Goal: Information Seeking & Learning: Learn about a topic

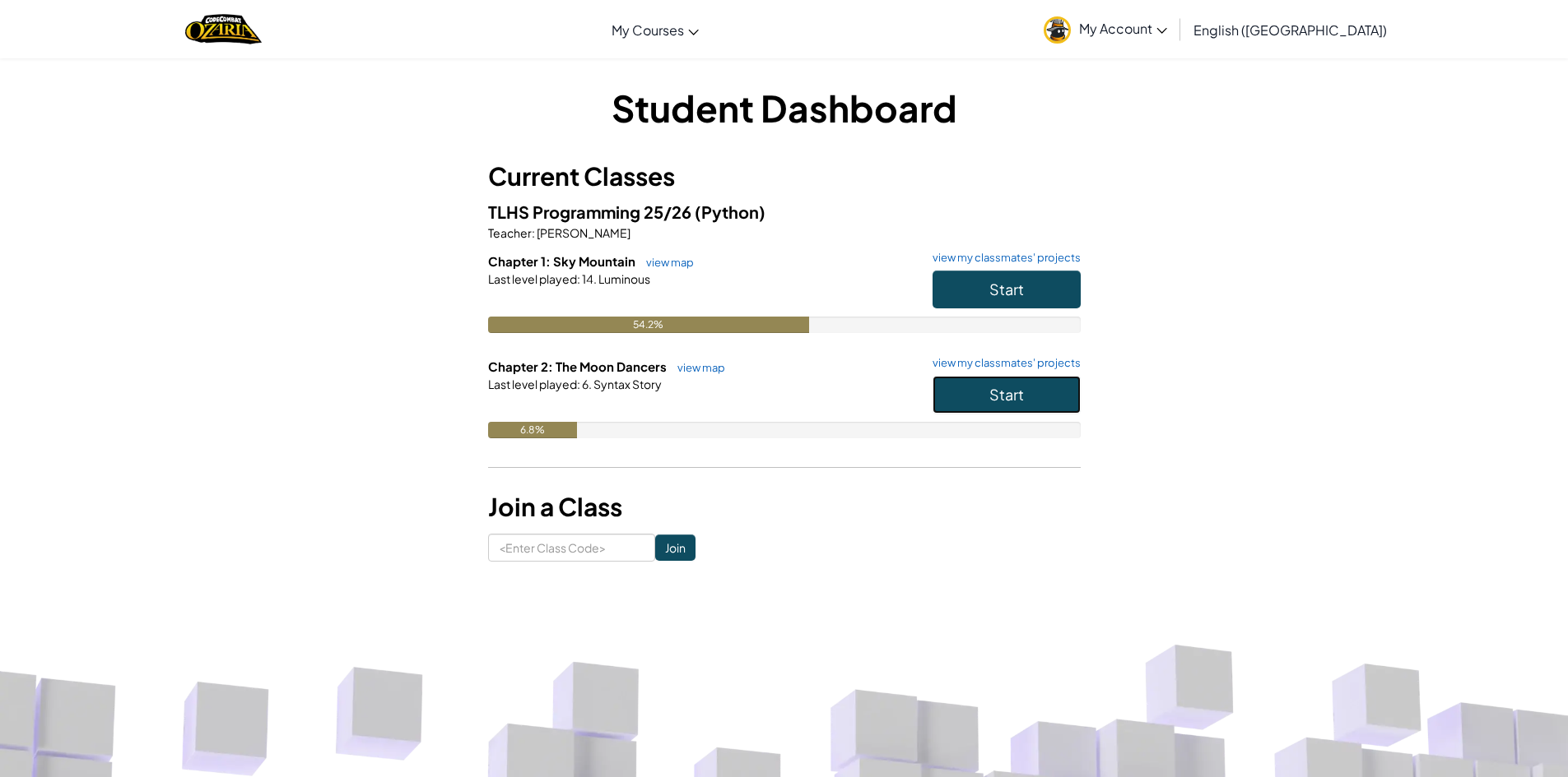
click at [945, 401] on button "Start" at bounding box center [1006, 395] width 148 height 38
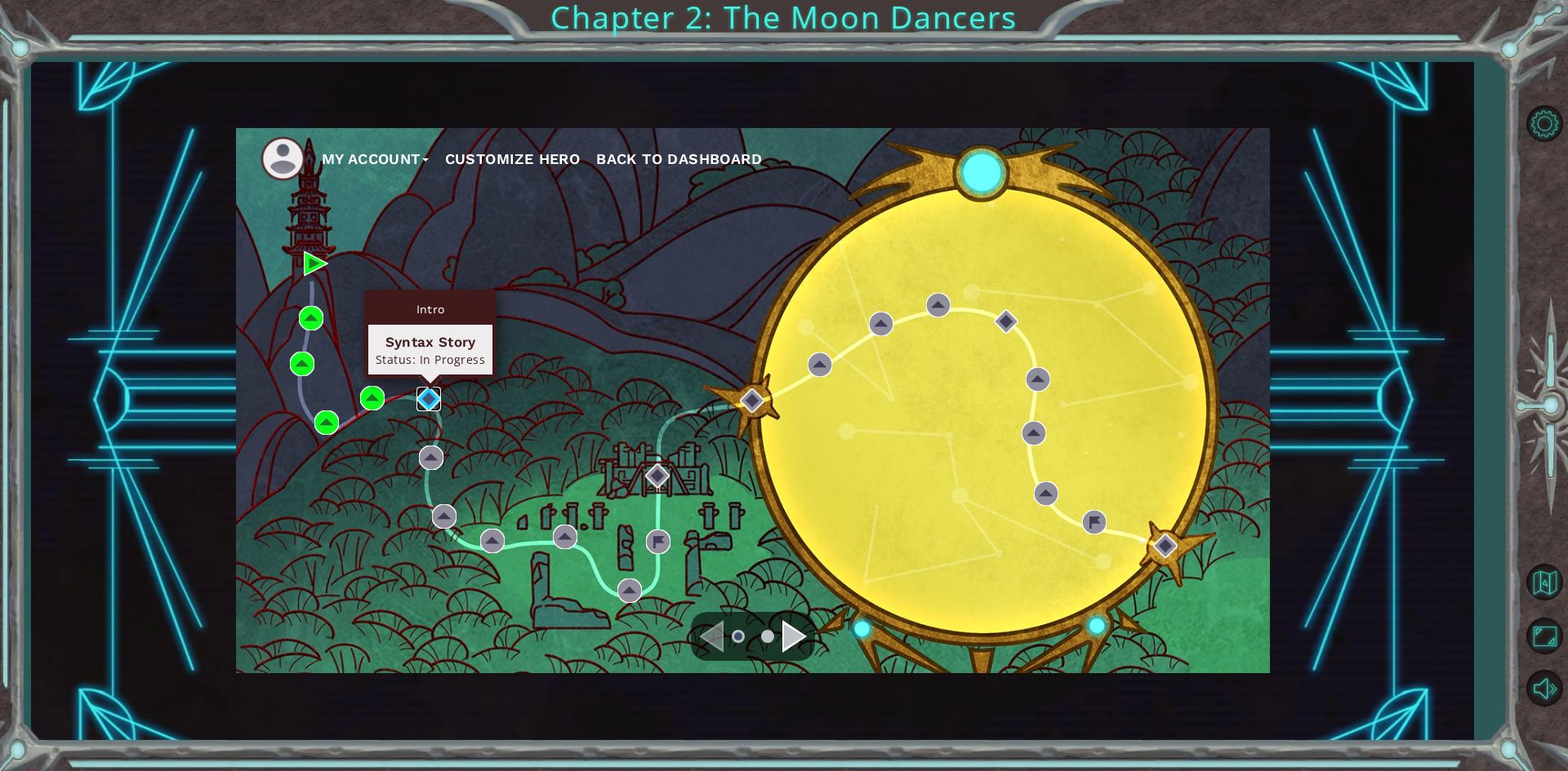
click at [431, 404] on img at bounding box center [429, 399] width 24 height 24
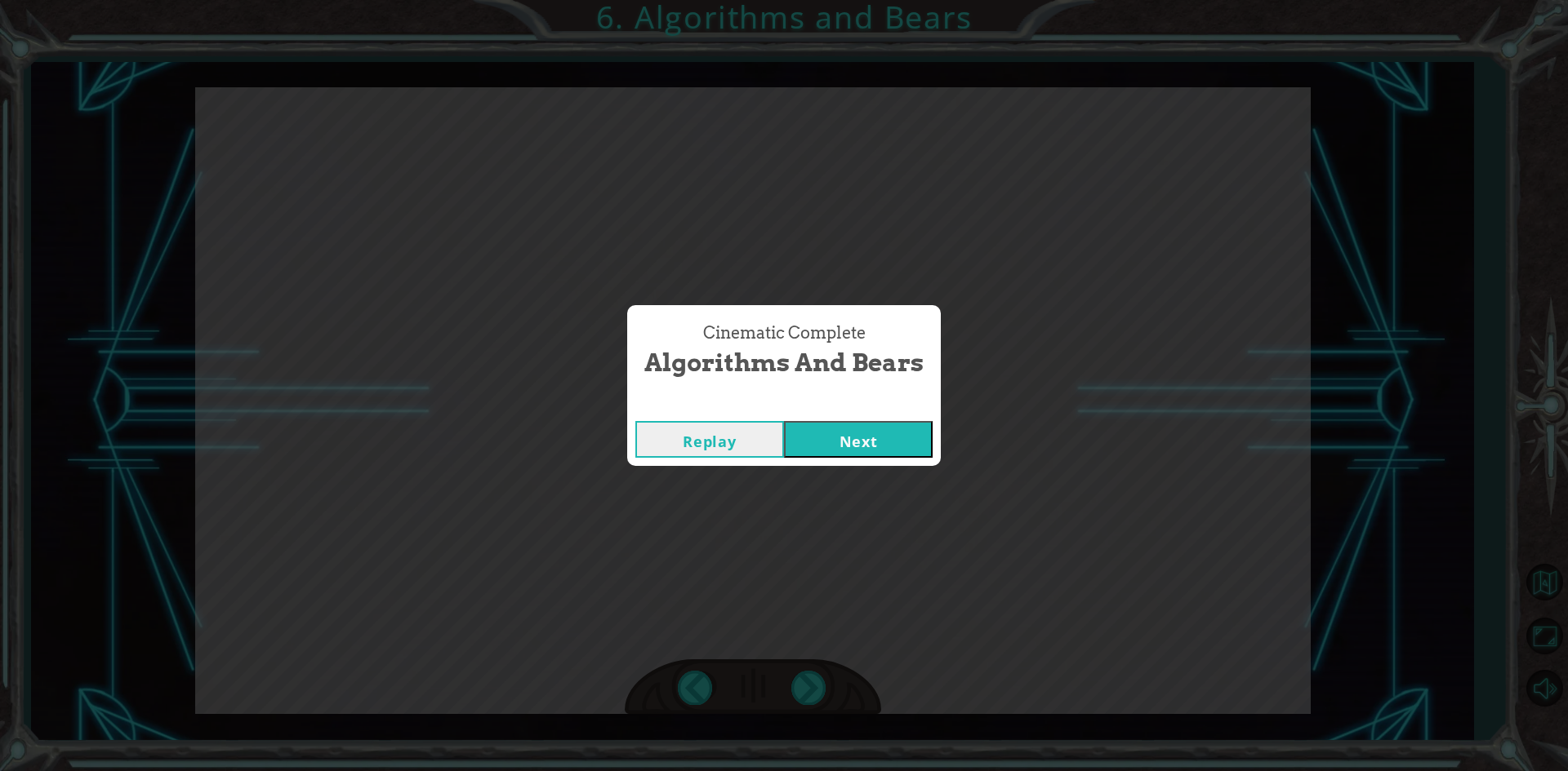
click at [870, 443] on button "Next" at bounding box center [858, 440] width 148 height 37
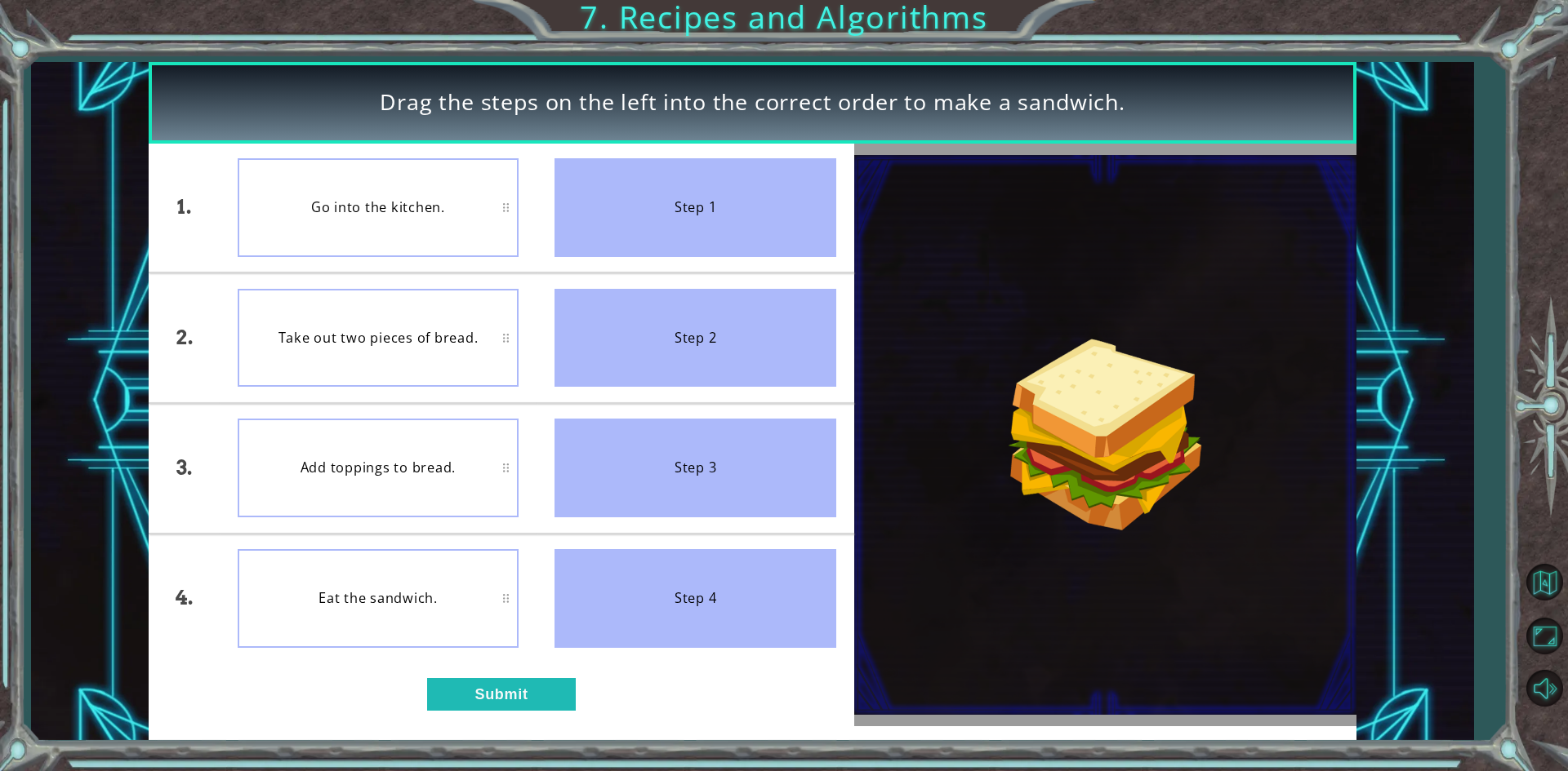
click at [459, 217] on div "Go into the kitchen." at bounding box center [379, 207] width 282 height 99
click at [500, 699] on button "Submit" at bounding box center [501, 694] width 148 height 32
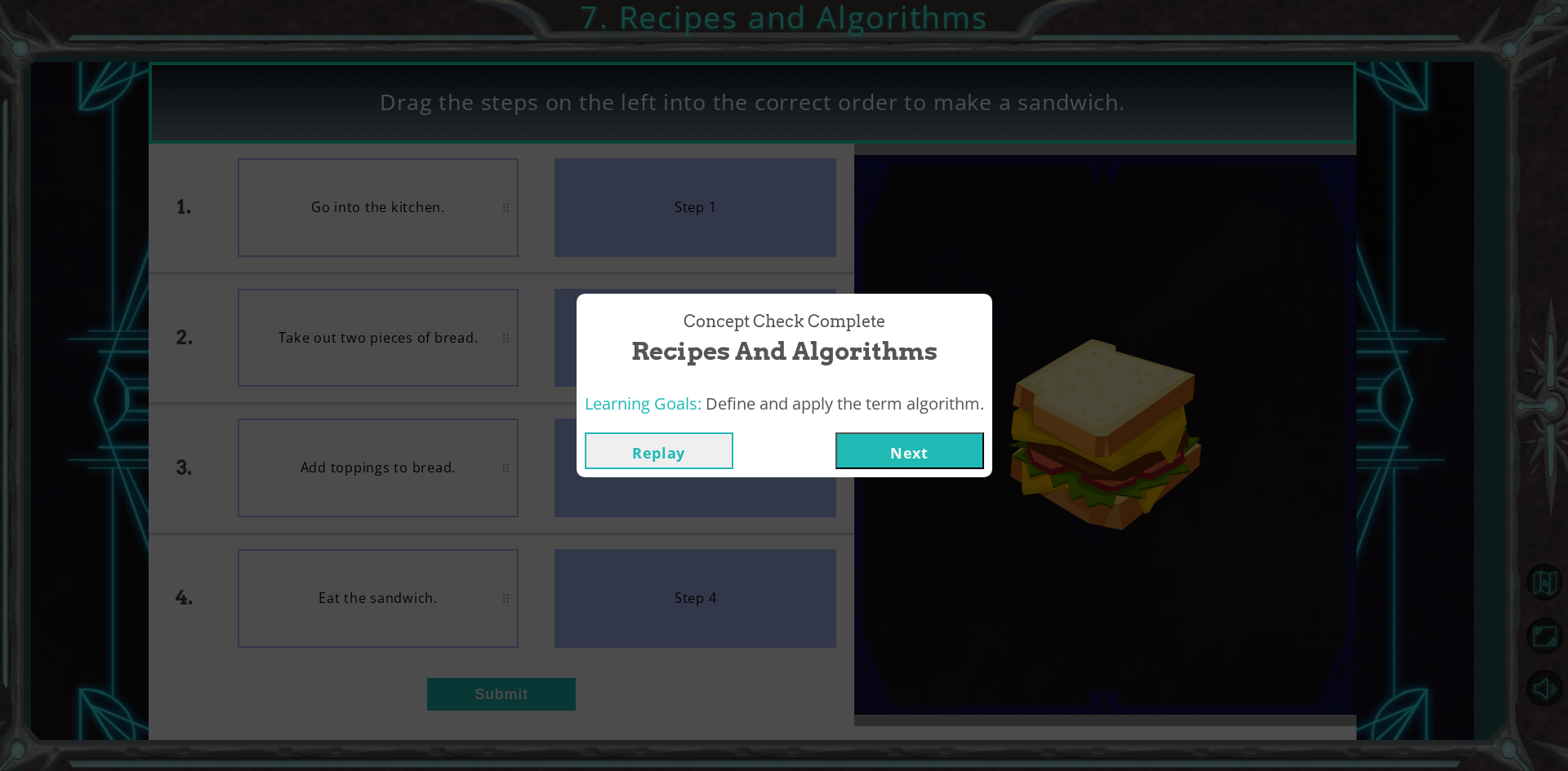
click at [884, 434] on button "Next" at bounding box center [909, 451] width 148 height 37
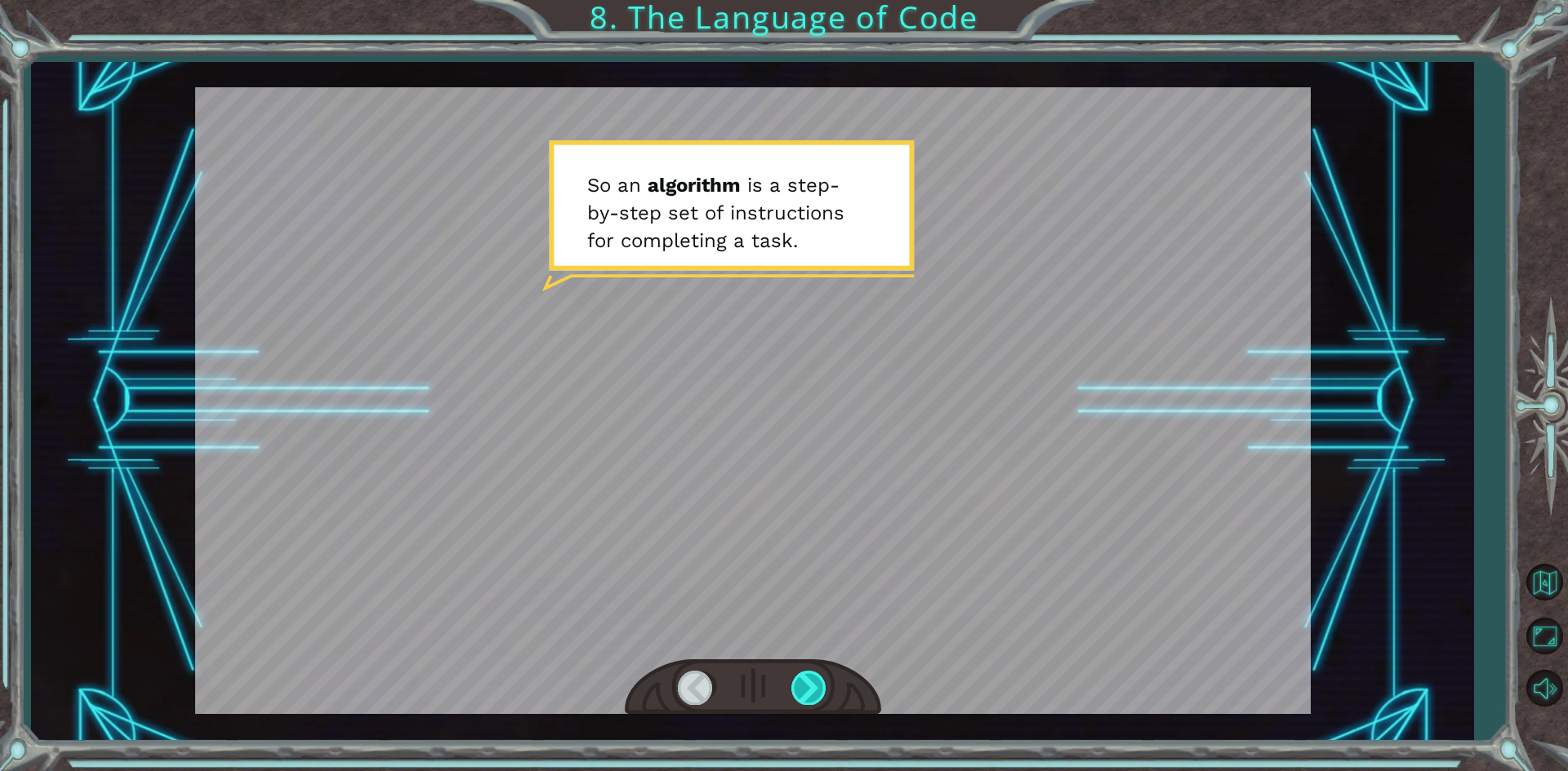
click at [802, 677] on div at bounding box center [809, 688] width 37 height 33
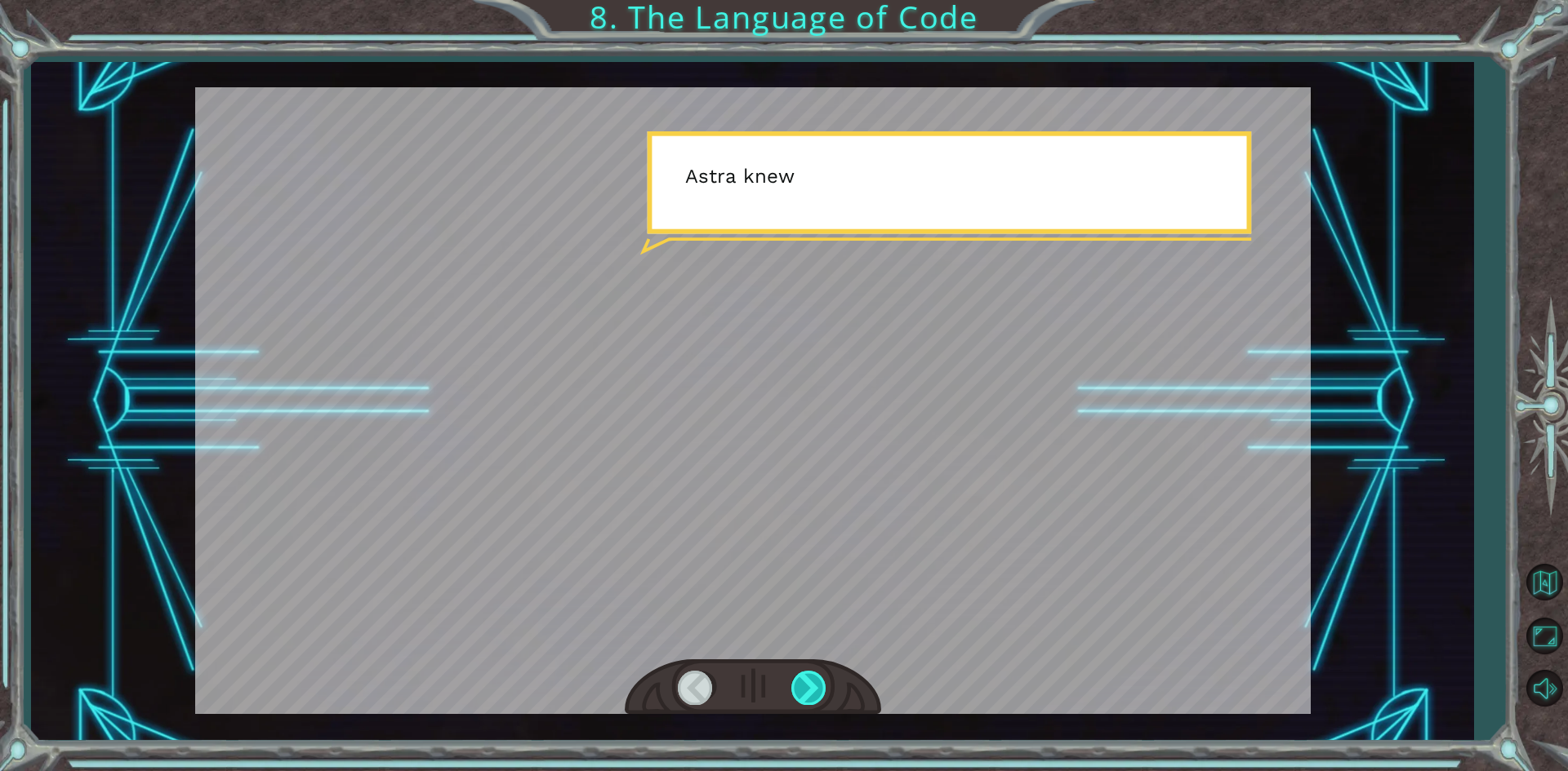
click at [802, 677] on div at bounding box center [809, 688] width 37 height 33
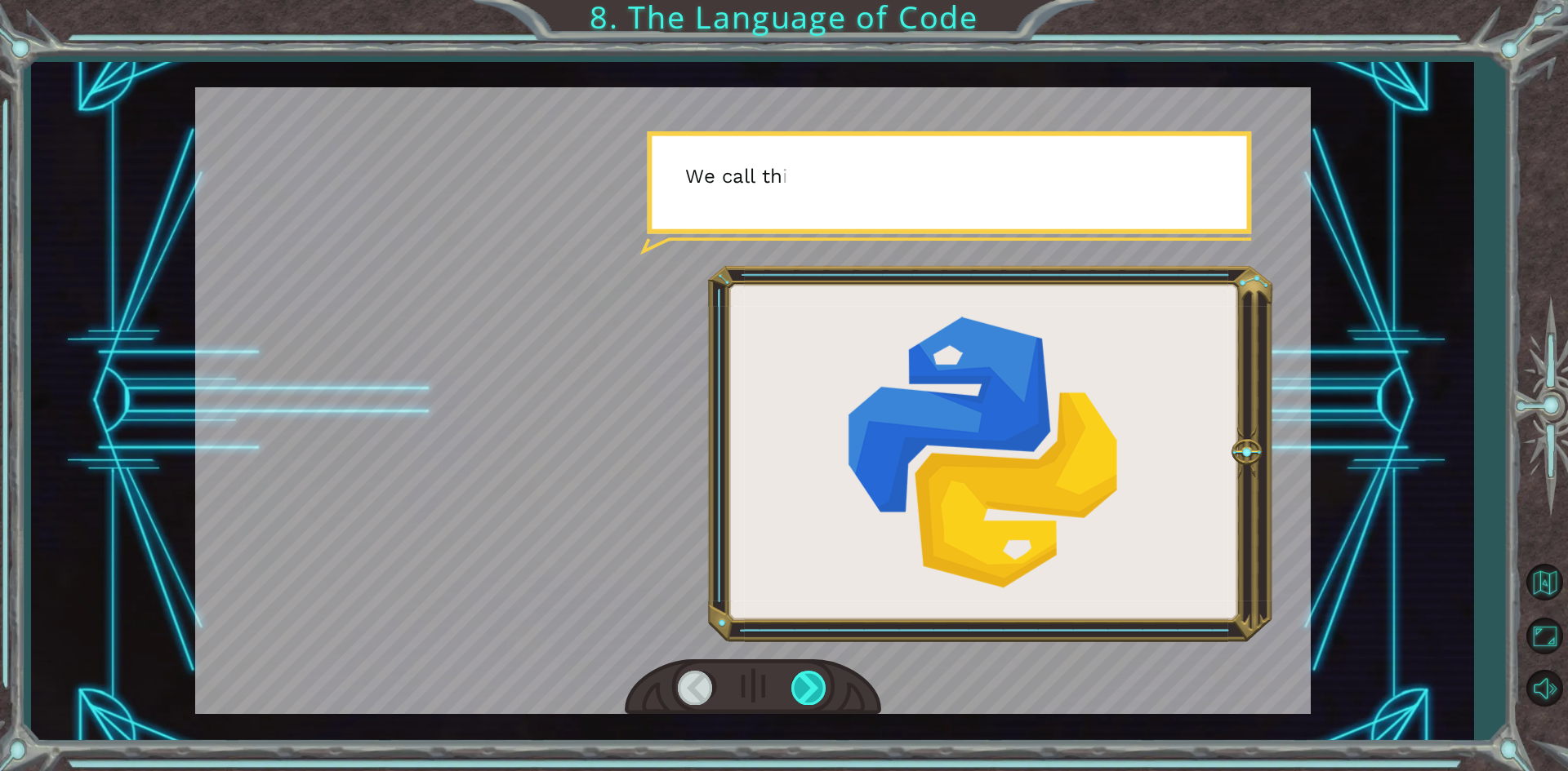
click at [803, 679] on div at bounding box center [809, 688] width 37 height 33
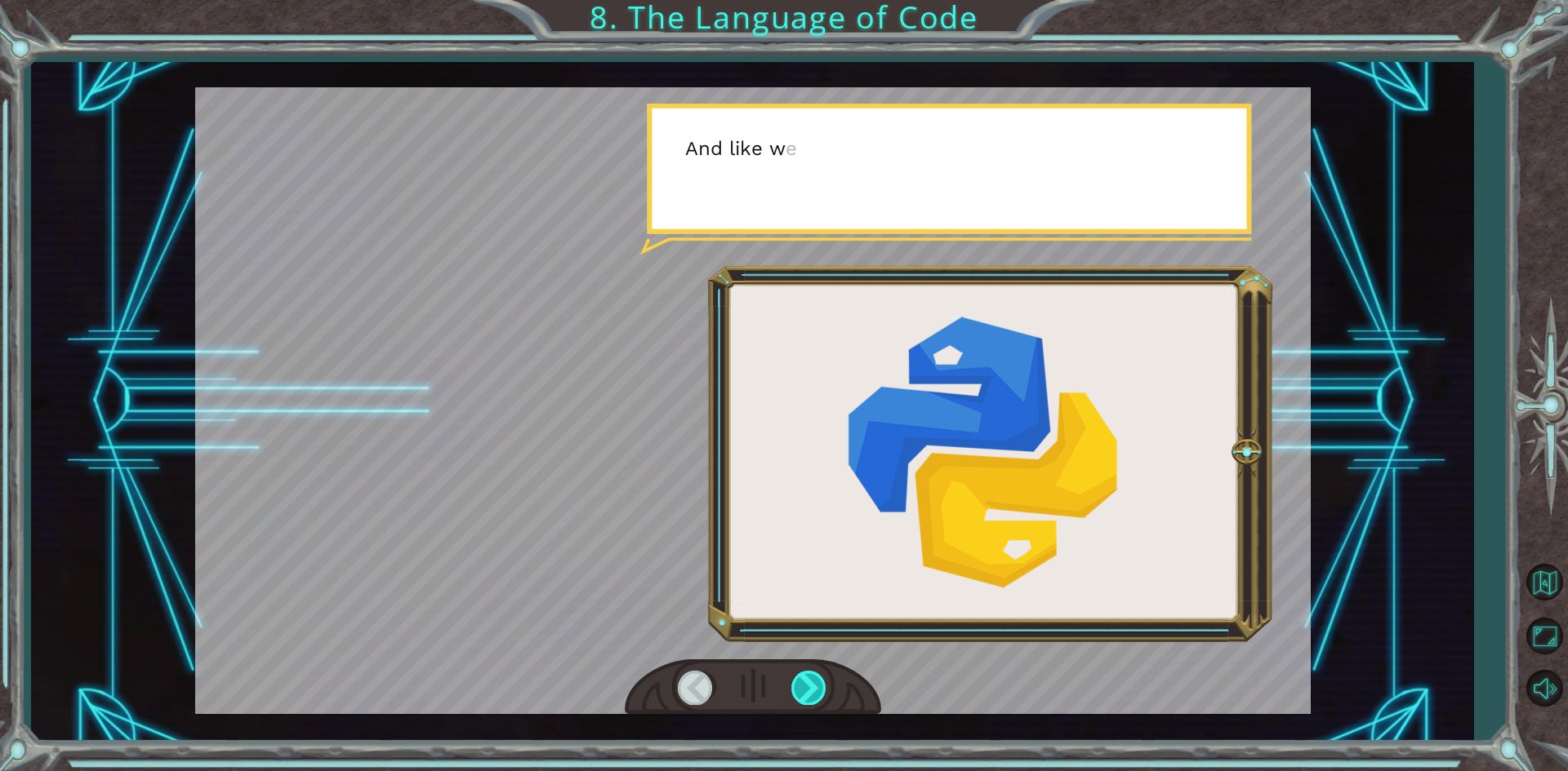
click at [803, 679] on div at bounding box center [809, 688] width 37 height 33
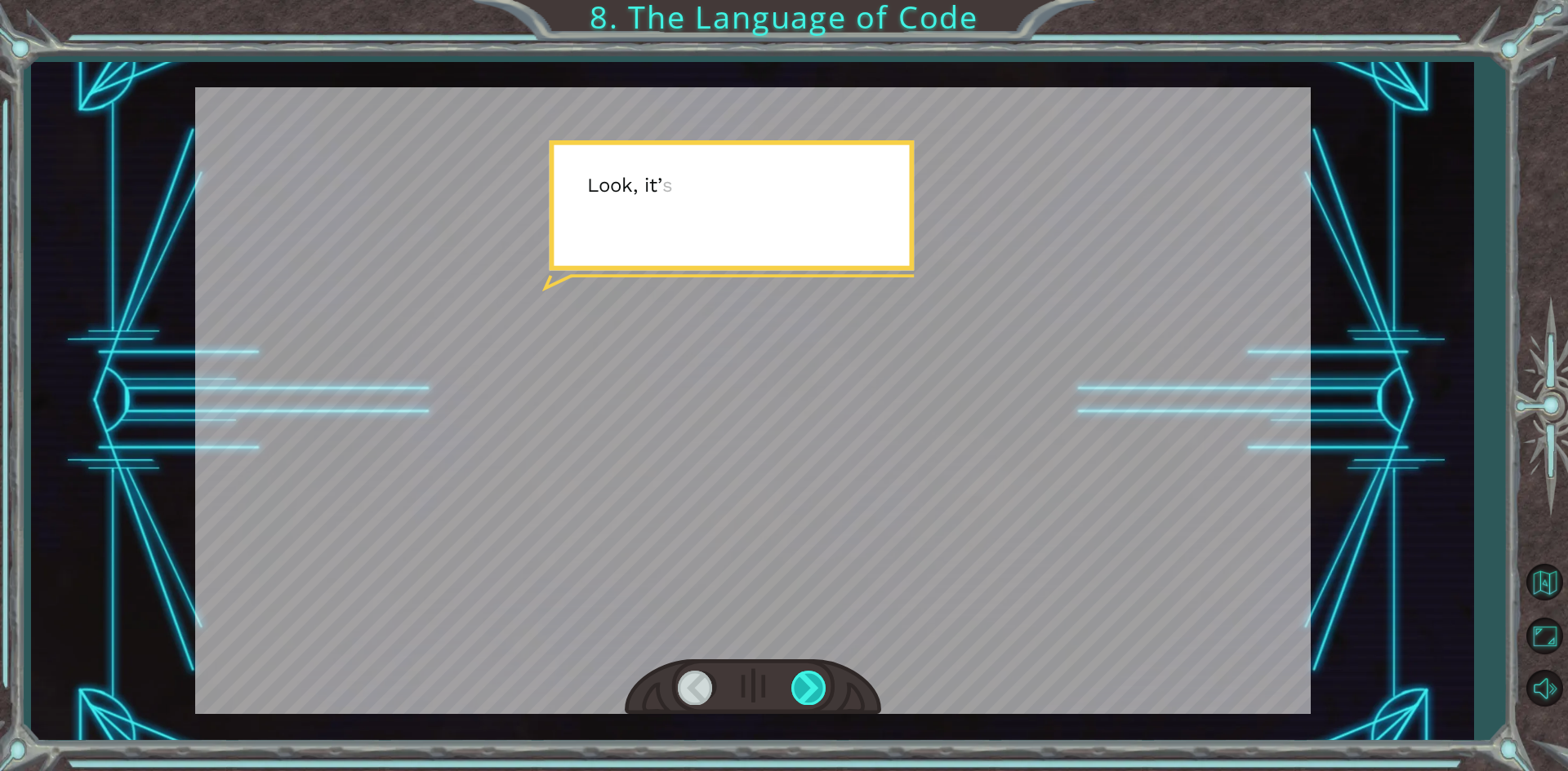
click at [803, 679] on div at bounding box center [809, 688] width 37 height 33
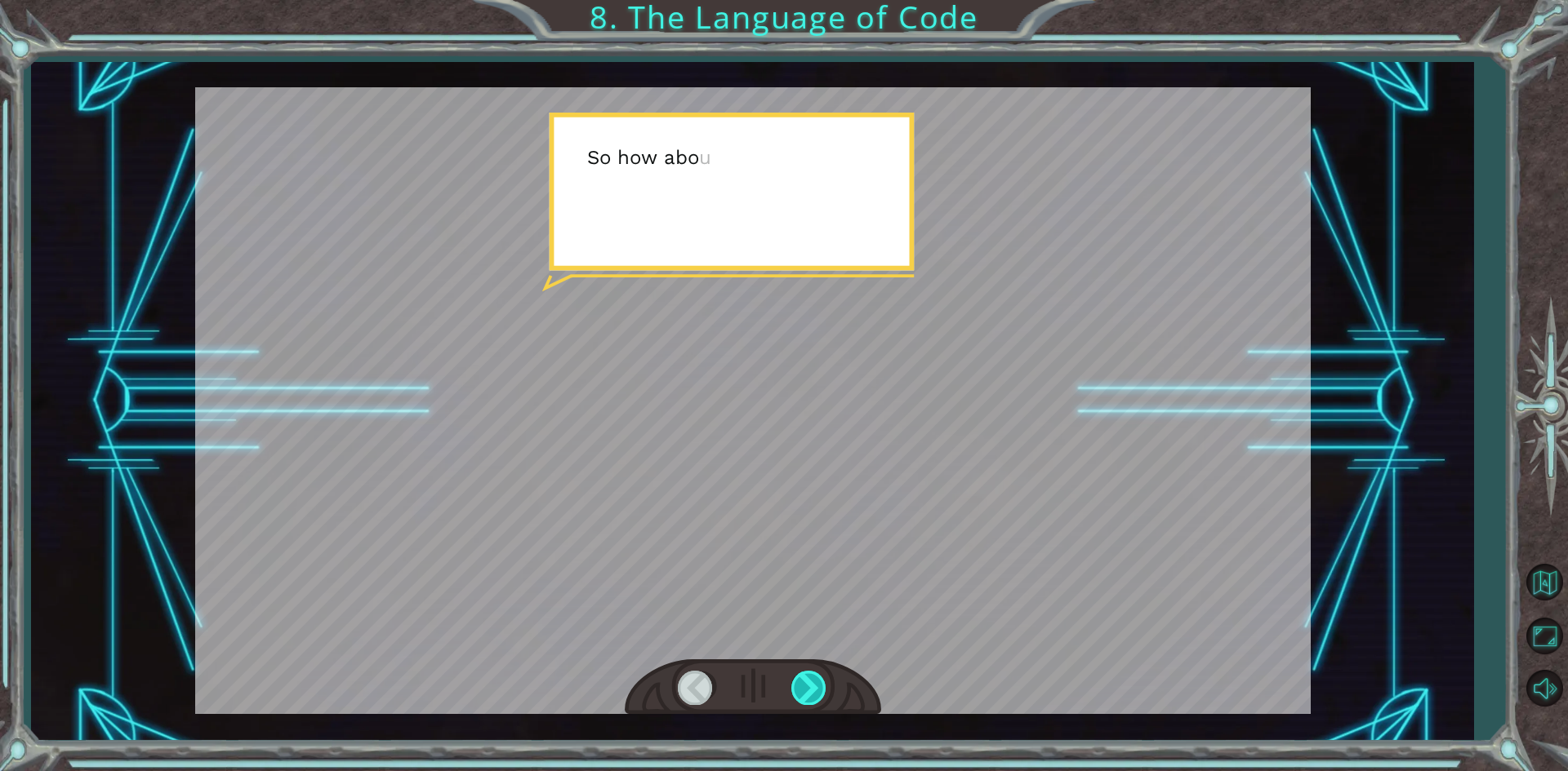
click at [804, 680] on div at bounding box center [809, 688] width 37 height 33
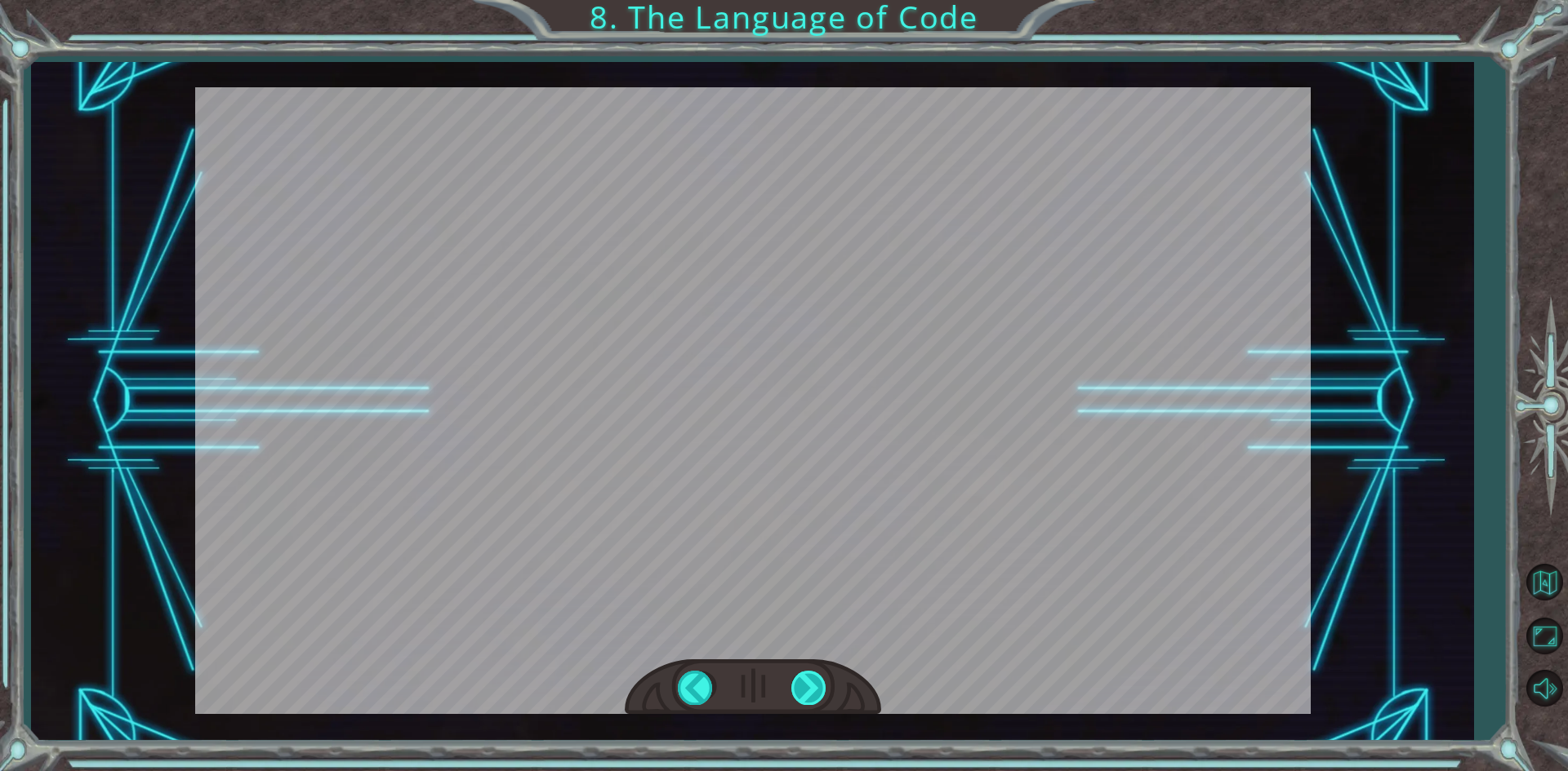
click at [807, 0] on div "S o a n a l g o r i t h m i s a s t e p - b y - s t e p s e t o f i n s t r u c…" at bounding box center [784, 0] width 1568 height 0
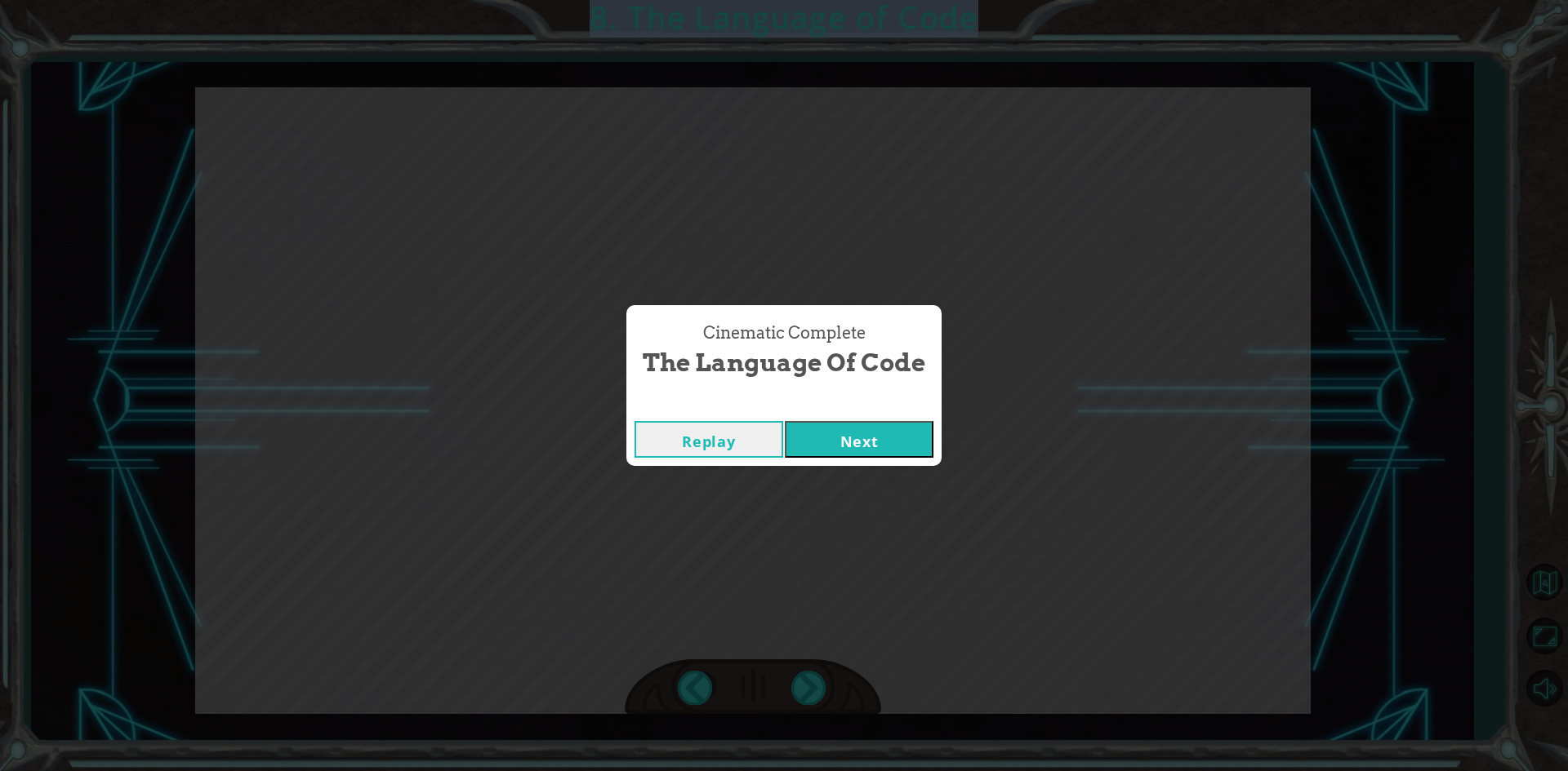
click at [853, 445] on button "Next" at bounding box center [859, 440] width 148 height 37
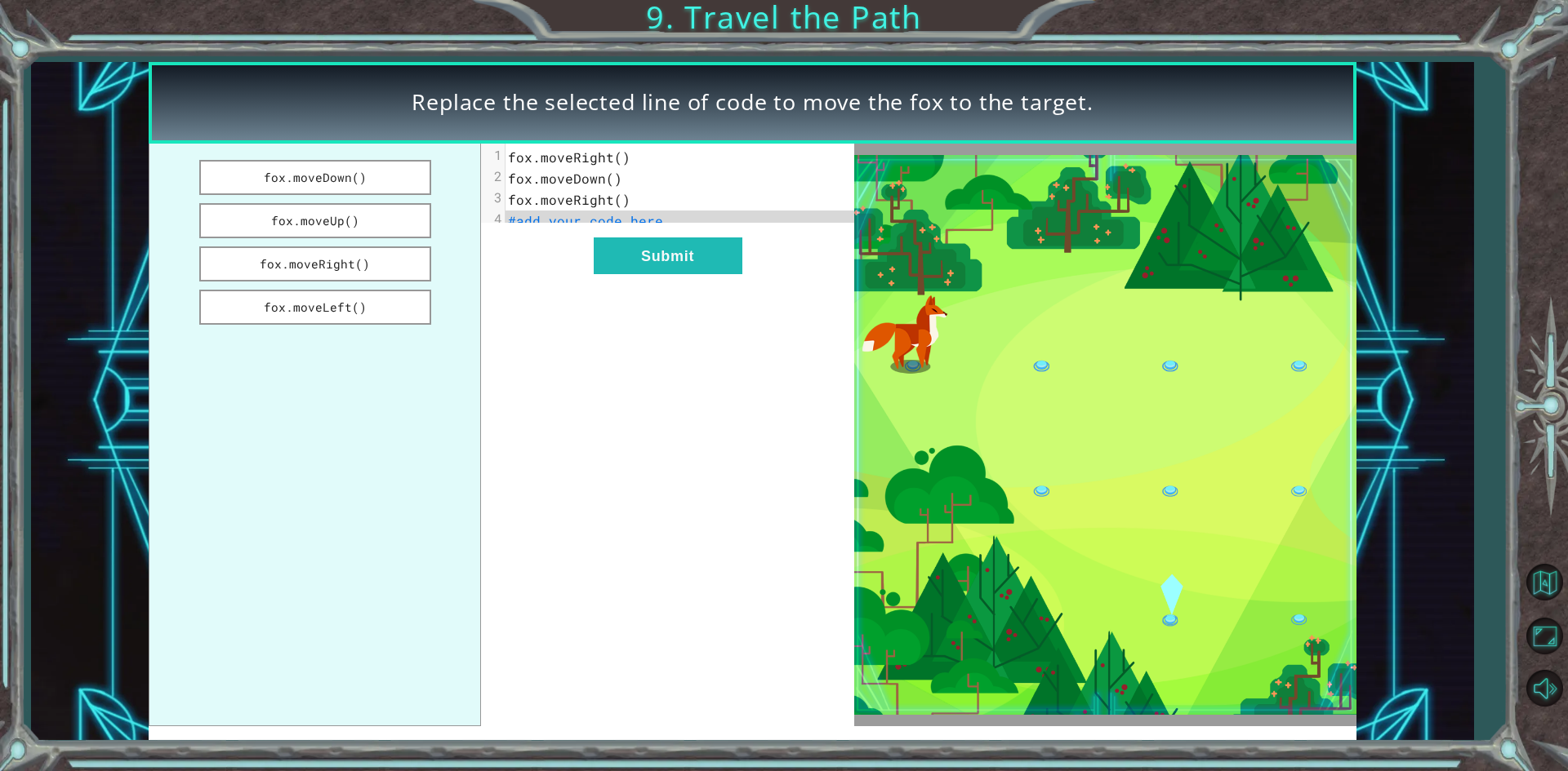
click at [672, 221] on pre "#add your code here" at bounding box center [685, 220] width 360 height 21
drag, startPoint x: 246, startPoint y: 214, endPoint x: 538, endPoint y: 218, distance: 292.0
click at [641, 228] on div "fox.moveDown() fox.moveUp() fox.moveRight() fox.moveLeft() xxxxxxxxxx 4 1 fox.m…" at bounding box center [500, 435] width 705 height 583
click at [402, 228] on button "fox.moveUp()" at bounding box center [315, 221] width 232 height 35
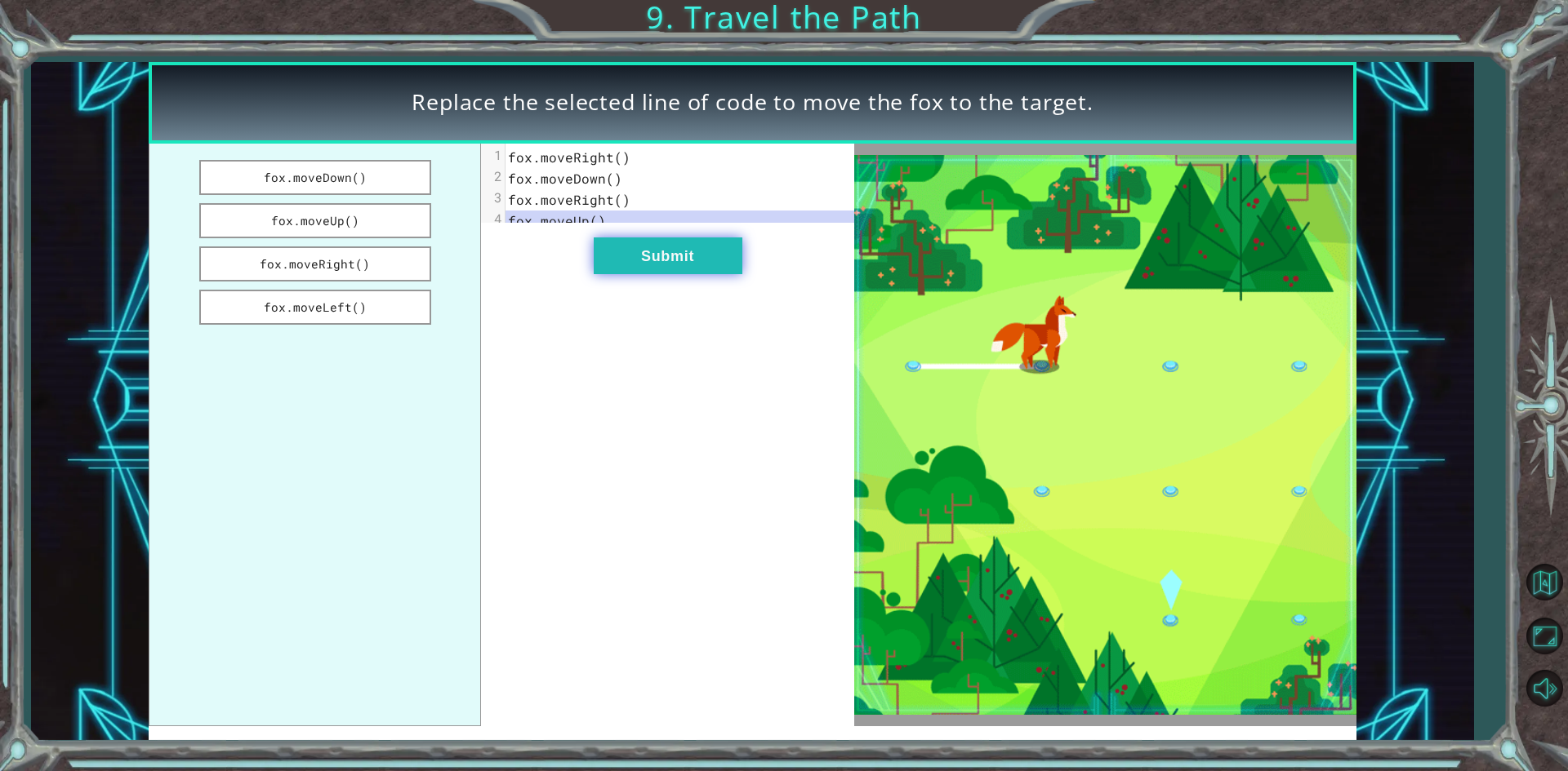
click at [650, 274] on button "Submit" at bounding box center [668, 256] width 148 height 37
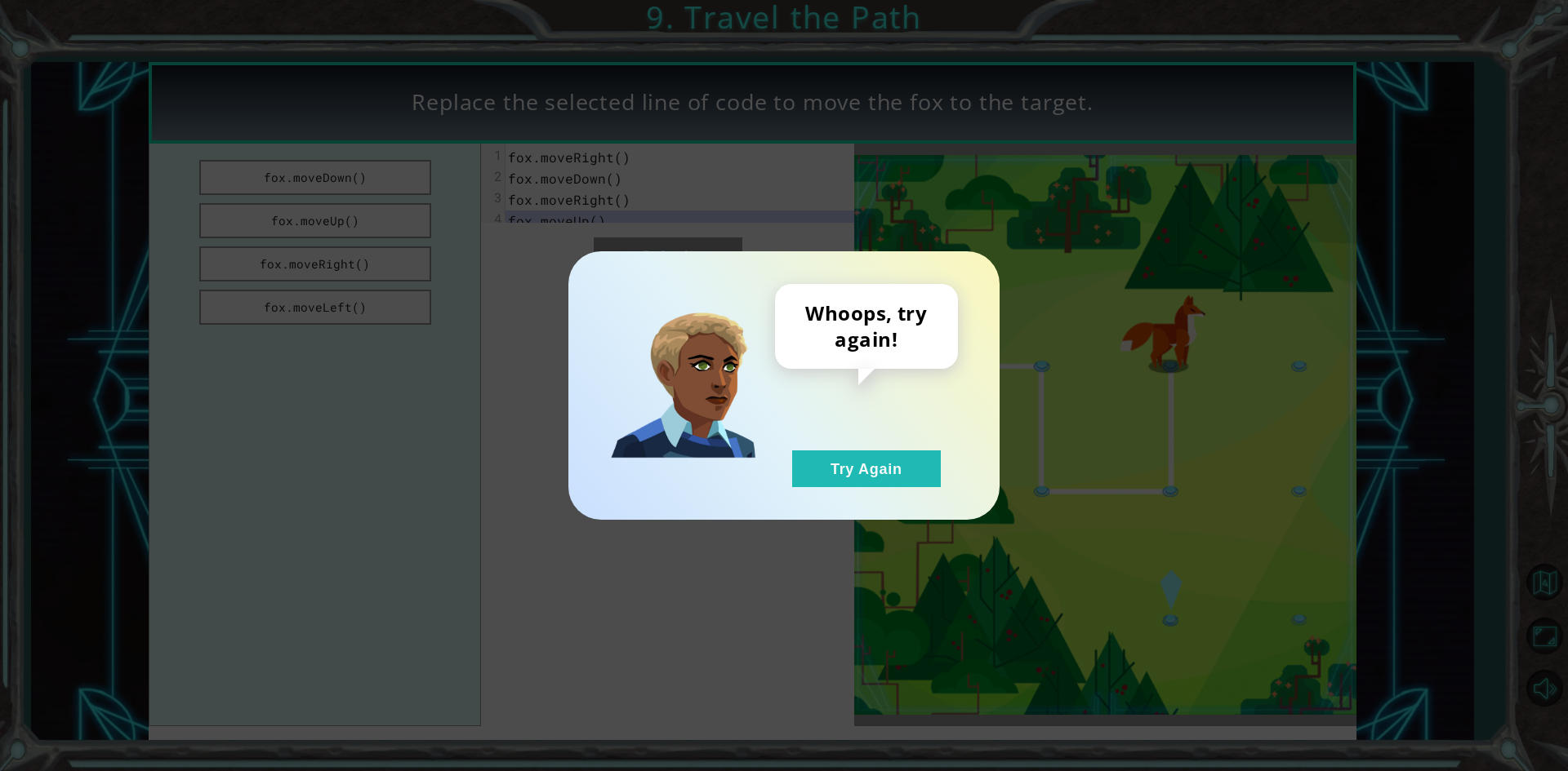
click at [669, 526] on div "Whoops, try again! Try Again" at bounding box center [784, 385] width 1568 height 771
drag, startPoint x: 475, startPoint y: 323, endPoint x: 487, endPoint y: 324, distance: 12.0
click at [487, 324] on div "Whoops, try again! Try Again" at bounding box center [784, 385] width 1568 height 771
click at [839, 479] on button "Try Again" at bounding box center [866, 469] width 148 height 37
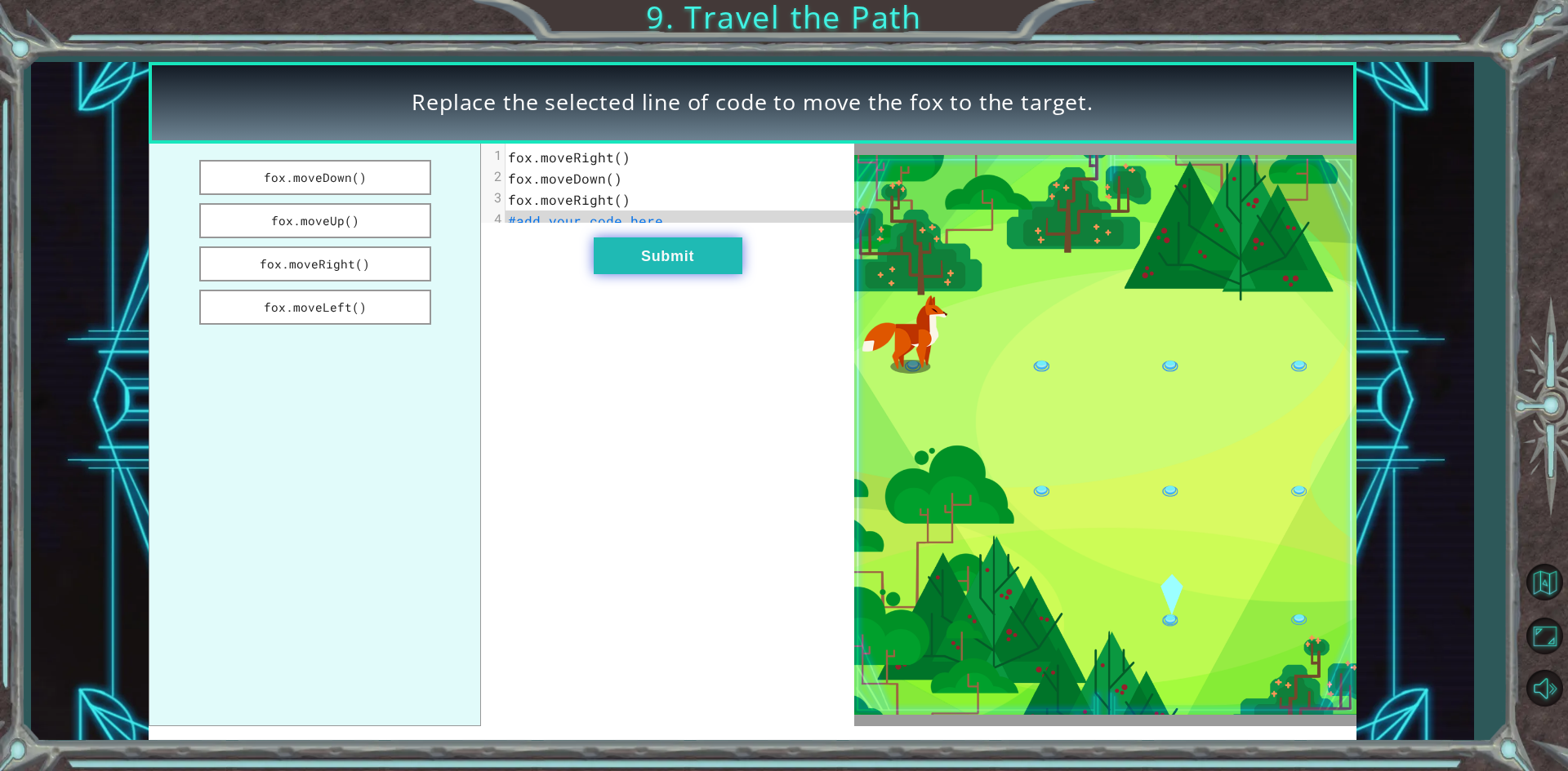
click at [677, 274] on button "Submit" at bounding box center [668, 256] width 148 height 37
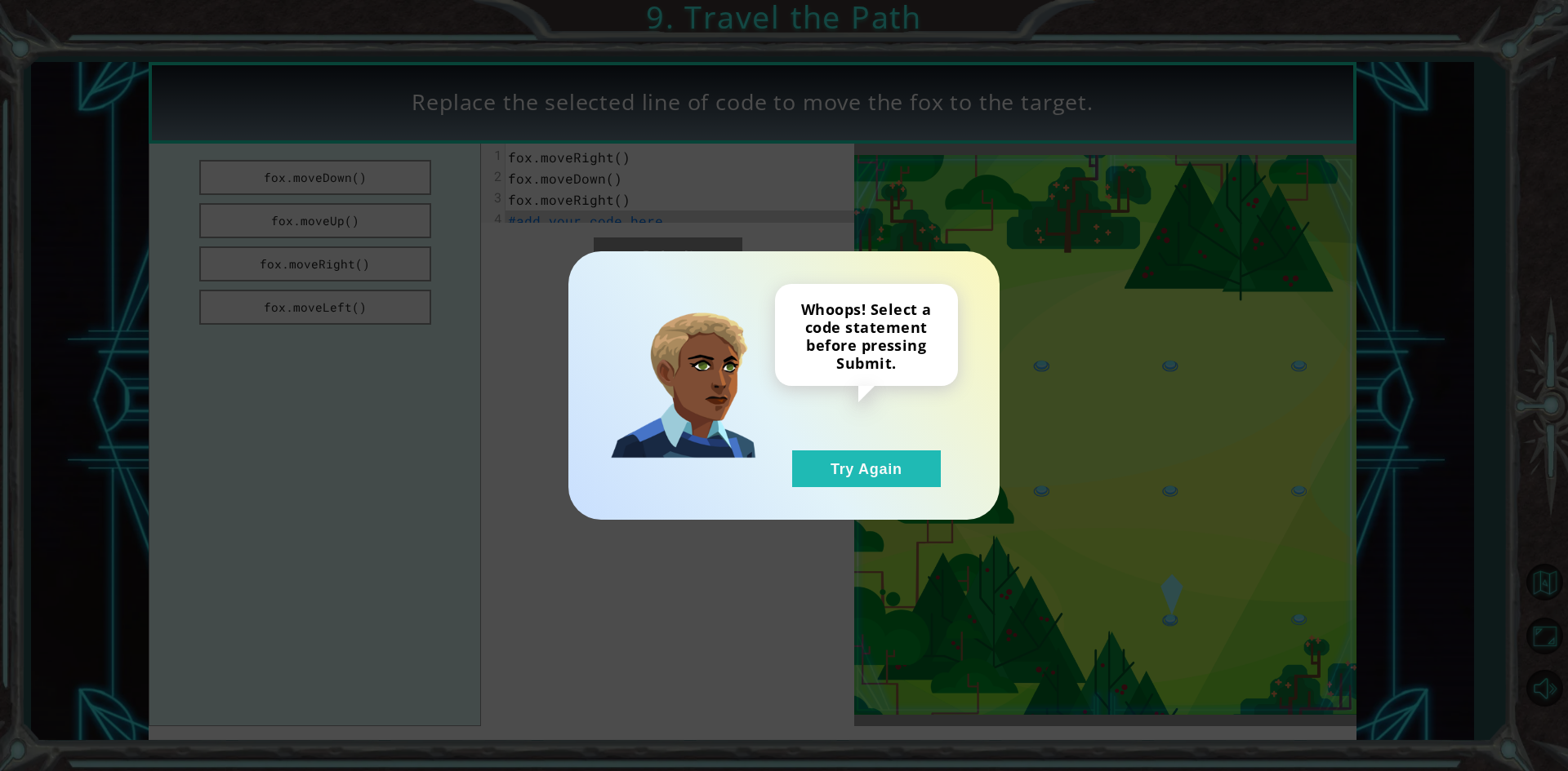
click at [808, 442] on div "Whoops! Select a code statement before pressing Submit. Try Again" at bounding box center [867, 386] width 183 height 204
click at [821, 459] on button "Try Again" at bounding box center [866, 469] width 148 height 37
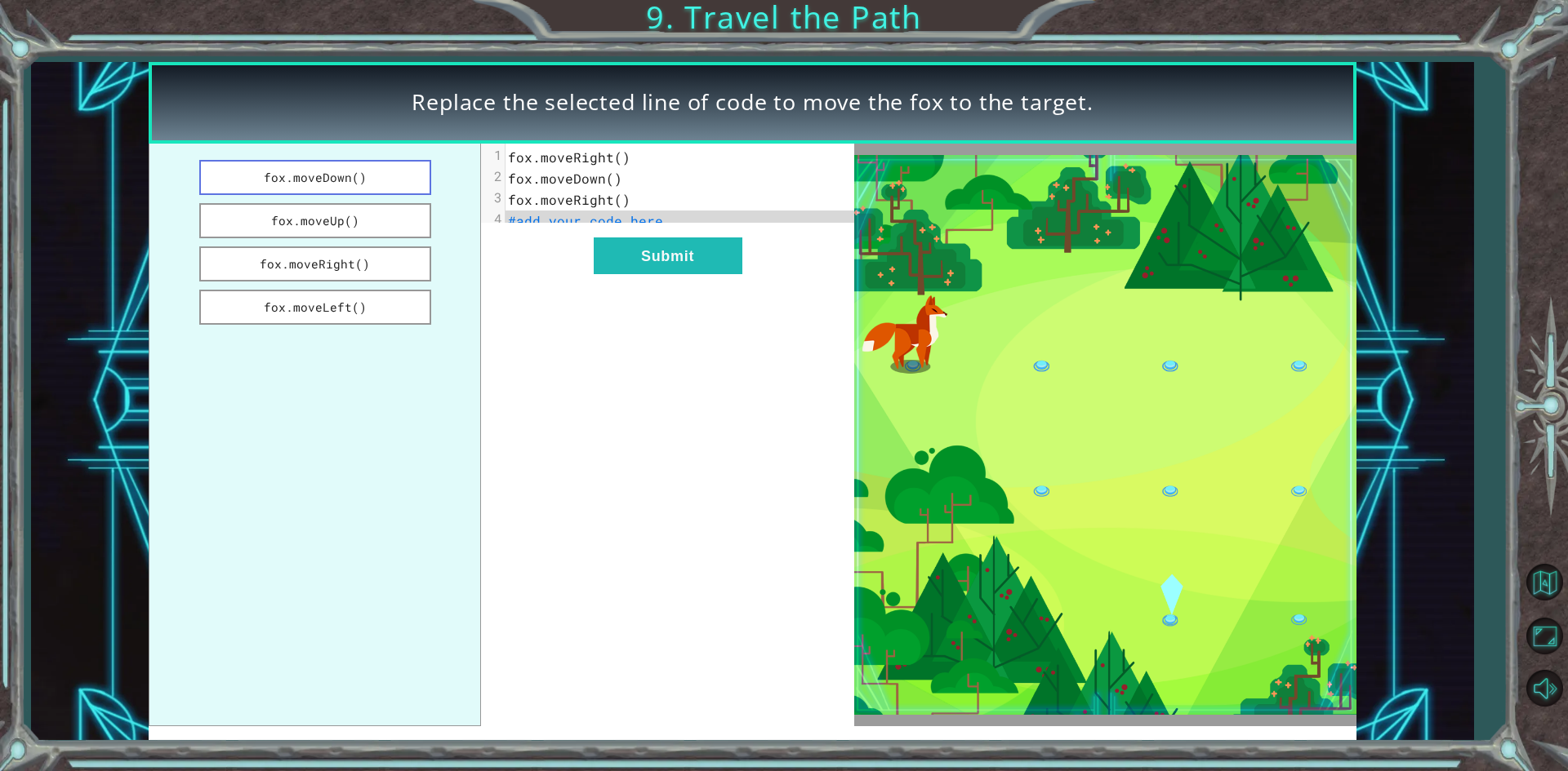
click at [370, 189] on button "fox.moveDown()" at bounding box center [315, 178] width 232 height 35
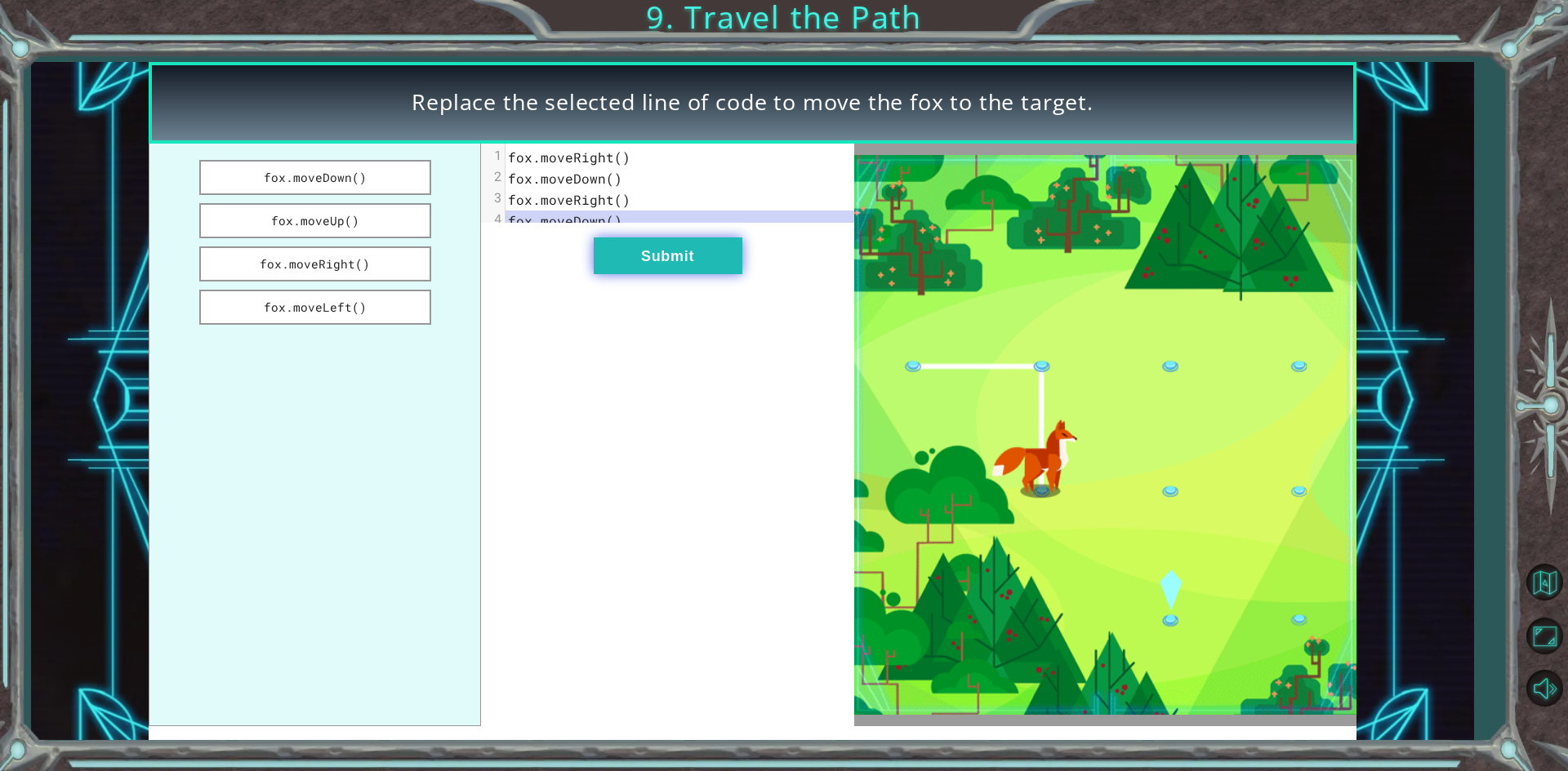
click at [669, 267] on button "Submit" at bounding box center [668, 256] width 148 height 37
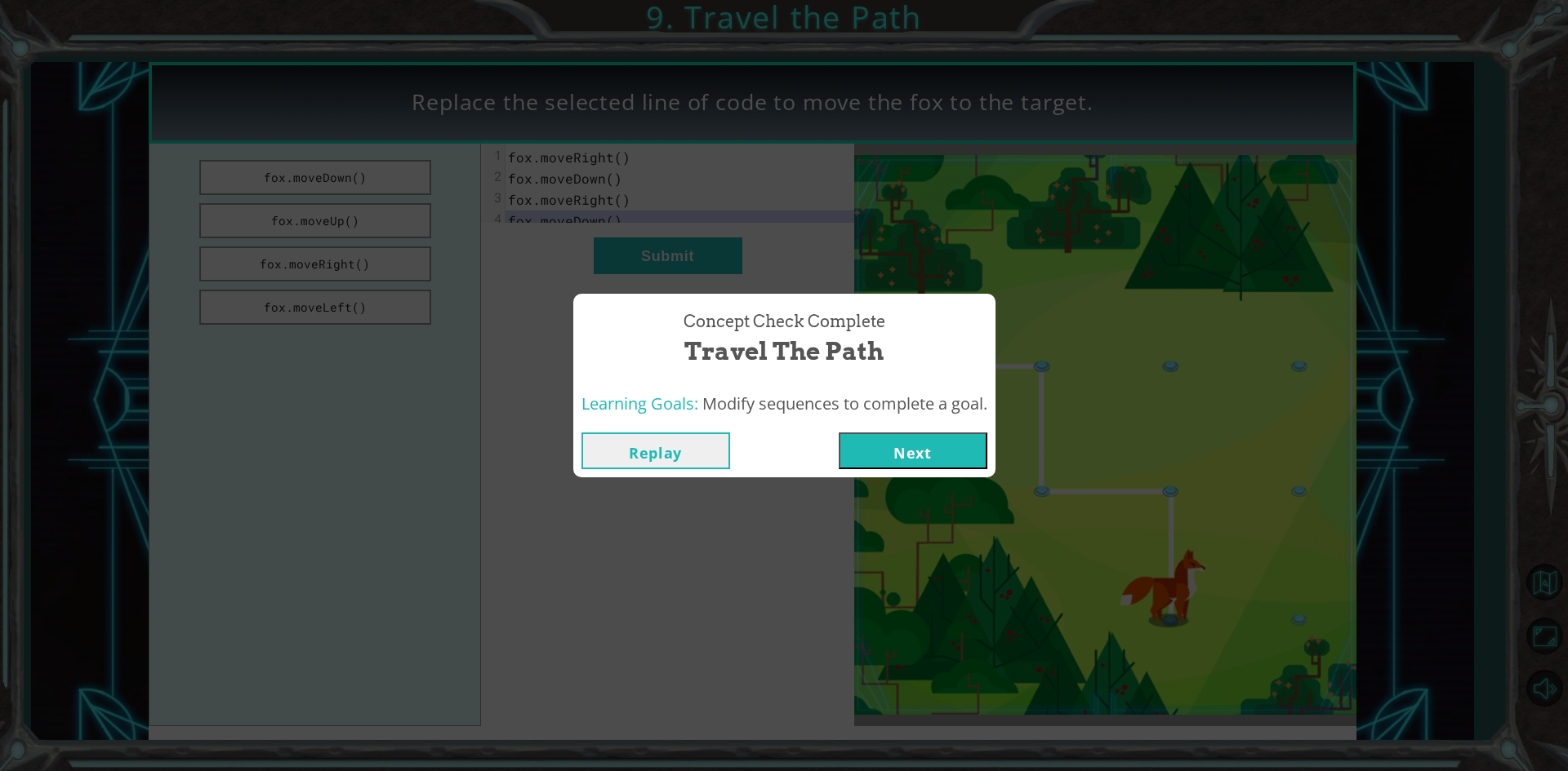
click at [902, 453] on button "Next" at bounding box center [913, 451] width 148 height 37
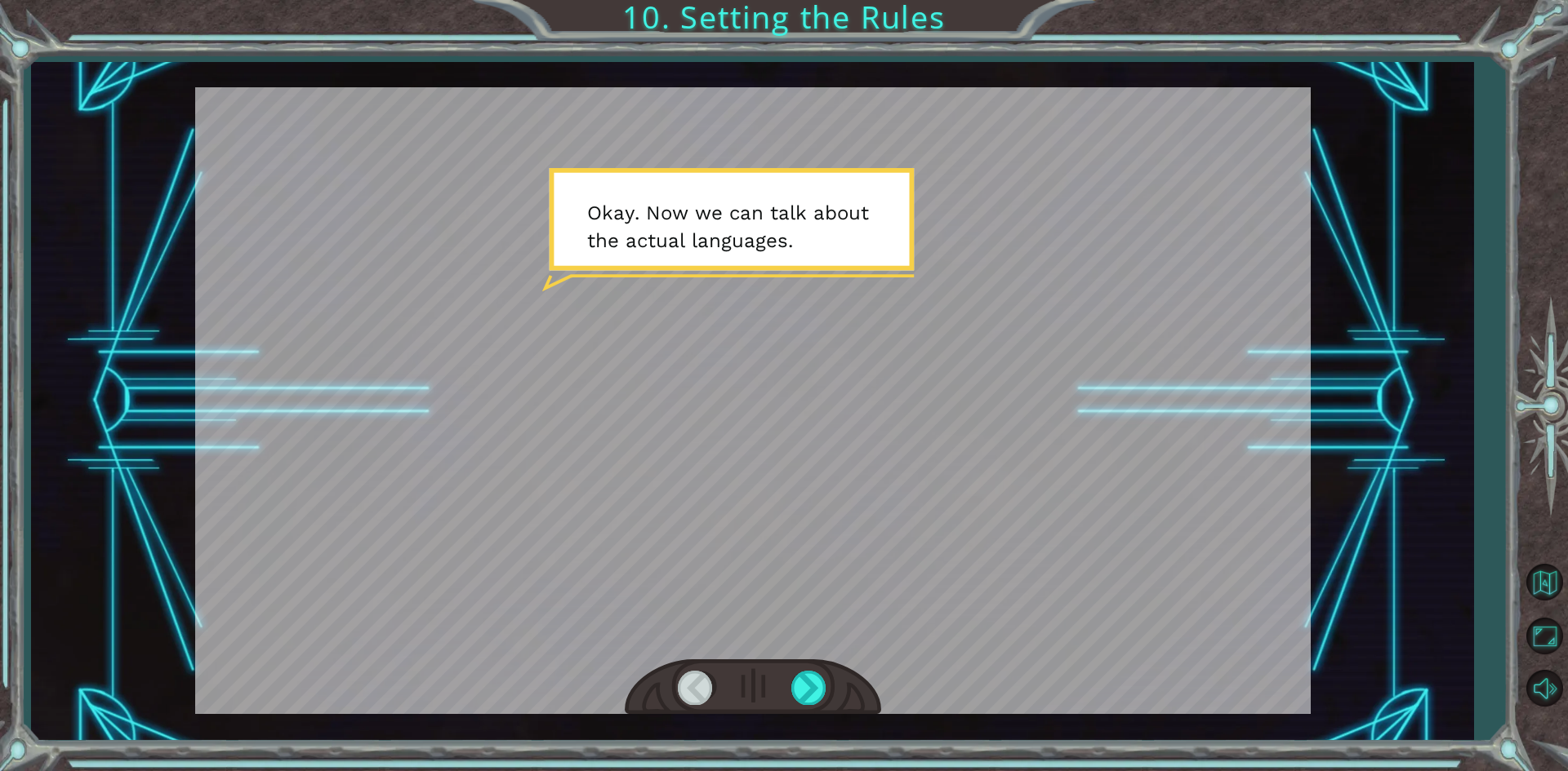
drag, startPoint x: 830, startPoint y: 693, endPoint x: 798, endPoint y: 680, distance: 34.5
click at [822, 687] on div at bounding box center [753, 687] width 257 height 56
click at [797, 680] on div at bounding box center [809, 688] width 37 height 33
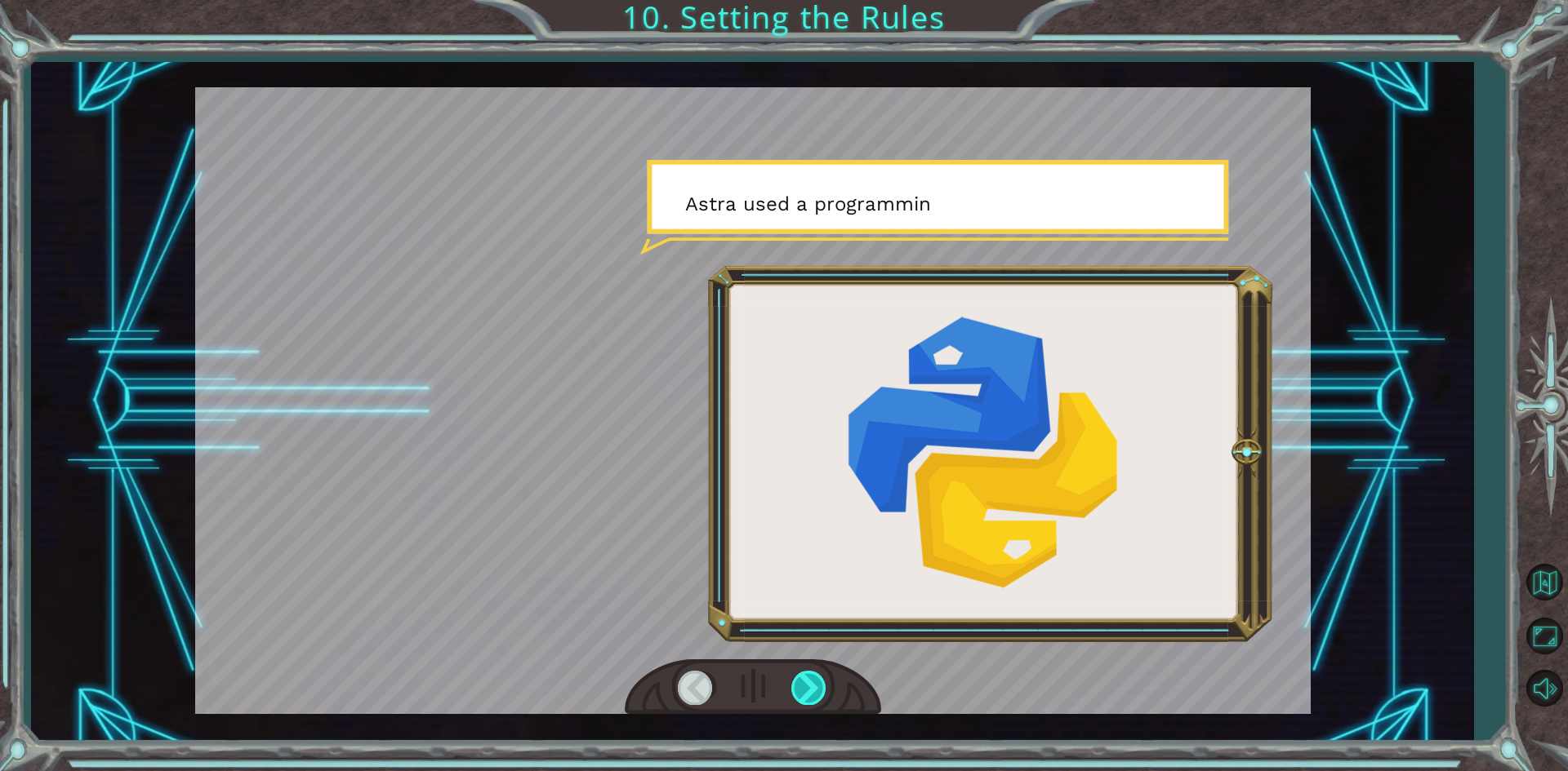
click at [808, 685] on div at bounding box center [809, 688] width 37 height 33
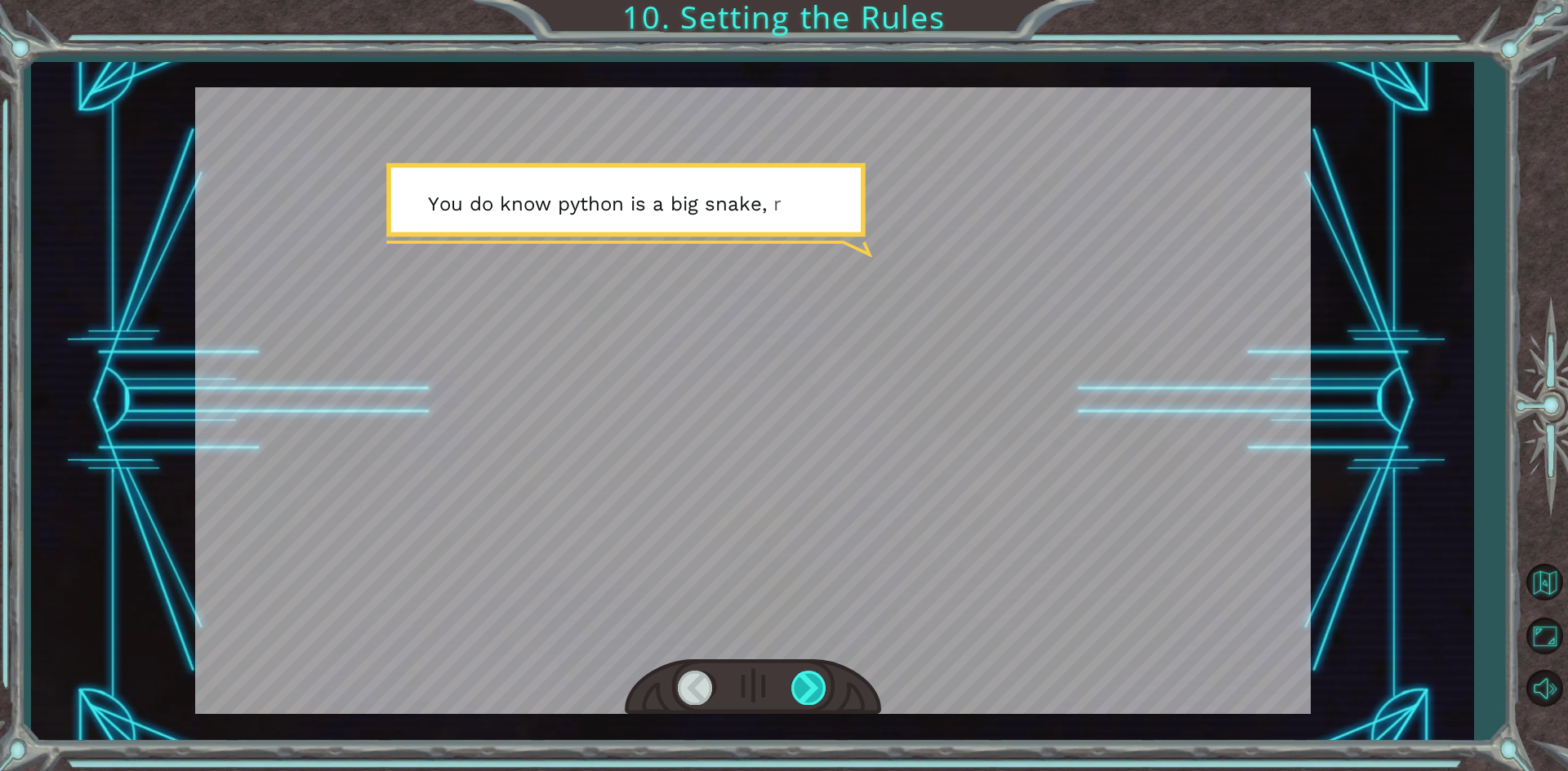
click at [805, 688] on div at bounding box center [809, 688] width 37 height 33
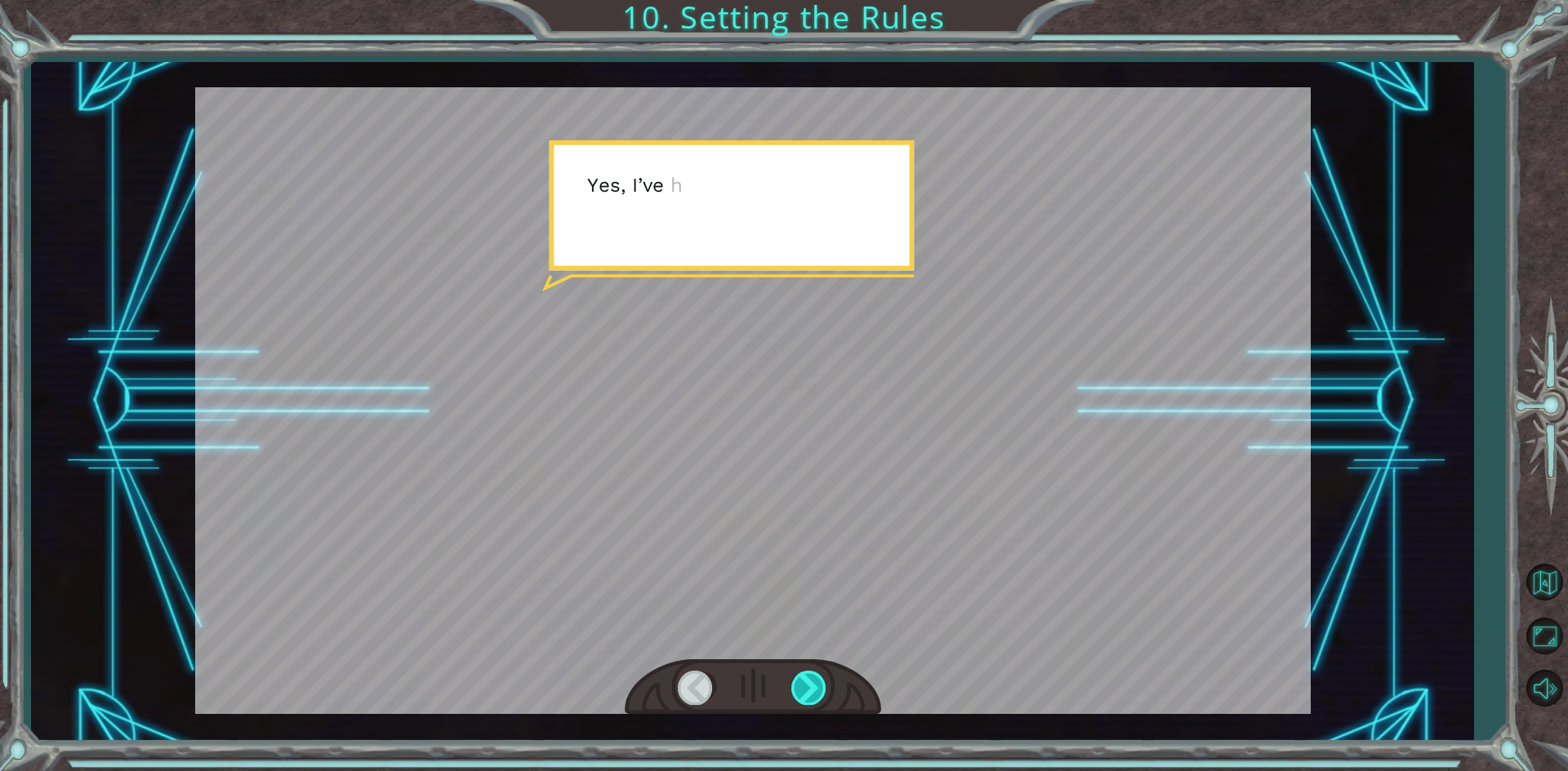
click at [811, 690] on div at bounding box center [809, 688] width 37 height 33
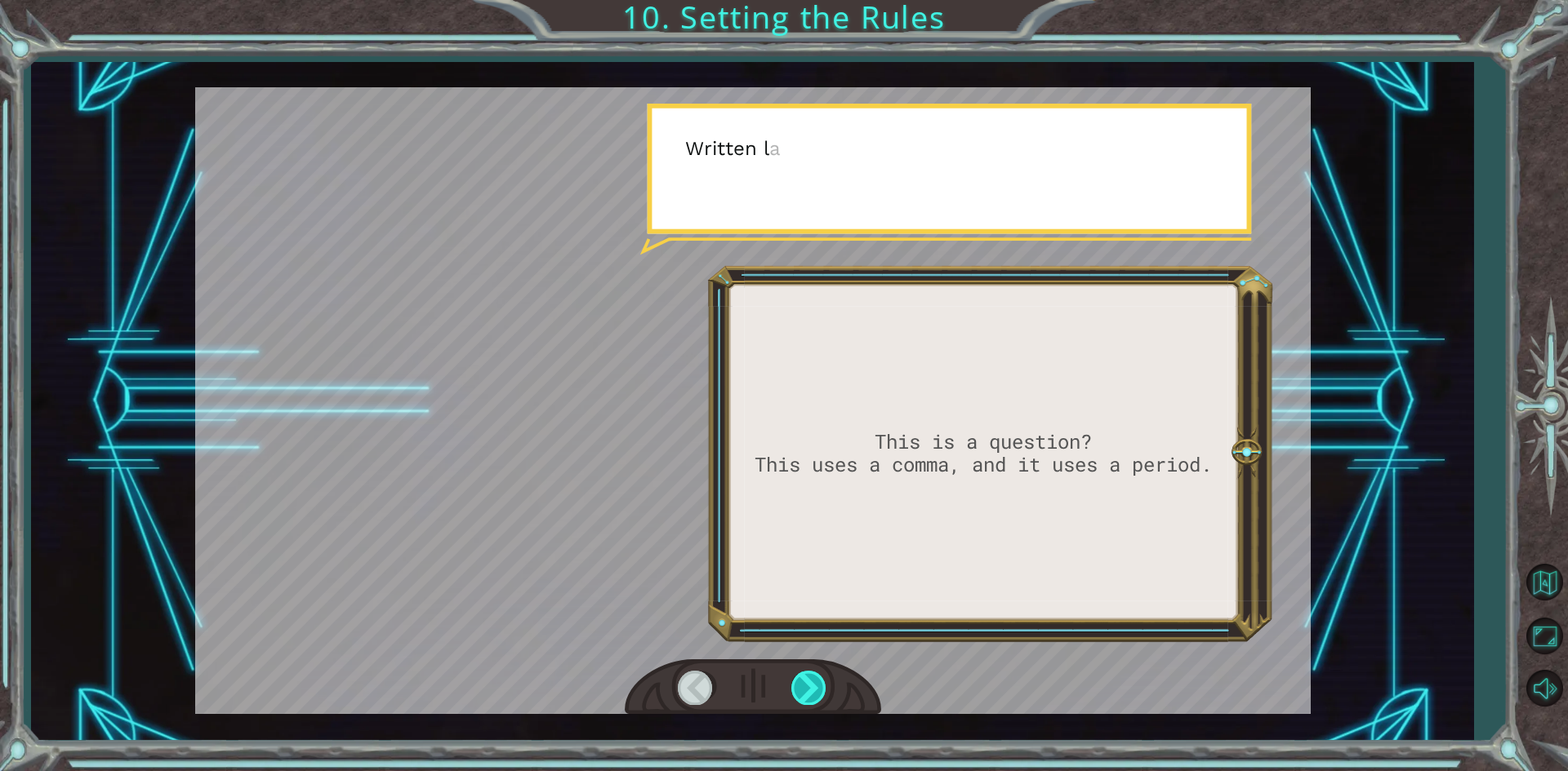
click at [811, 690] on div at bounding box center [809, 688] width 37 height 33
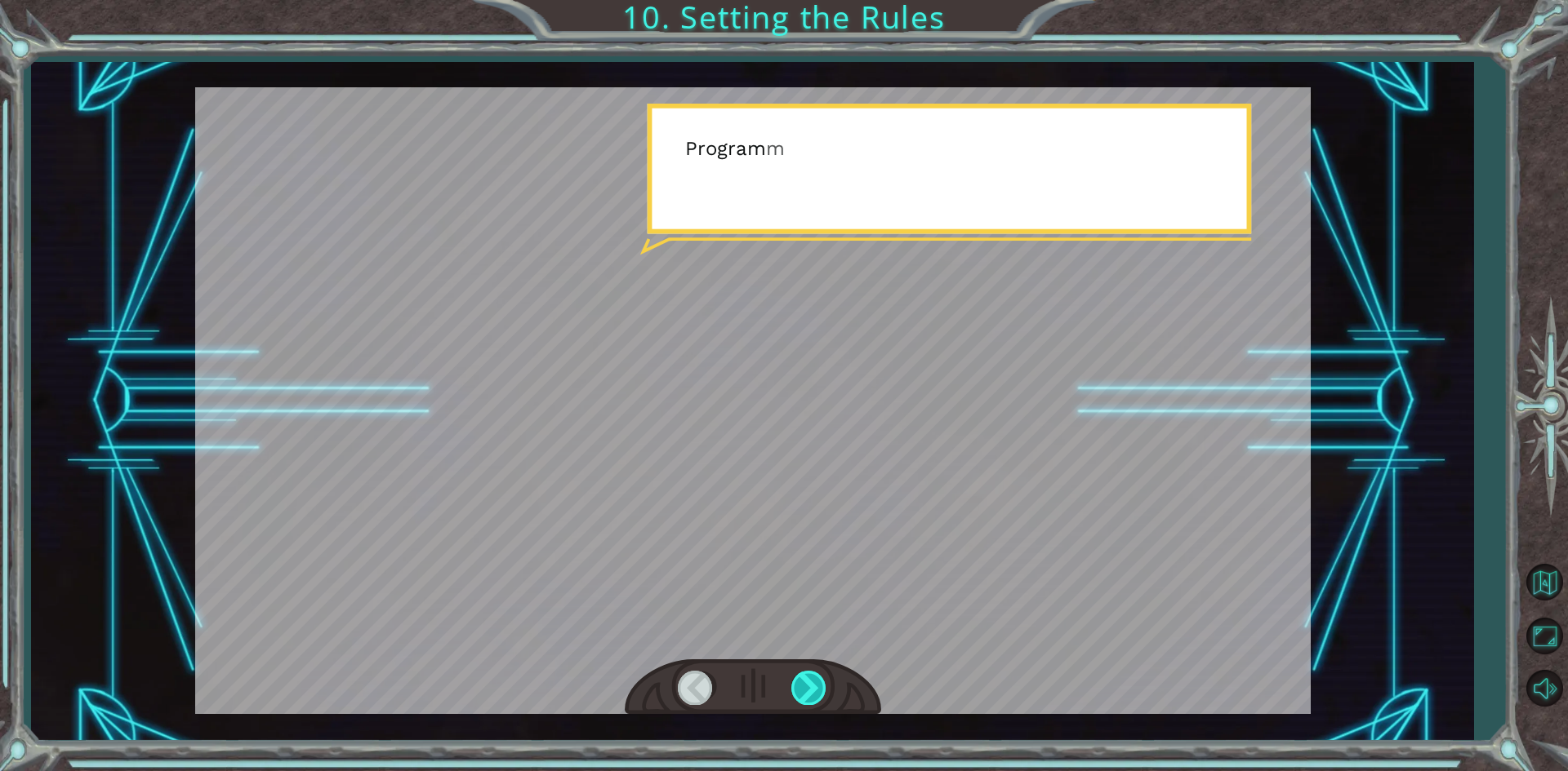
click at [811, 690] on div at bounding box center [809, 688] width 37 height 33
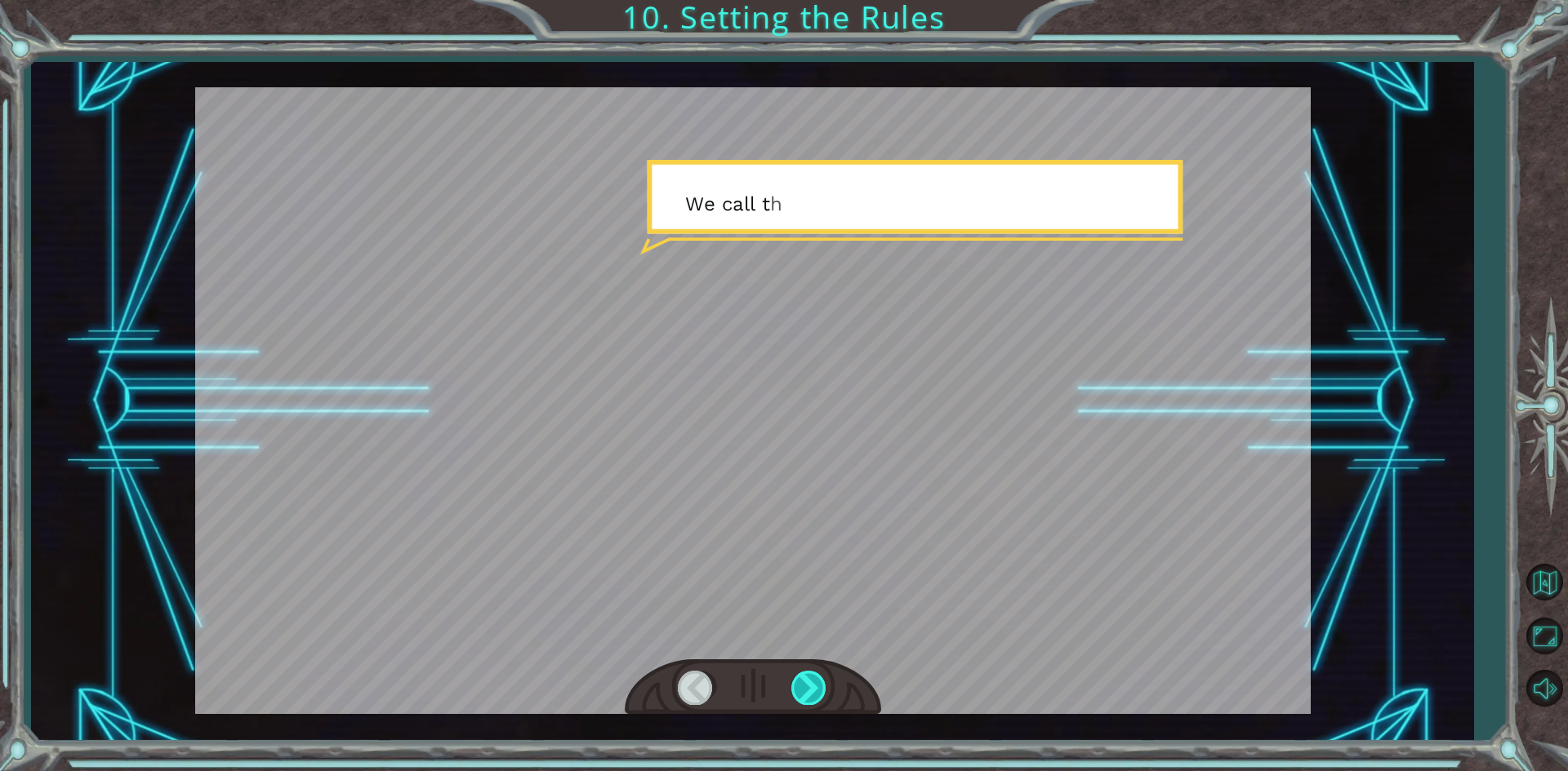
click at [811, 690] on div at bounding box center [809, 688] width 37 height 33
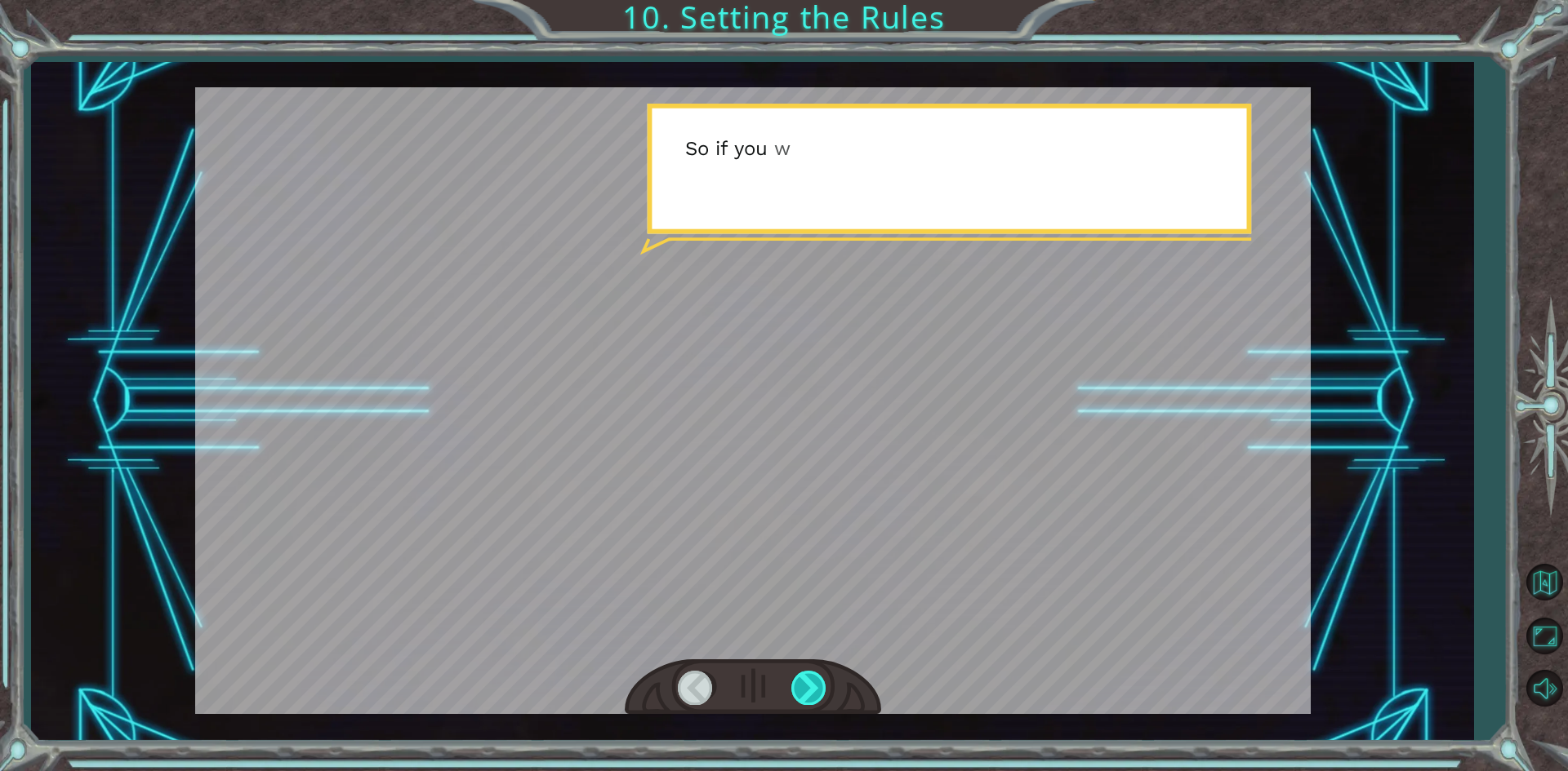
click at [811, 690] on div at bounding box center [809, 688] width 37 height 33
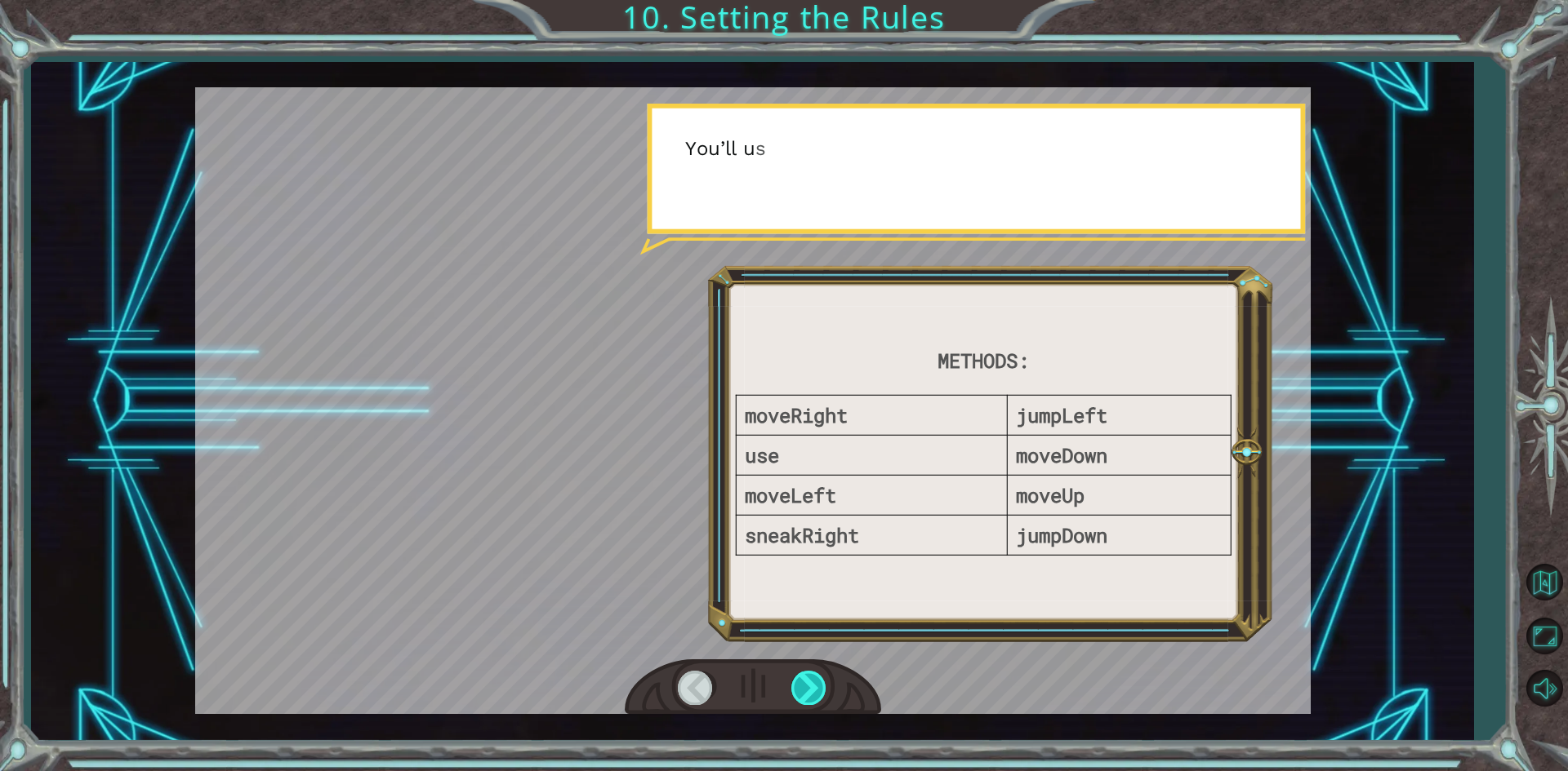
click at [811, 690] on div at bounding box center [809, 688] width 37 height 33
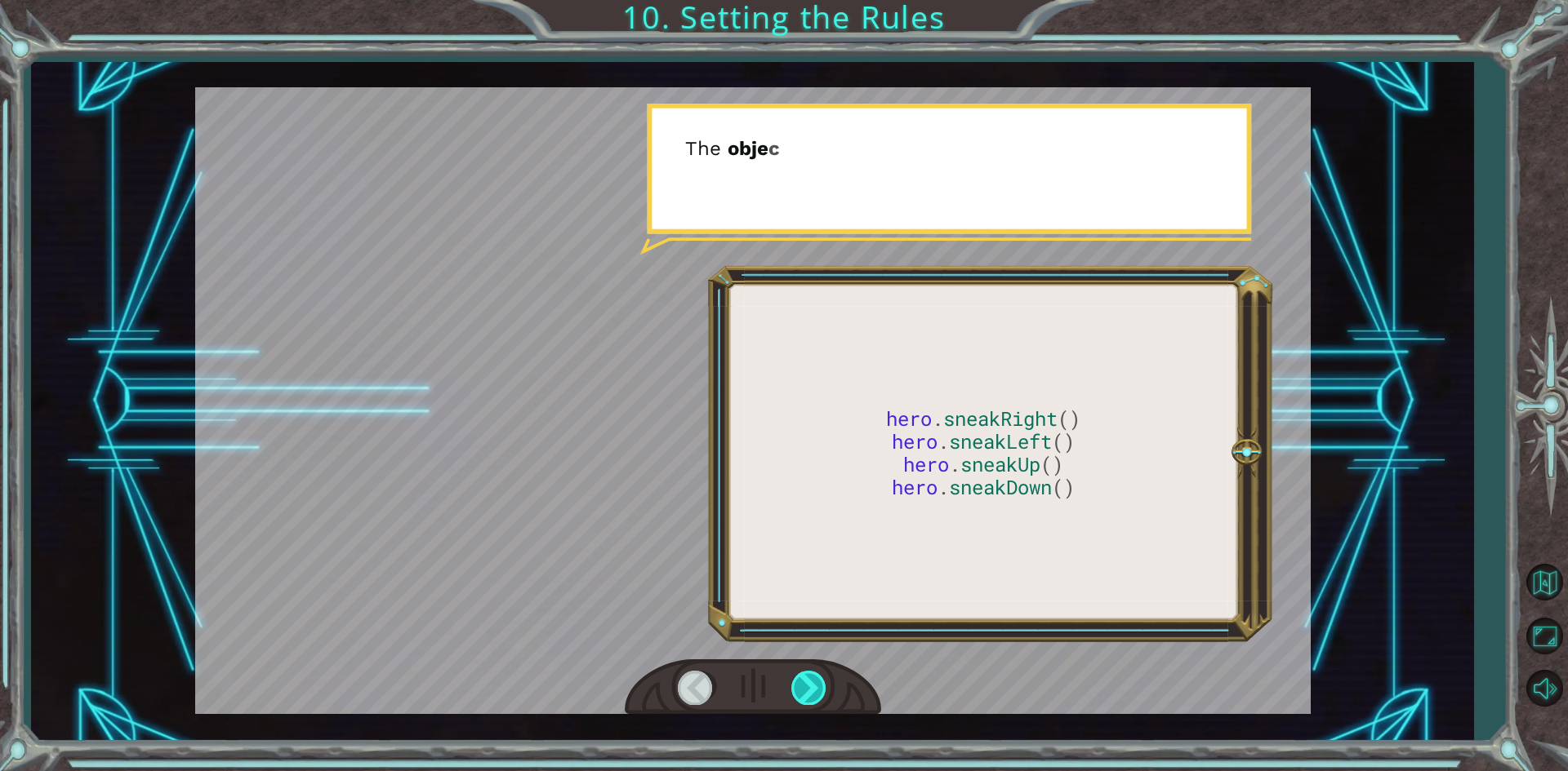
click at [811, 690] on div at bounding box center [809, 688] width 37 height 33
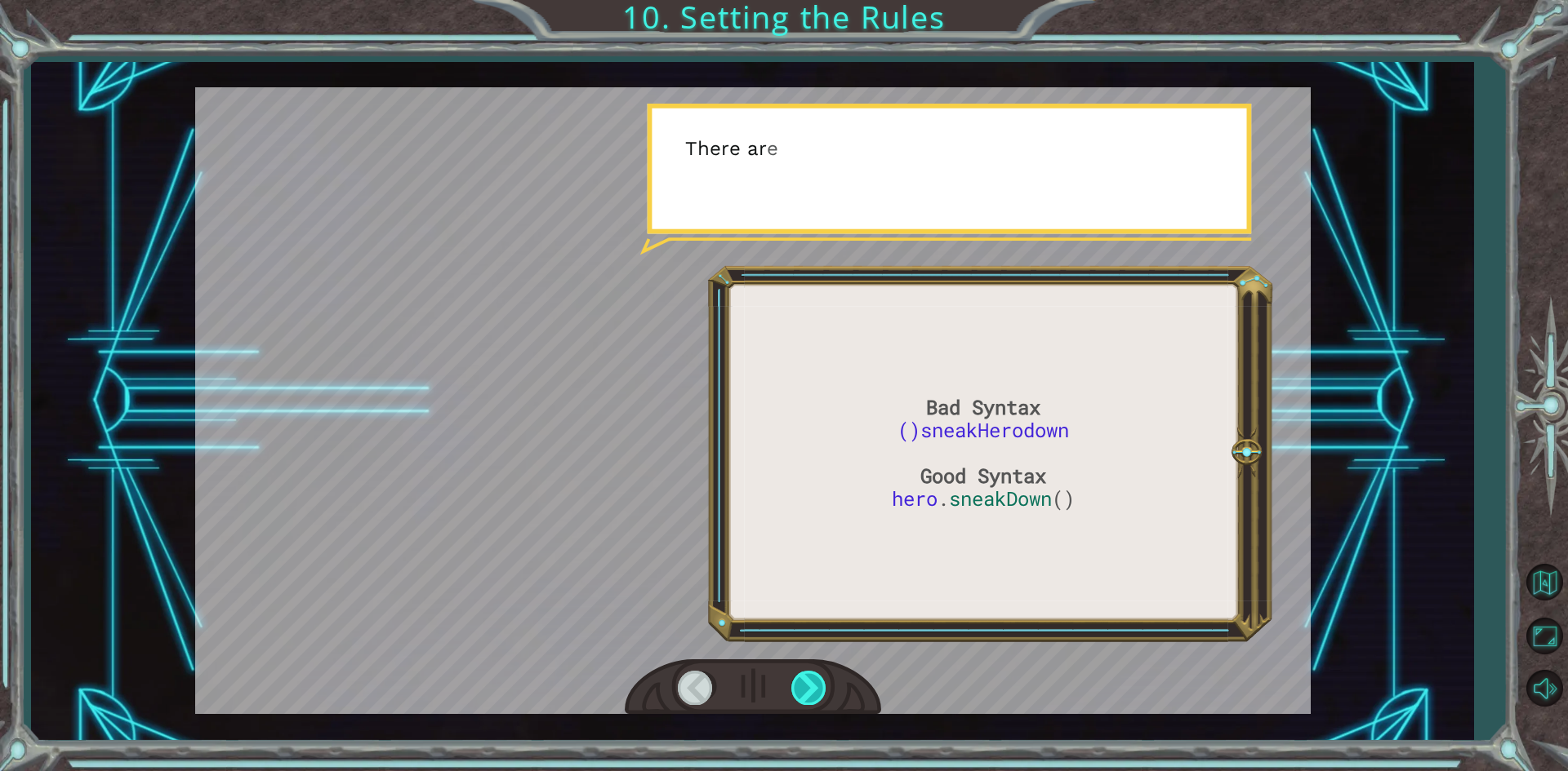
click at [811, 690] on div at bounding box center [809, 688] width 37 height 33
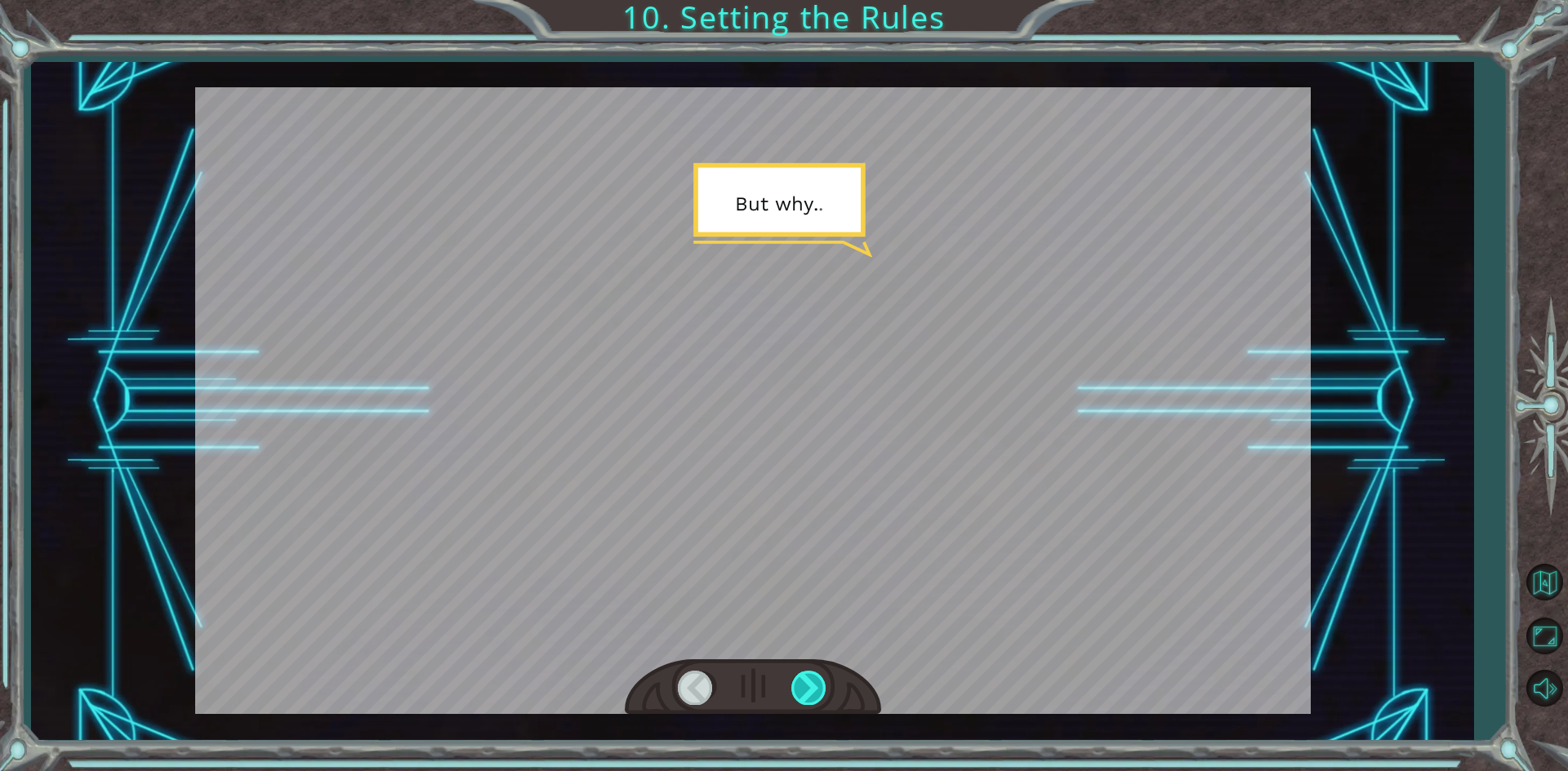
click at [811, 690] on div at bounding box center [809, 688] width 37 height 33
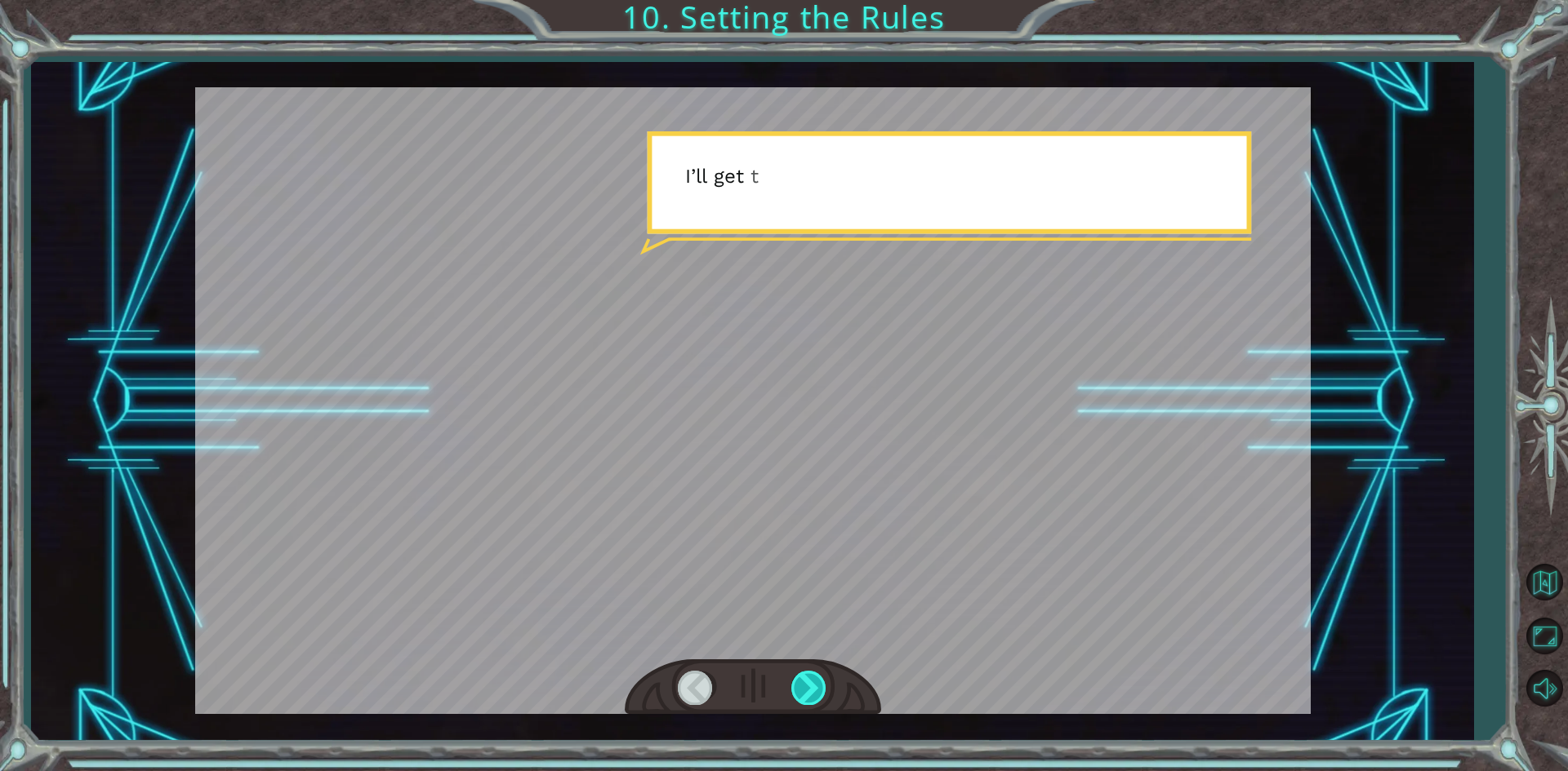
click at [811, 690] on div at bounding box center [809, 688] width 37 height 33
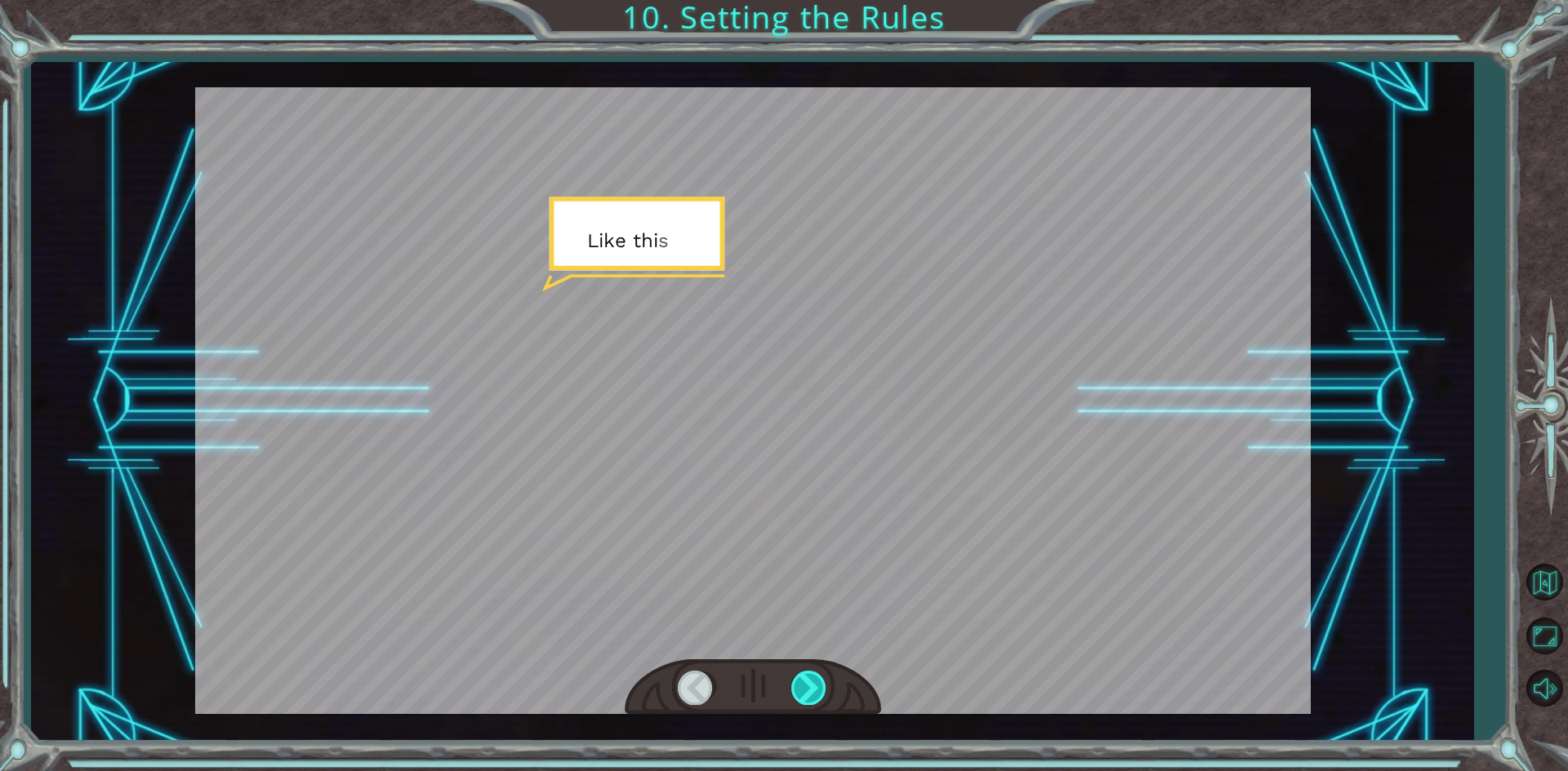
click at [811, 690] on div at bounding box center [809, 688] width 37 height 33
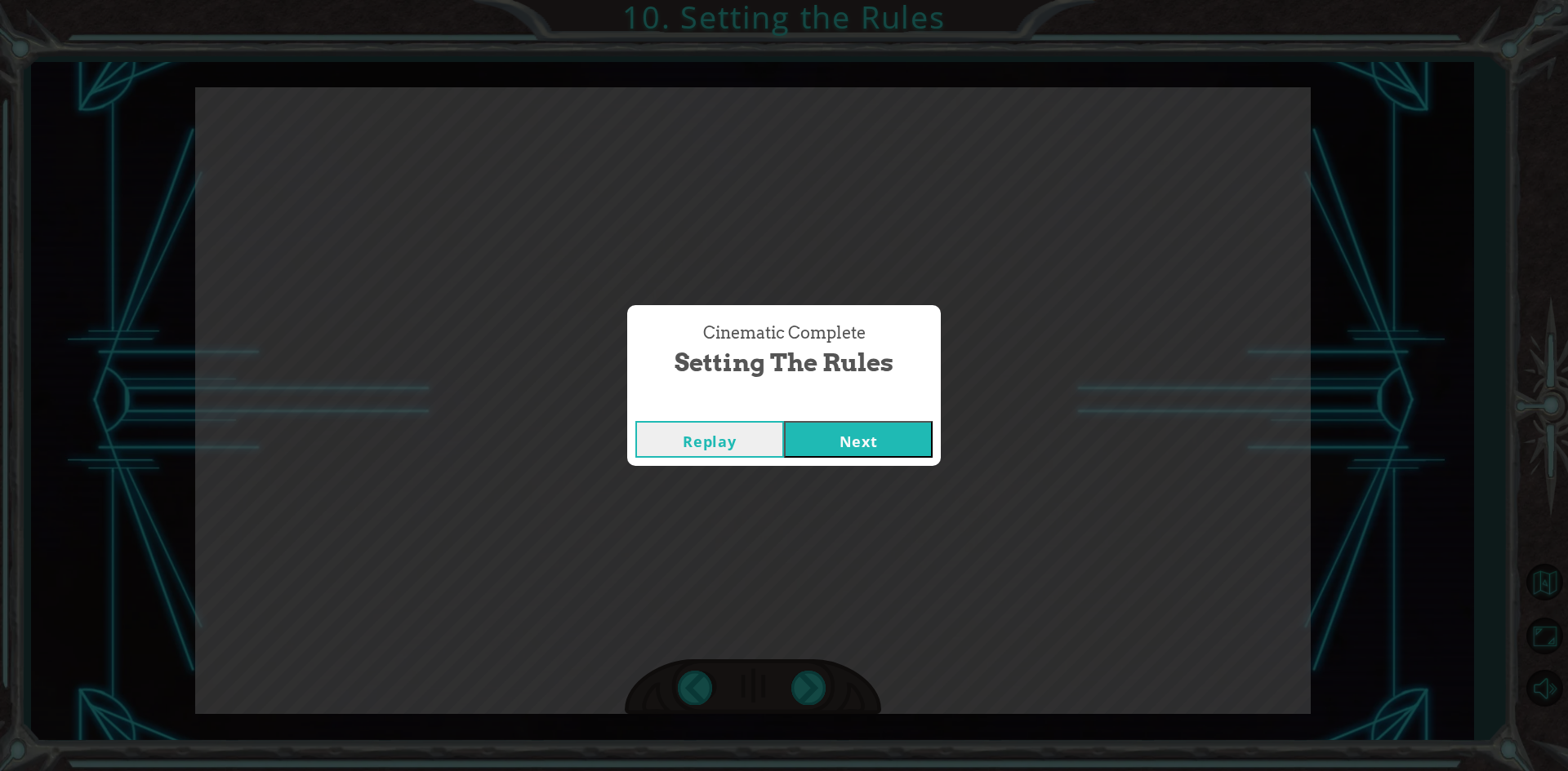
click at [872, 425] on button "Next" at bounding box center [858, 440] width 148 height 37
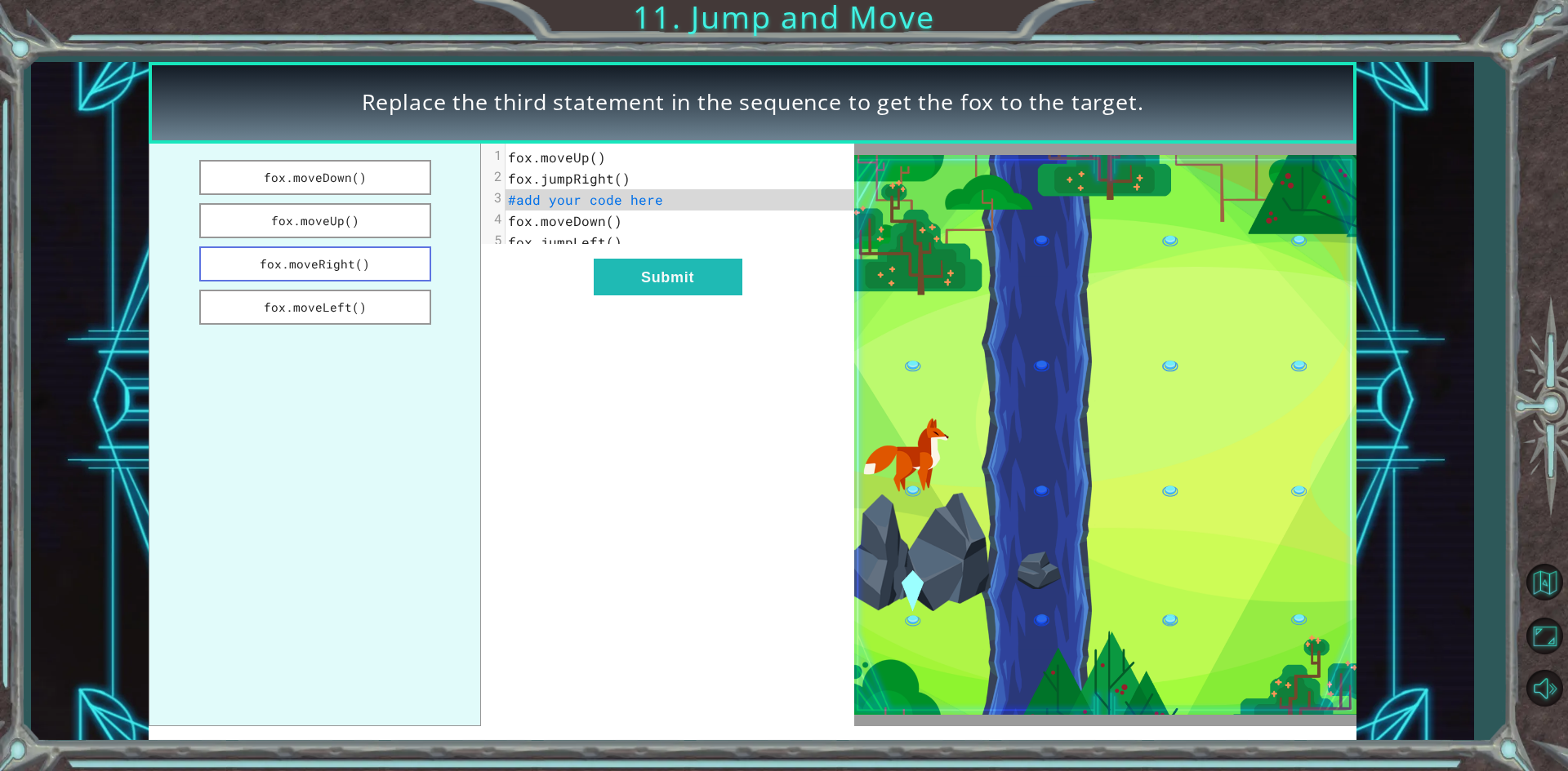
click at [318, 260] on button "fox.moveRight()" at bounding box center [315, 264] width 232 height 35
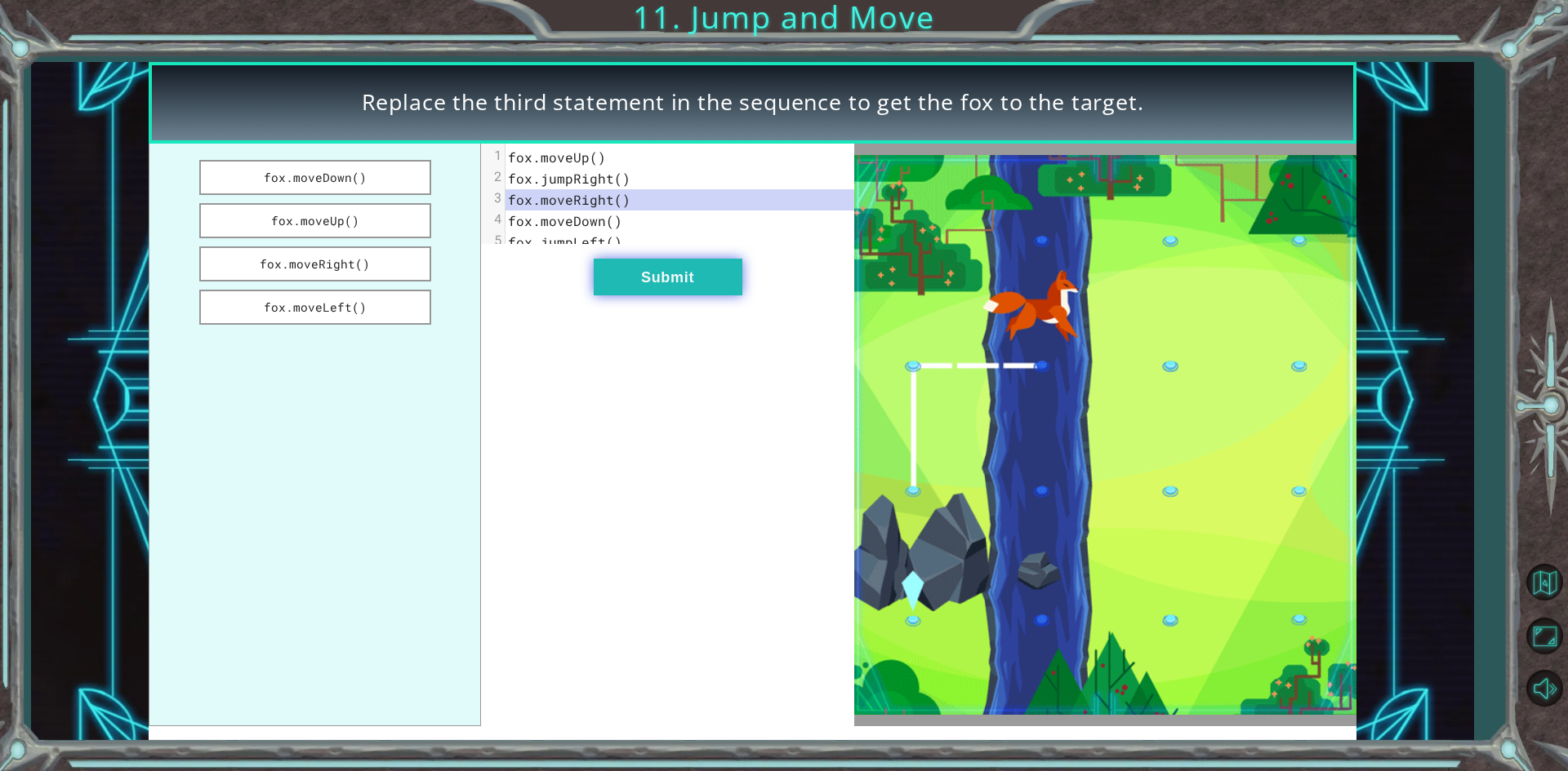
click at [680, 283] on button "Submit" at bounding box center [668, 278] width 148 height 37
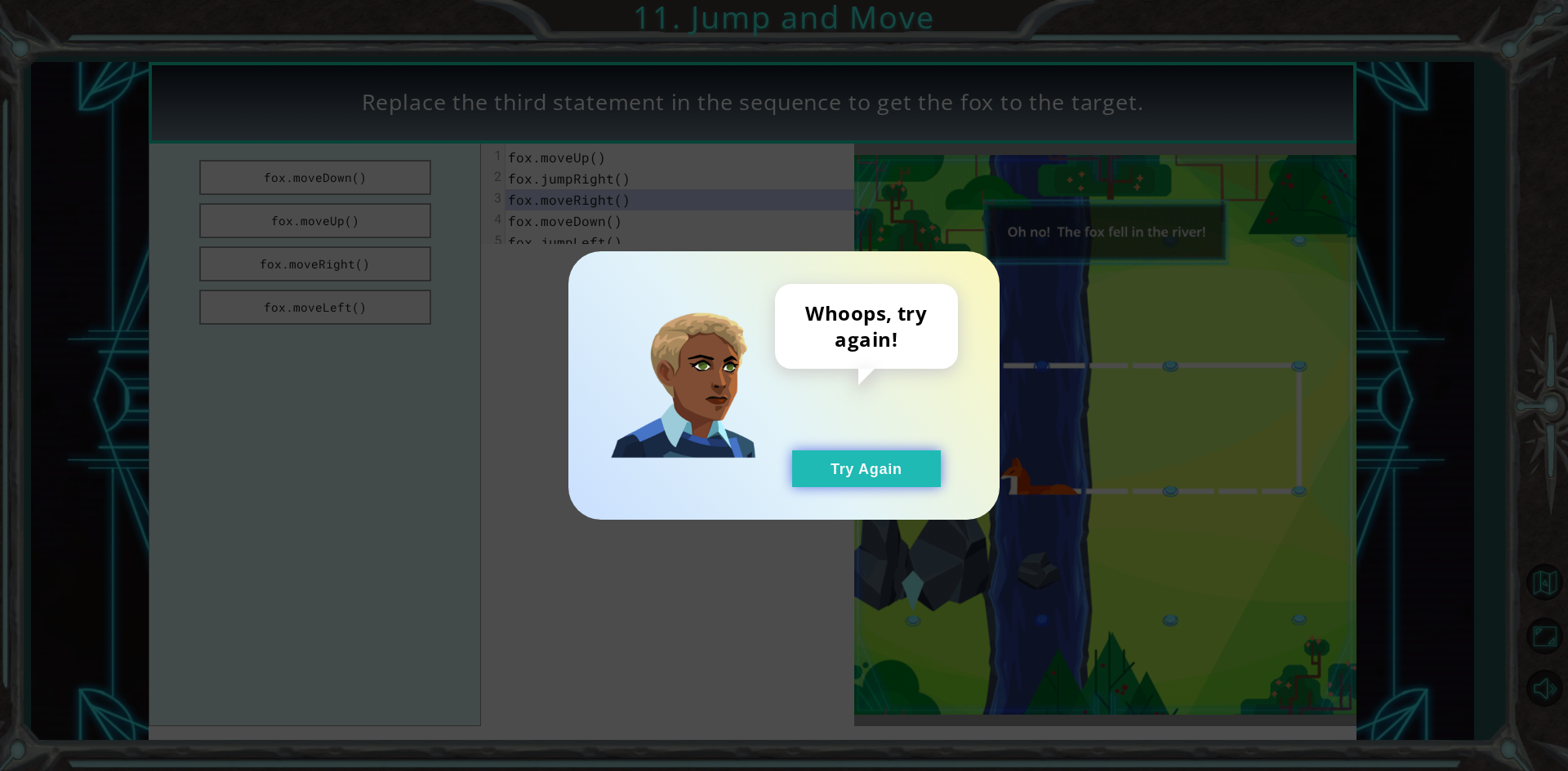
click at [868, 484] on button "Try Again" at bounding box center [866, 469] width 148 height 37
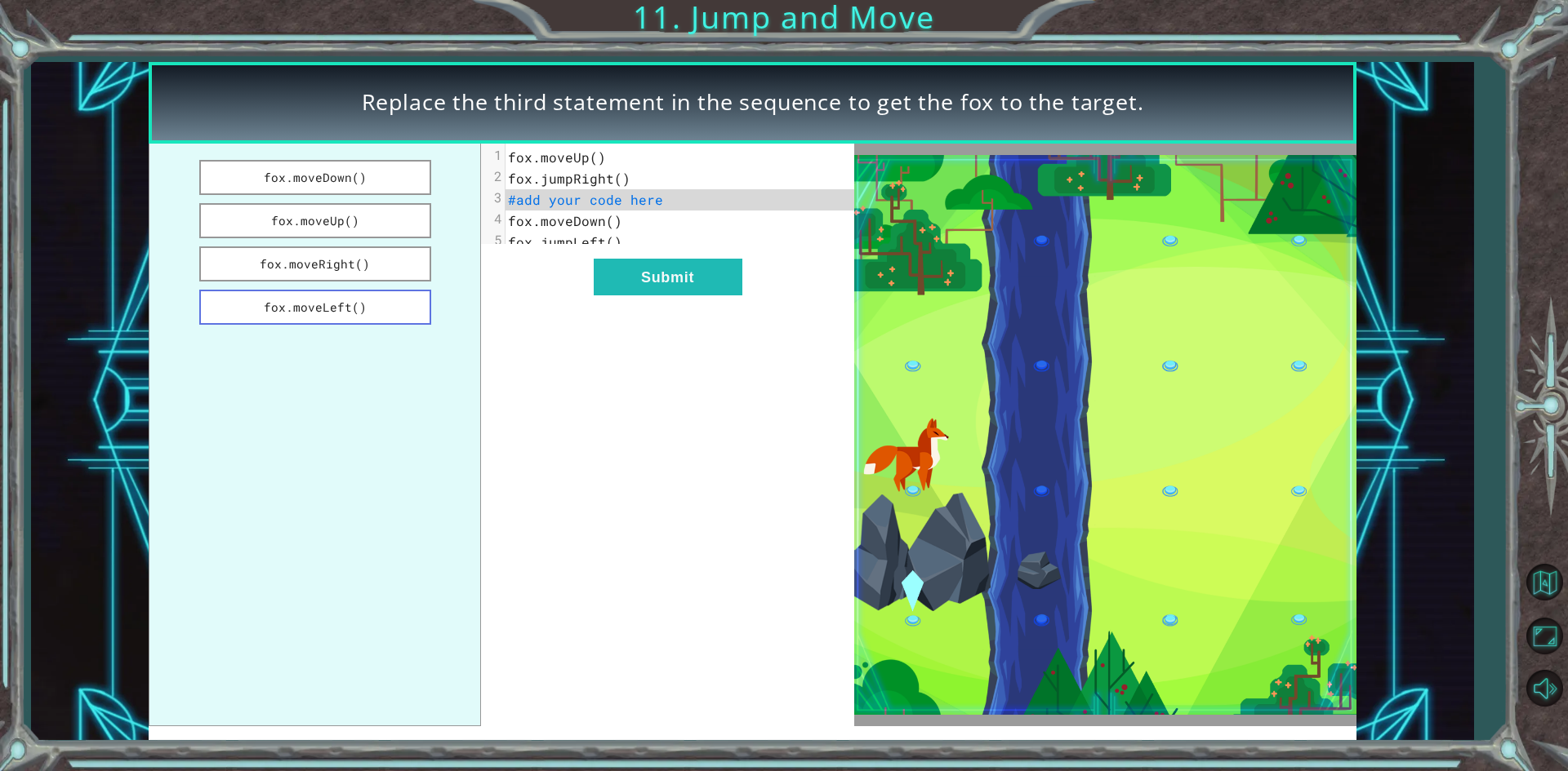
click at [390, 314] on button "fox.moveLeft()" at bounding box center [315, 307] width 232 height 35
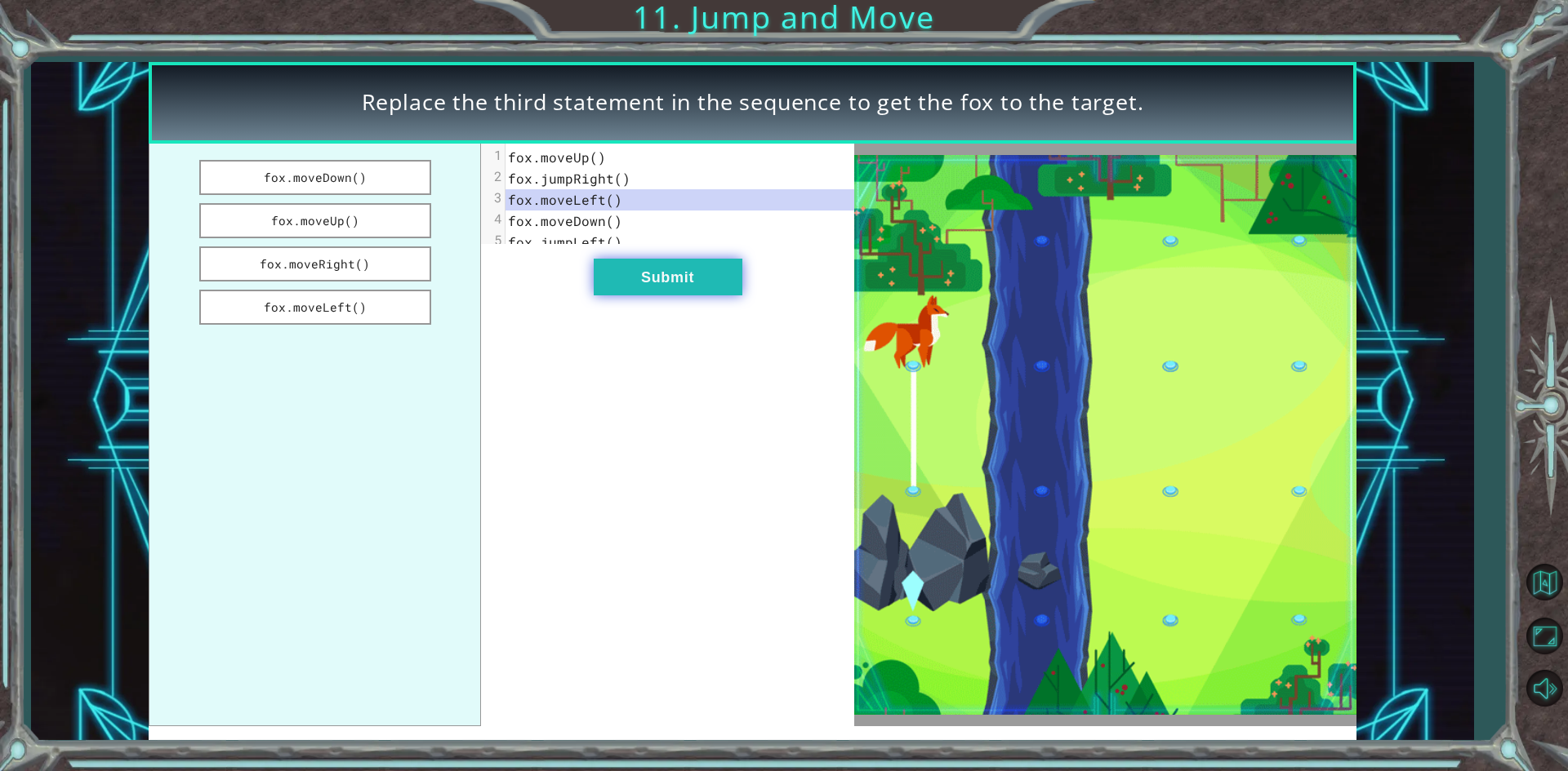
click at [695, 286] on button "Submit" at bounding box center [668, 278] width 148 height 37
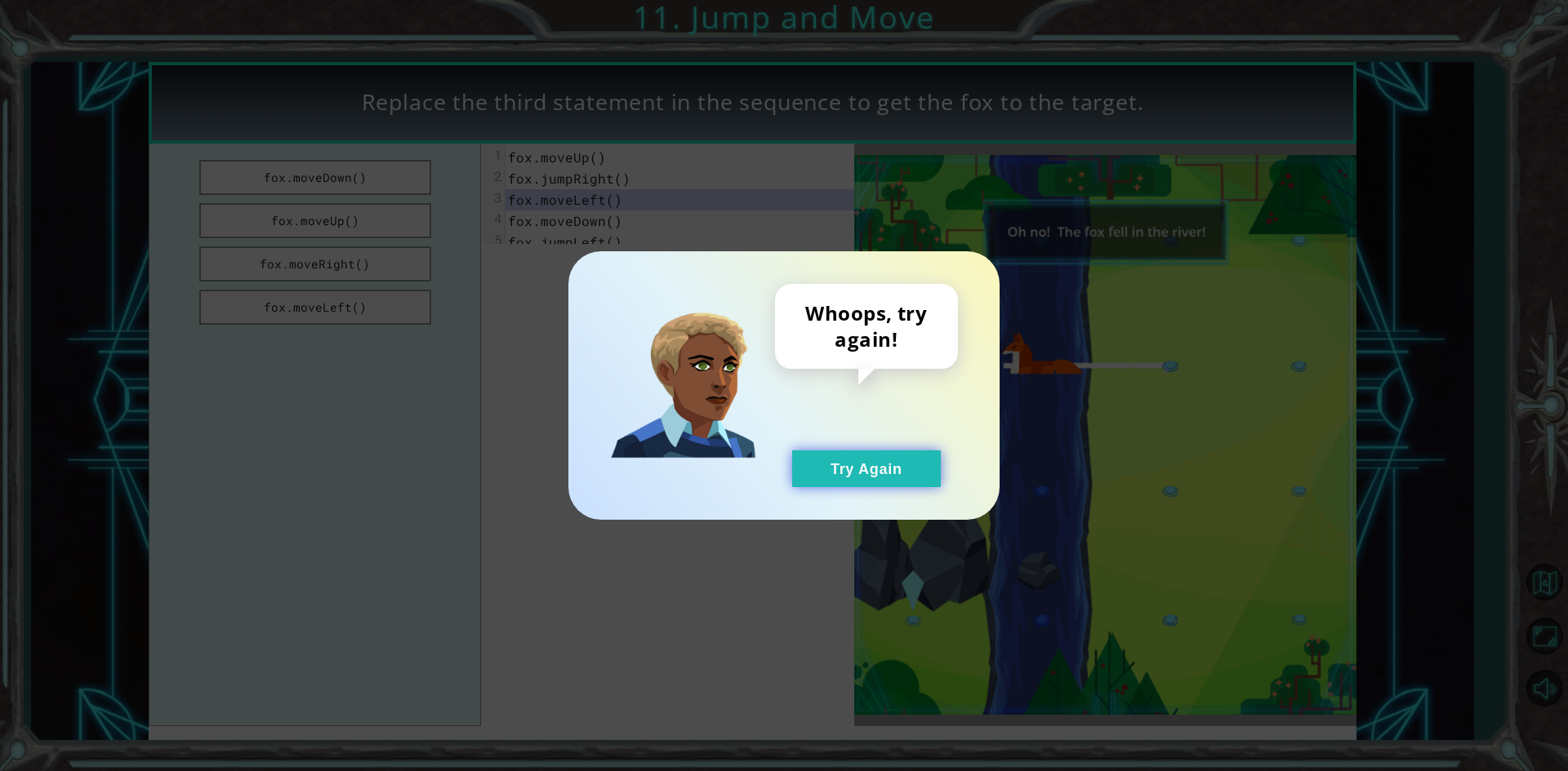
click at [845, 466] on button "Try Again" at bounding box center [866, 469] width 148 height 37
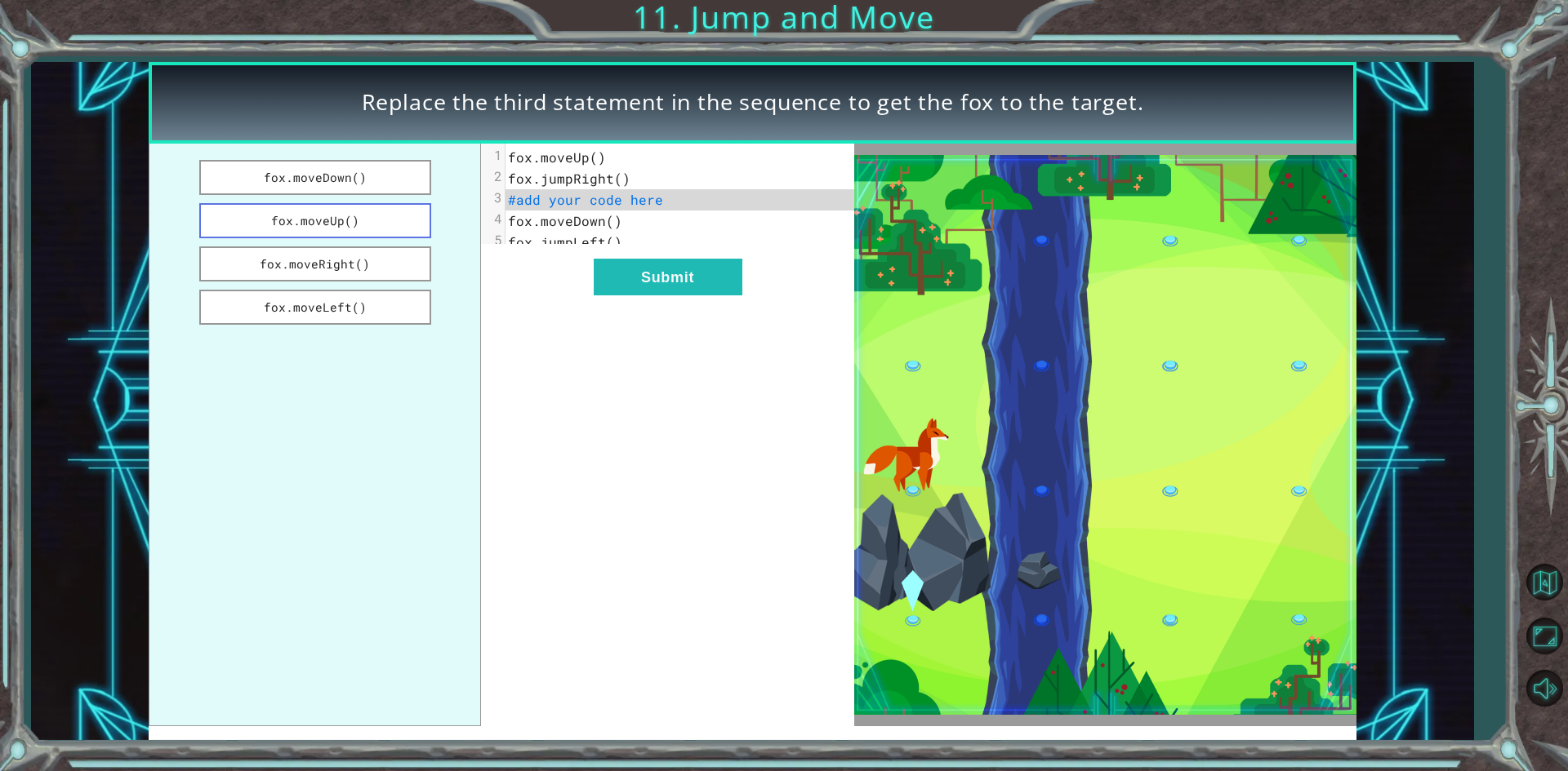
click at [376, 215] on button "fox.moveUp()" at bounding box center [315, 221] width 232 height 35
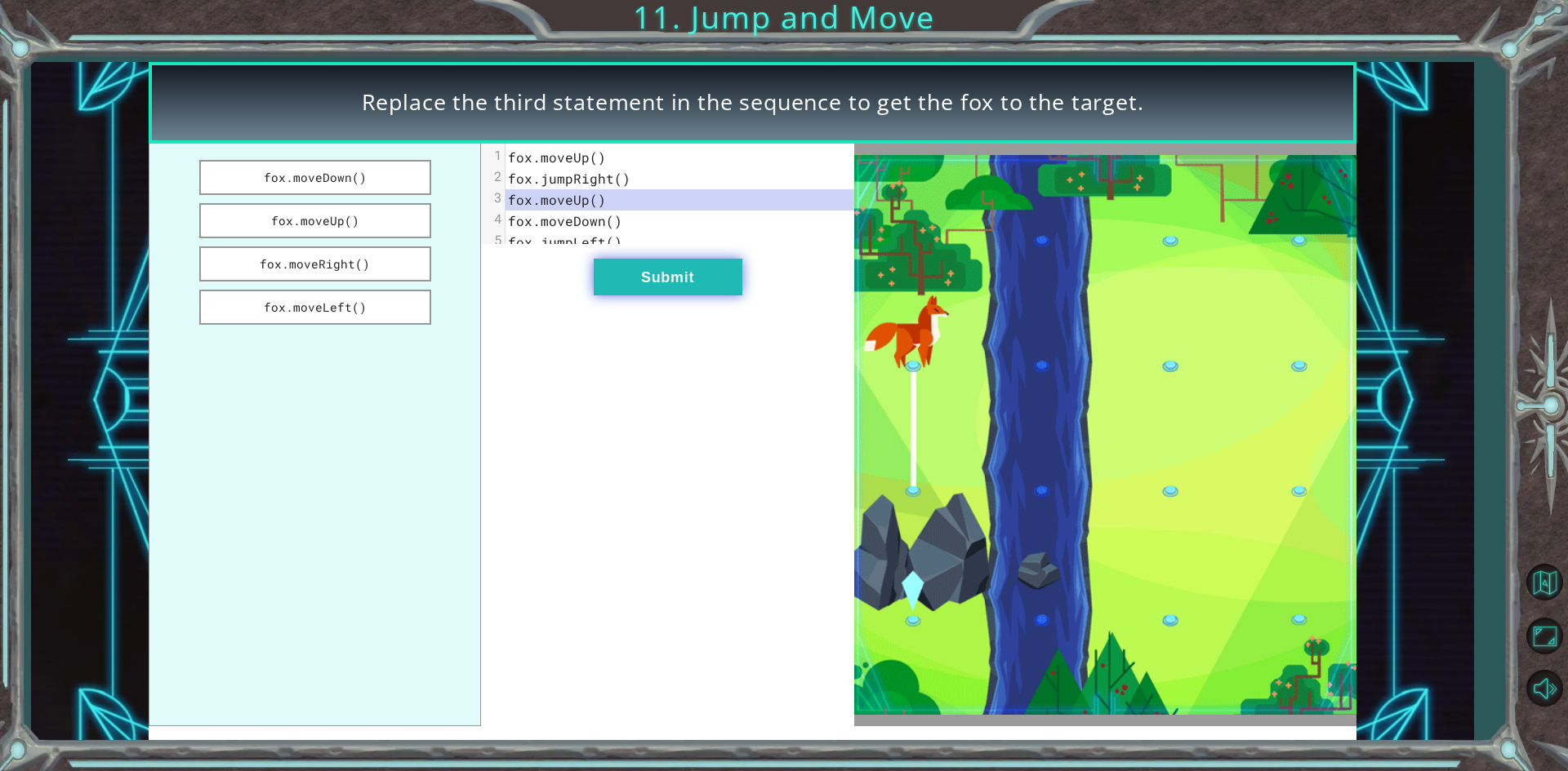
click at [654, 295] on button "Submit" at bounding box center [668, 278] width 148 height 37
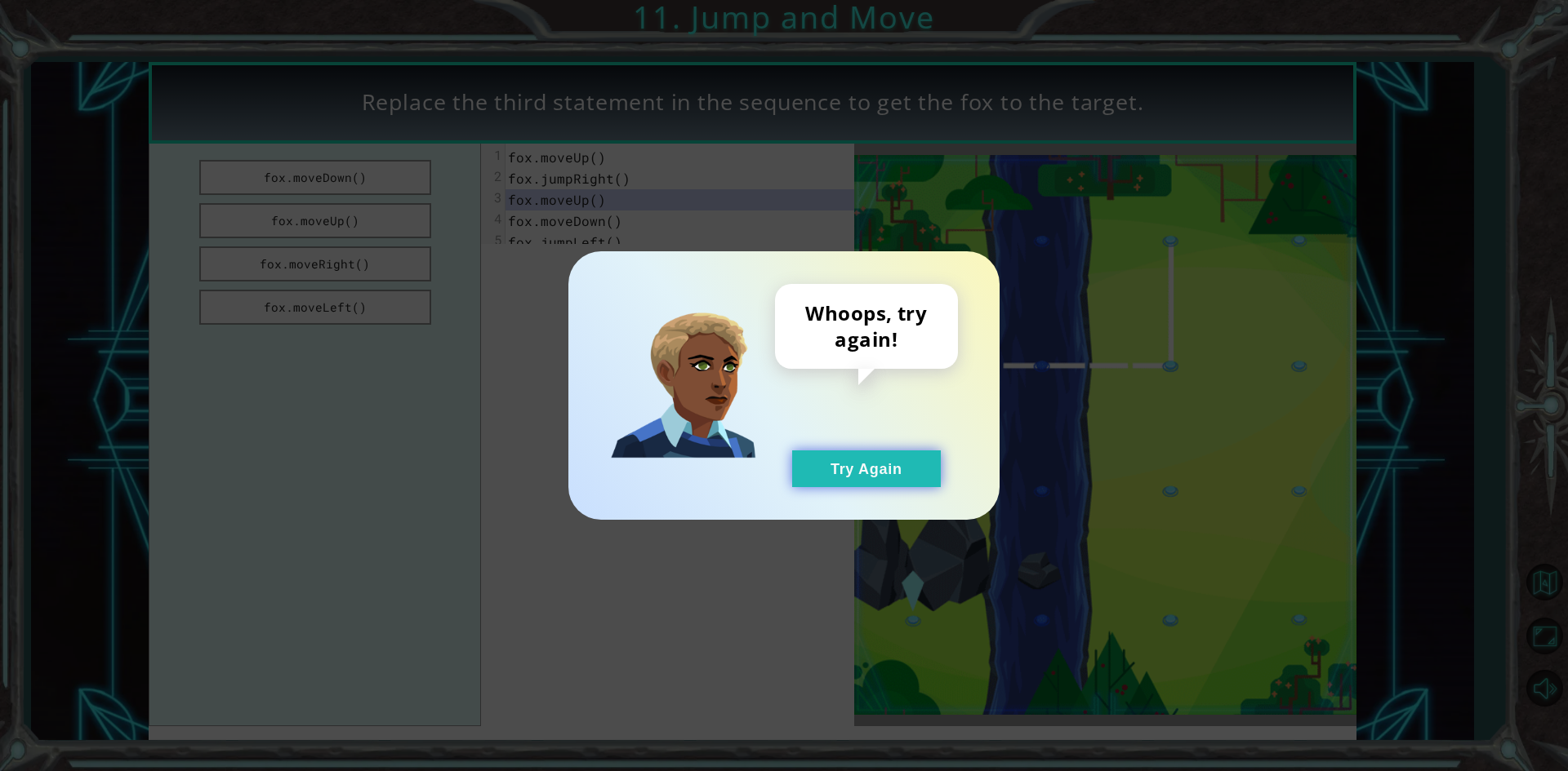
click at [818, 473] on button "Try Again" at bounding box center [866, 469] width 148 height 37
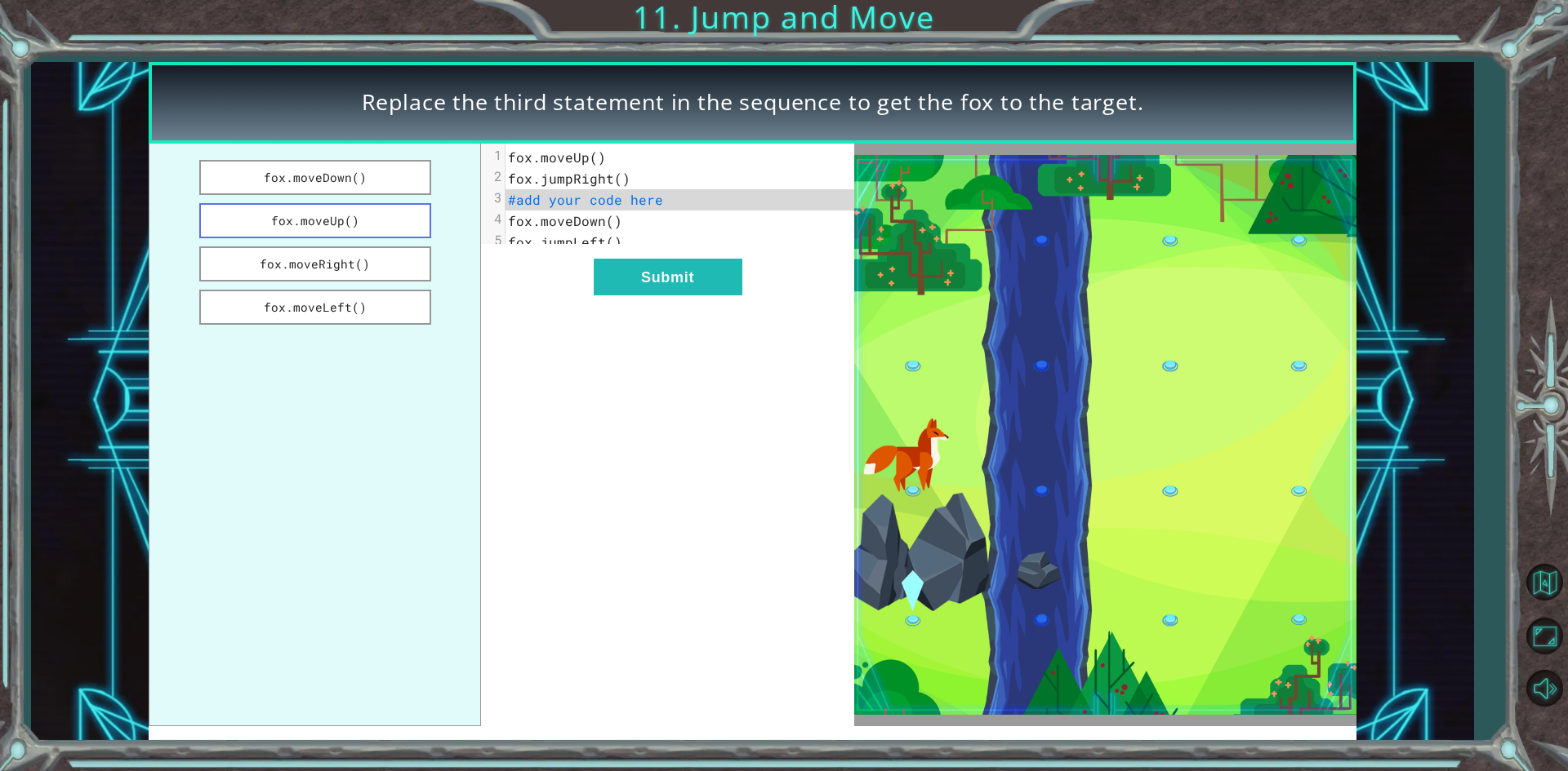
click at [278, 236] on button "fox.moveUp()" at bounding box center [315, 221] width 232 height 35
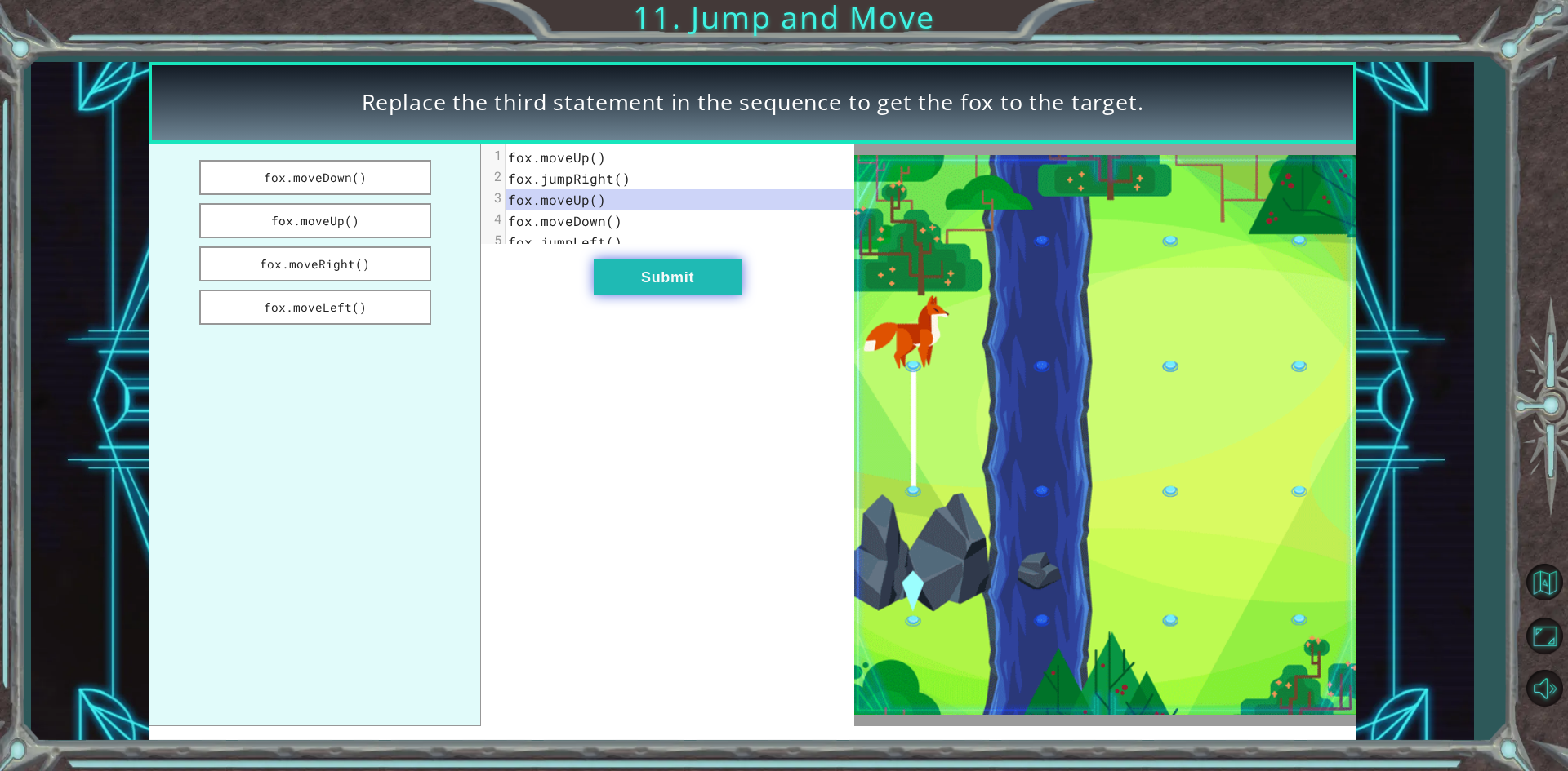
click at [601, 282] on button "Submit" at bounding box center [668, 278] width 148 height 37
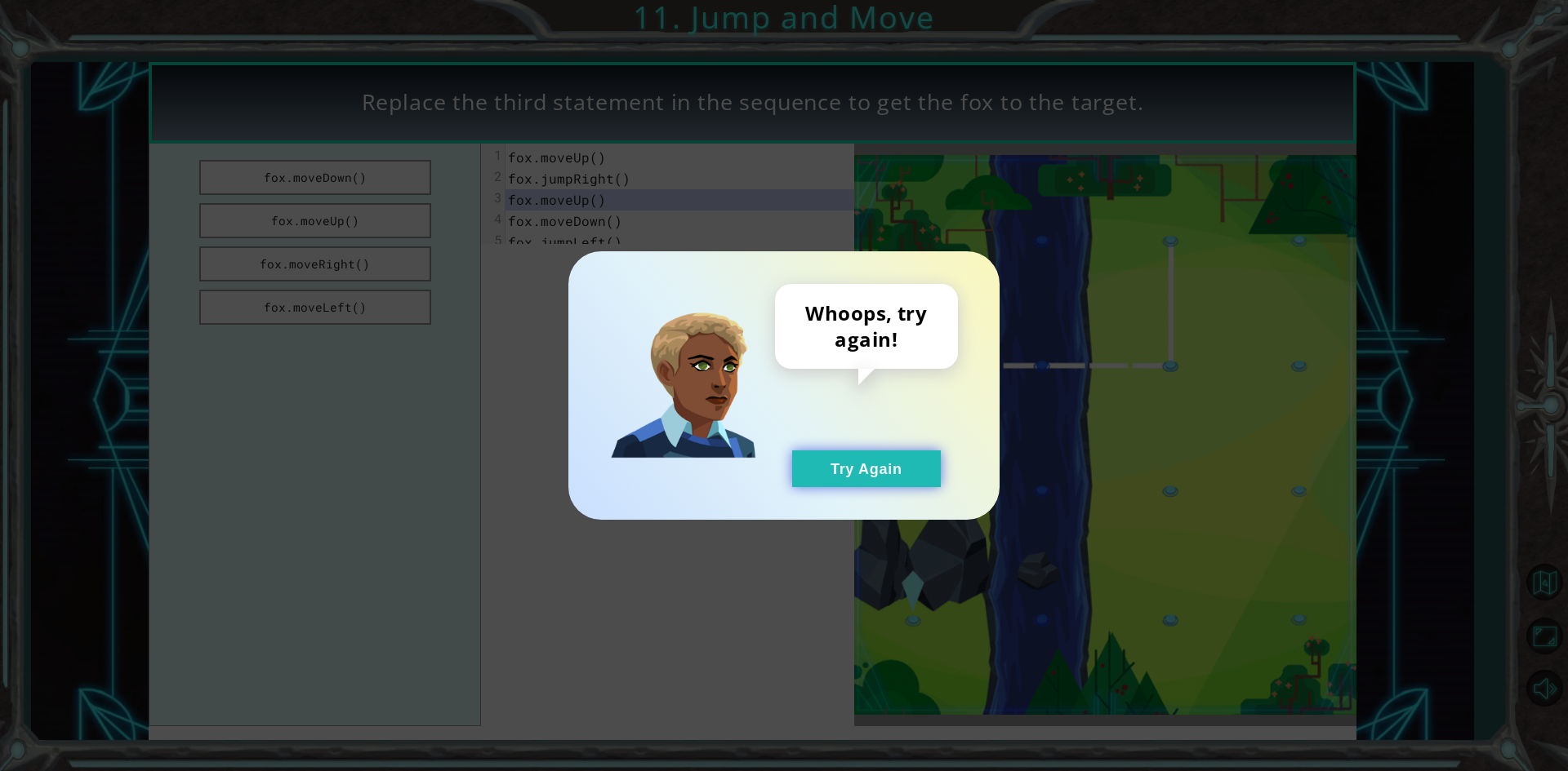
click at [836, 474] on button "Try Again" at bounding box center [866, 469] width 148 height 37
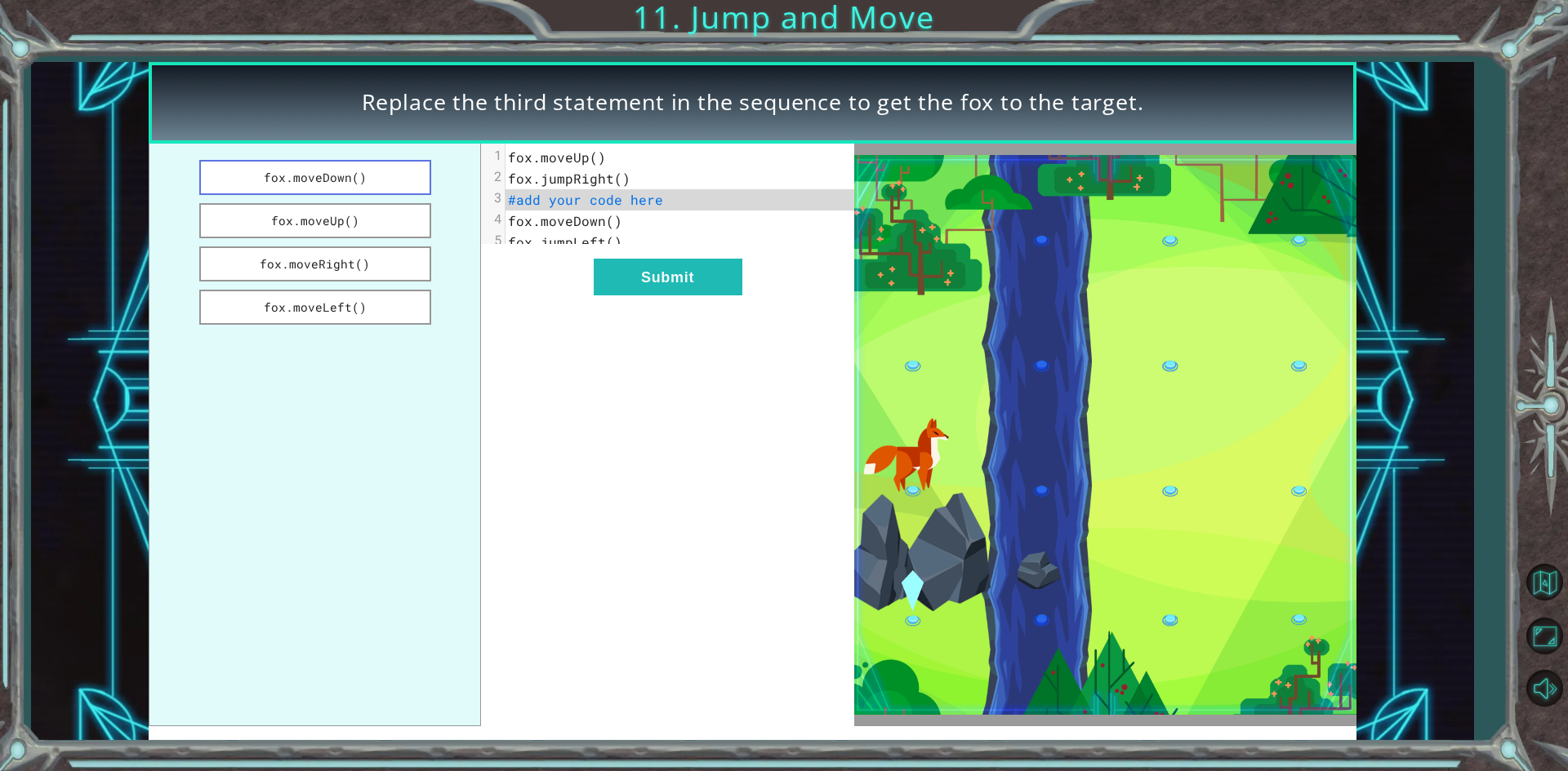
click at [356, 161] on button "fox.moveDown()" at bounding box center [315, 178] width 232 height 35
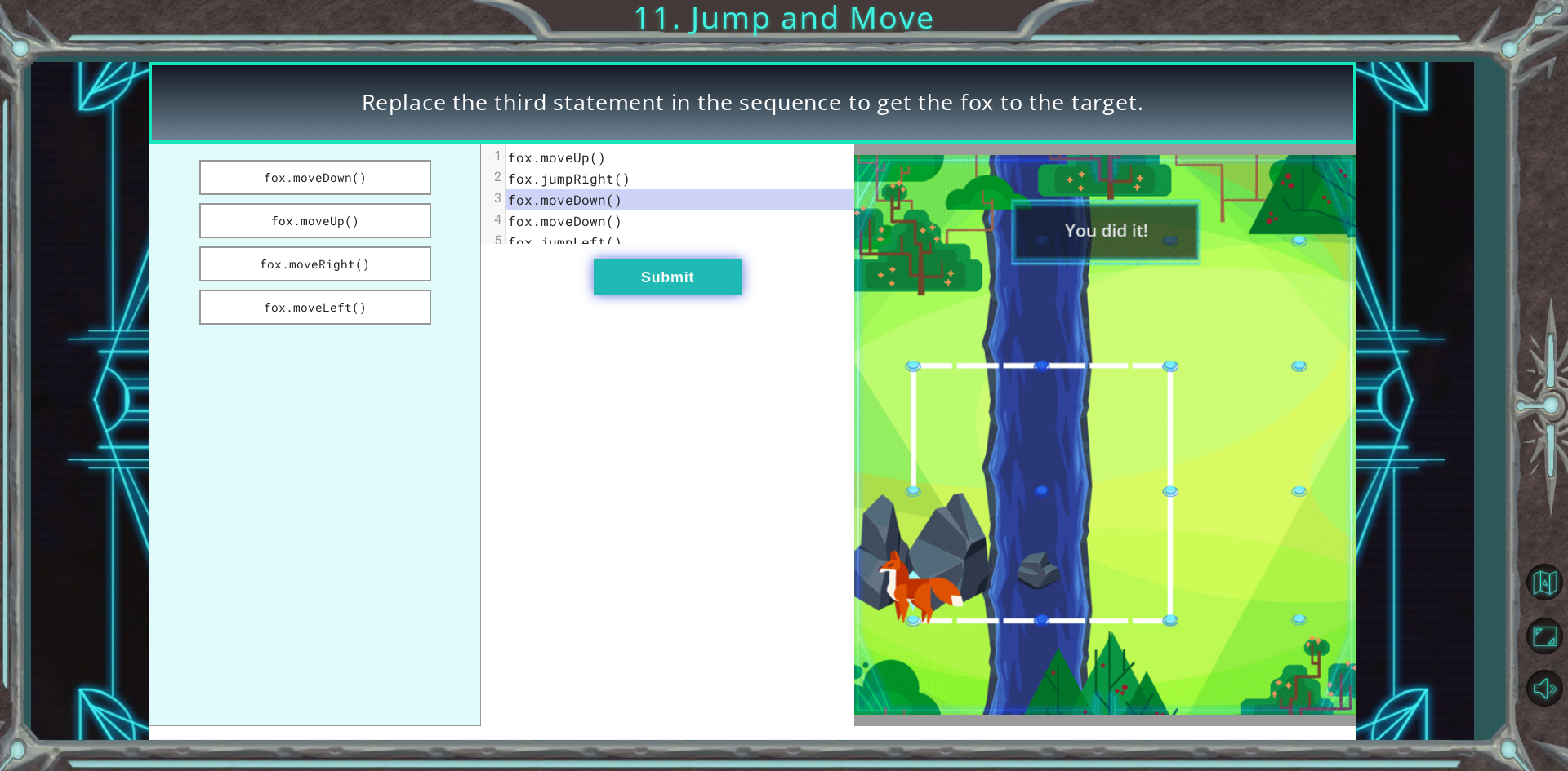
click at [672, 285] on button "Submit" at bounding box center [668, 278] width 148 height 37
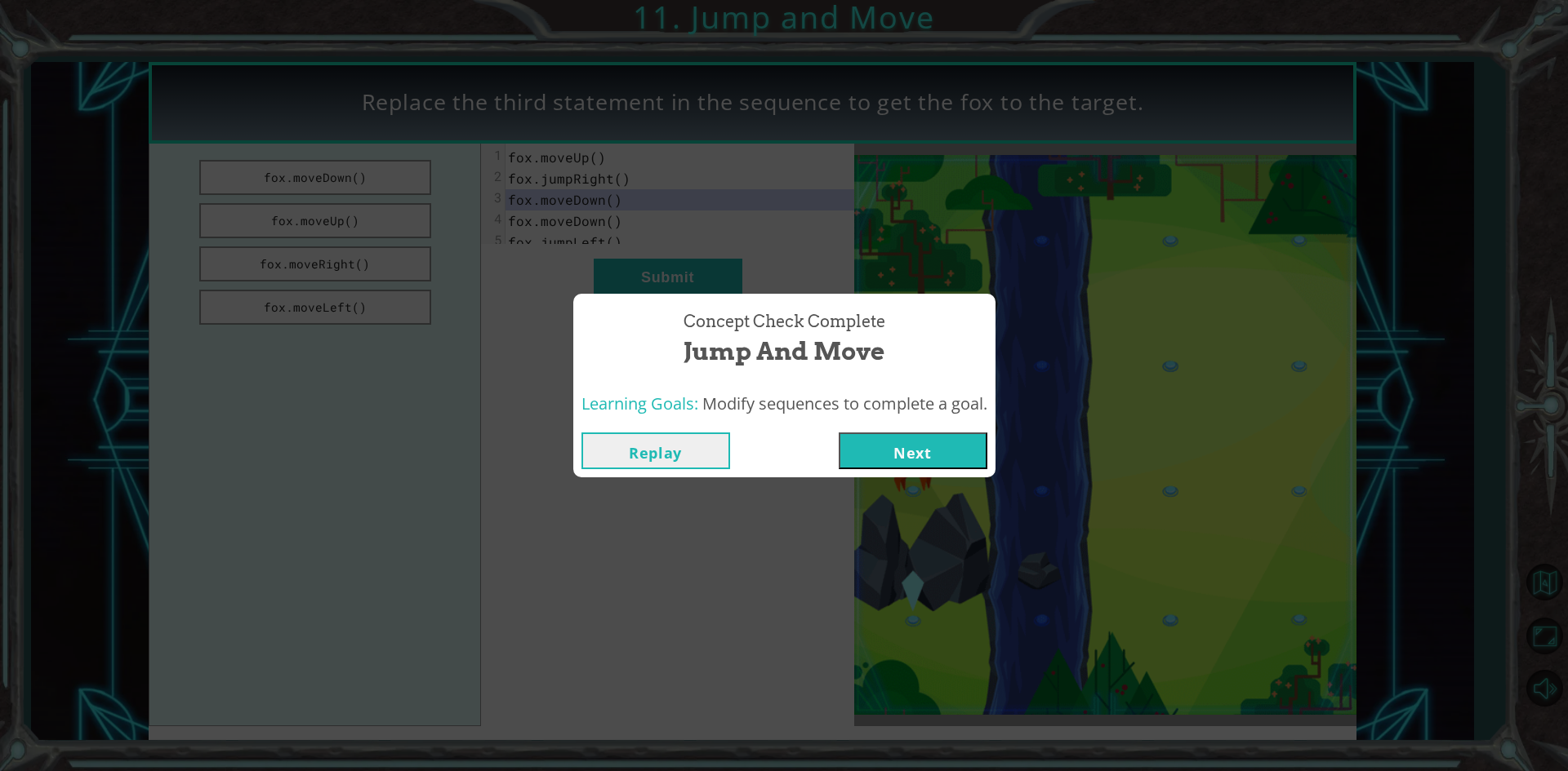
click at [923, 476] on div "Replay Next" at bounding box center [784, 450] width 422 height 53
click at [972, 457] on button "Next" at bounding box center [913, 451] width 148 height 37
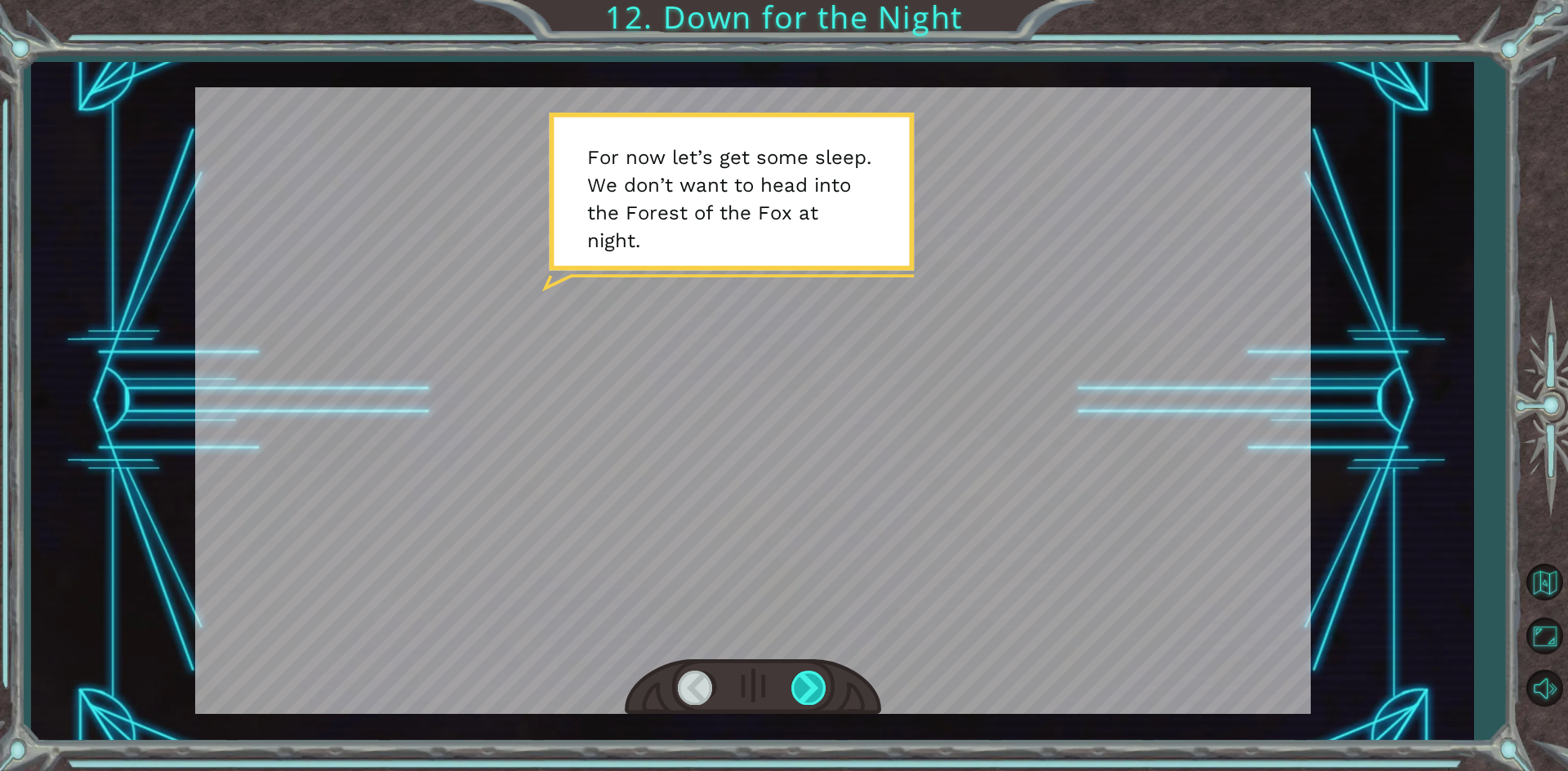
click at [797, 691] on div at bounding box center [809, 688] width 37 height 33
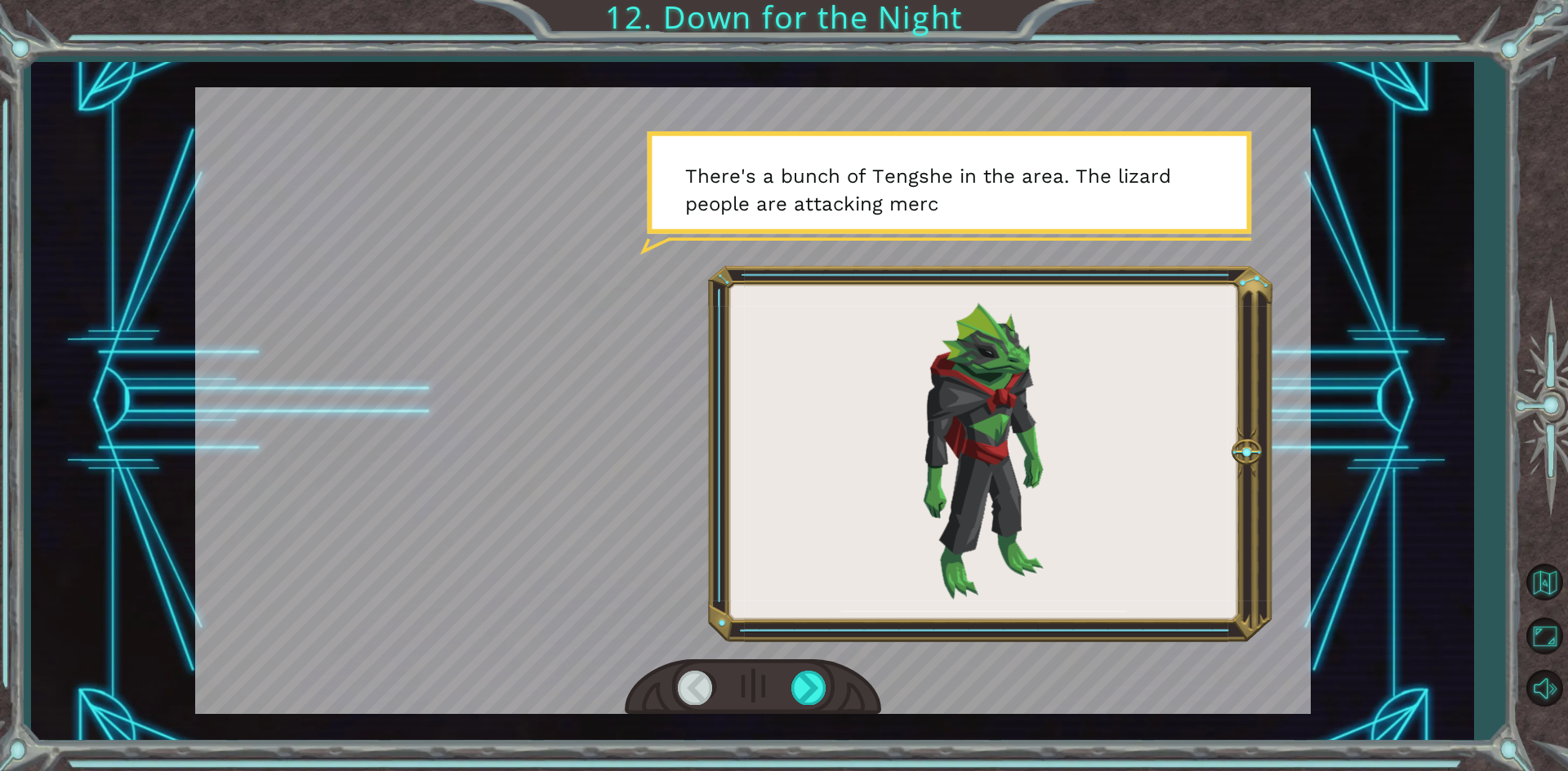
click at [812, 715] on div at bounding box center [753, 687] width 257 height 56
click at [813, 692] on div at bounding box center [809, 688] width 37 height 33
drag, startPoint x: 813, startPoint y: 692, endPoint x: 811, endPoint y: 704, distance: 12.2
click at [811, 704] on div at bounding box center [809, 688] width 37 height 33
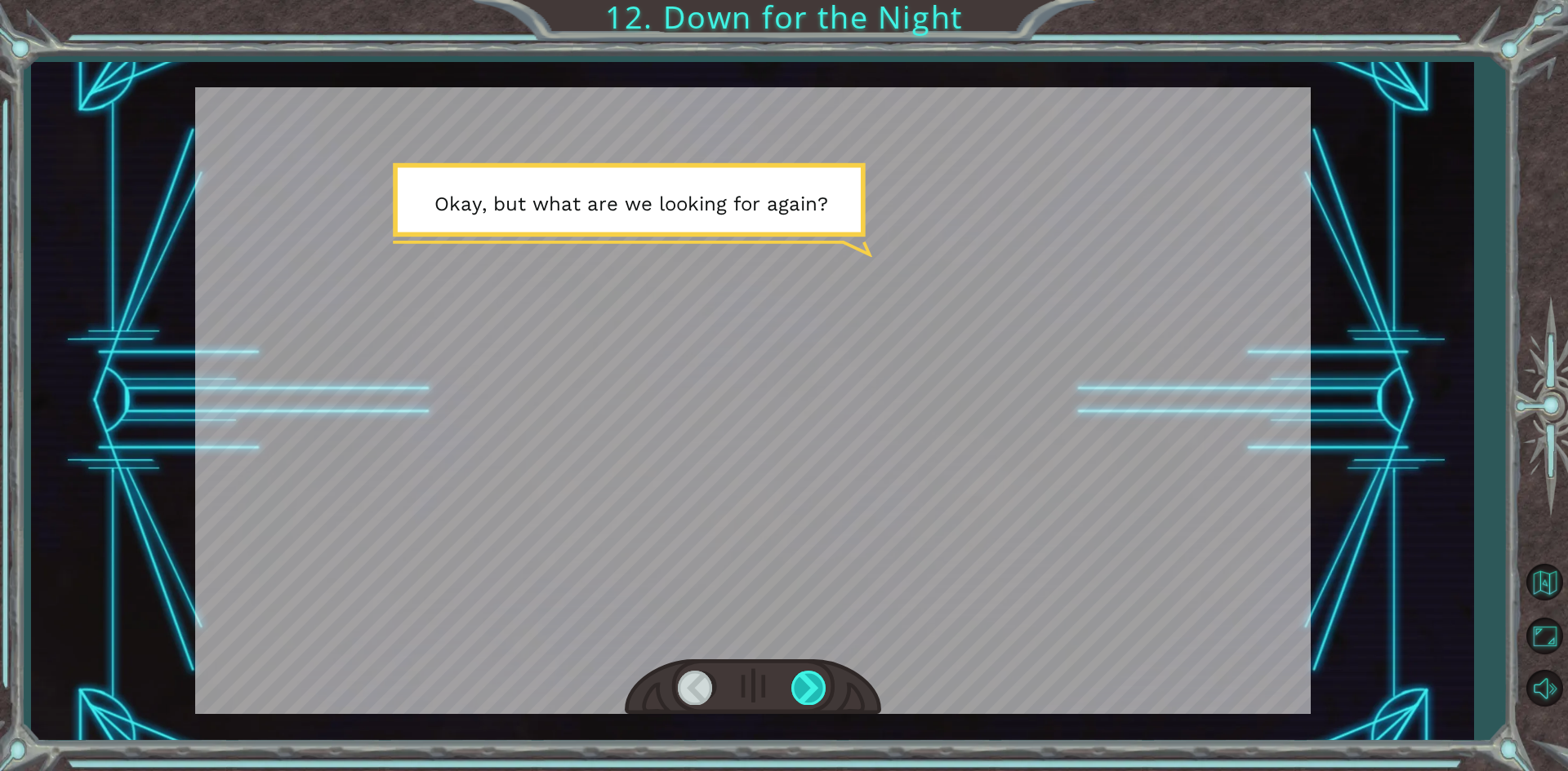
click at [819, 690] on div at bounding box center [809, 688] width 37 height 33
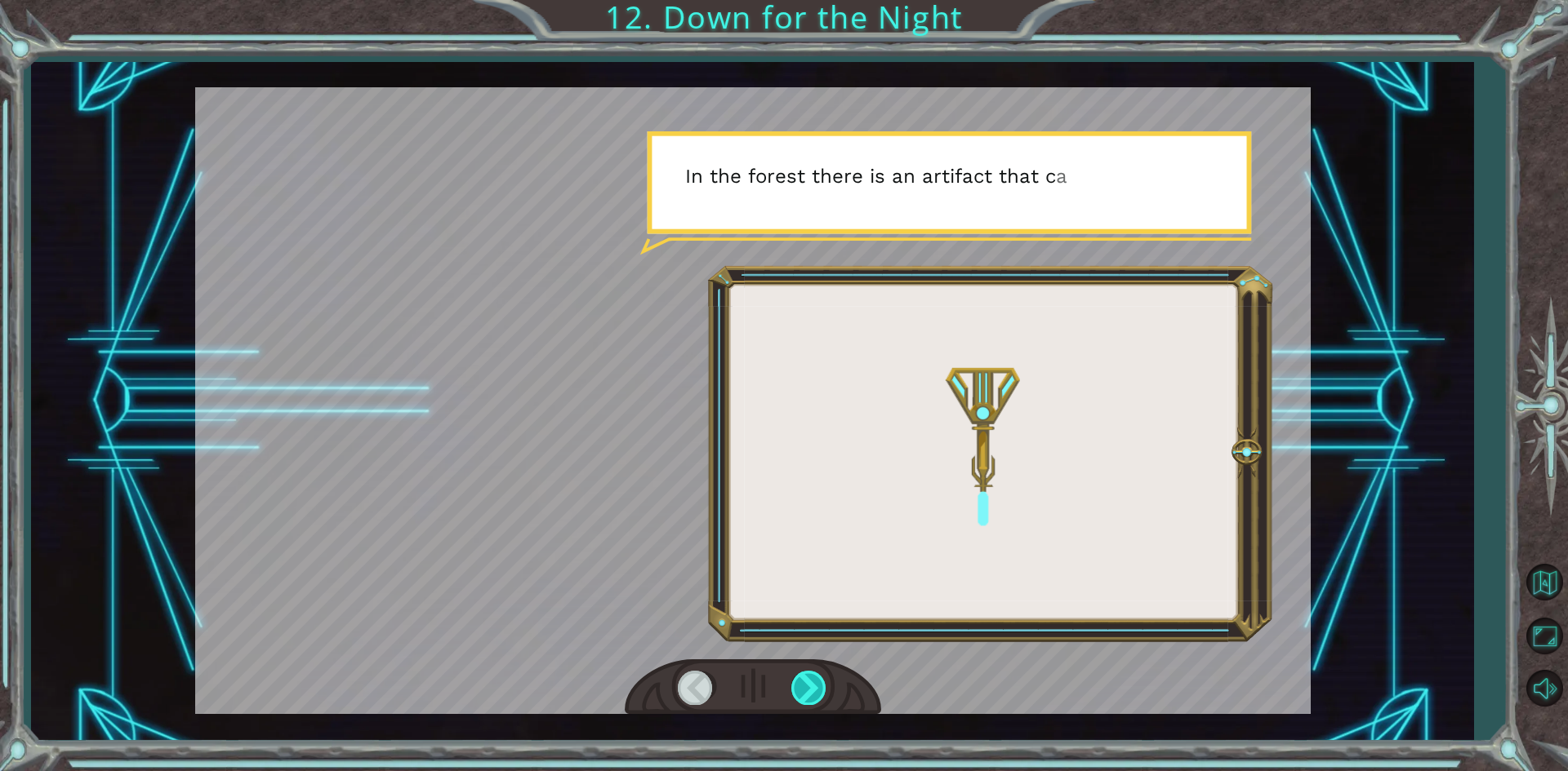
click at [819, 690] on div at bounding box center [809, 688] width 37 height 33
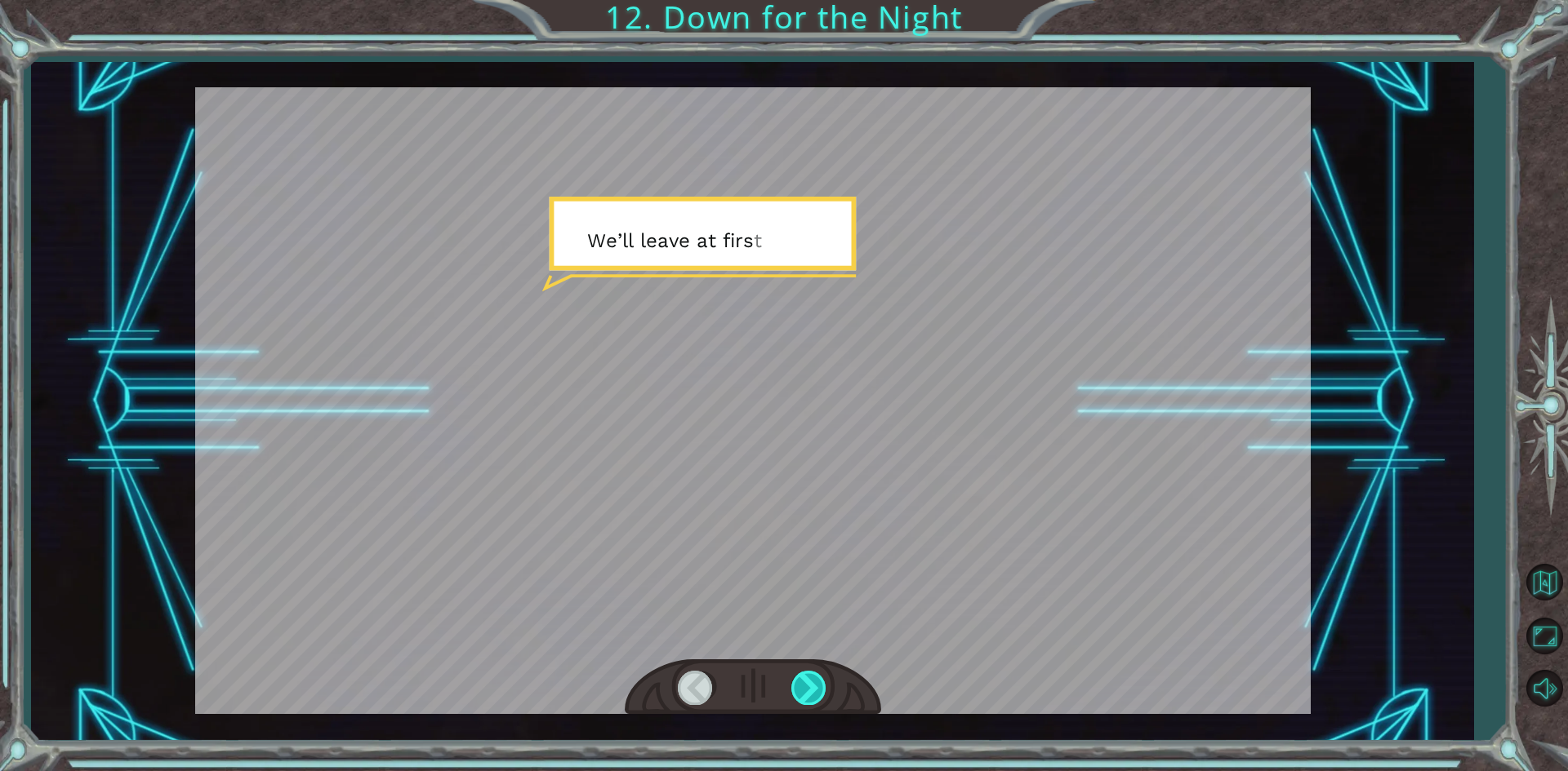
click at [819, 687] on div at bounding box center [809, 688] width 37 height 33
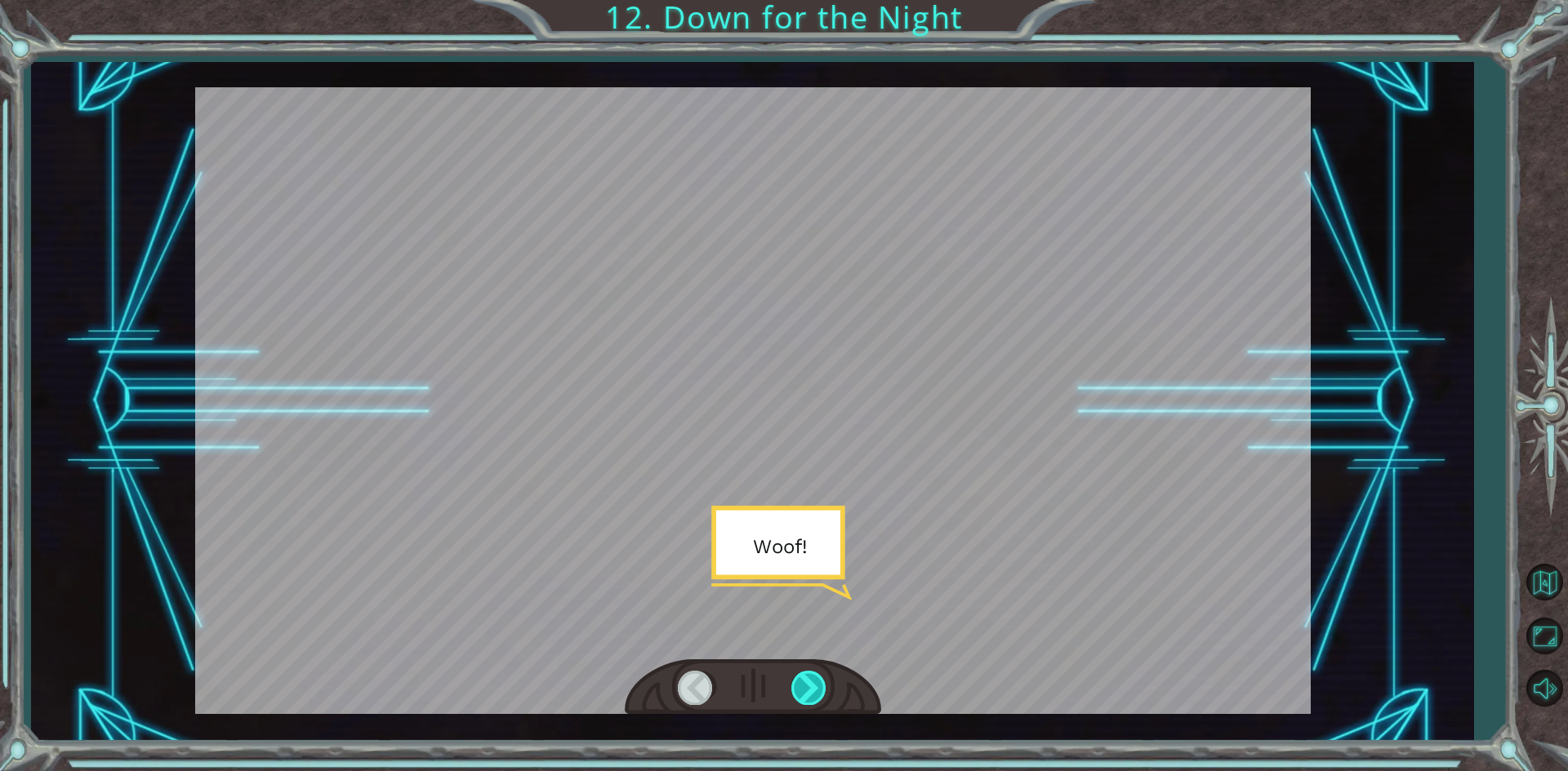
click at [825, 690] on div at bounding box center [809, 688] width 37 height 33
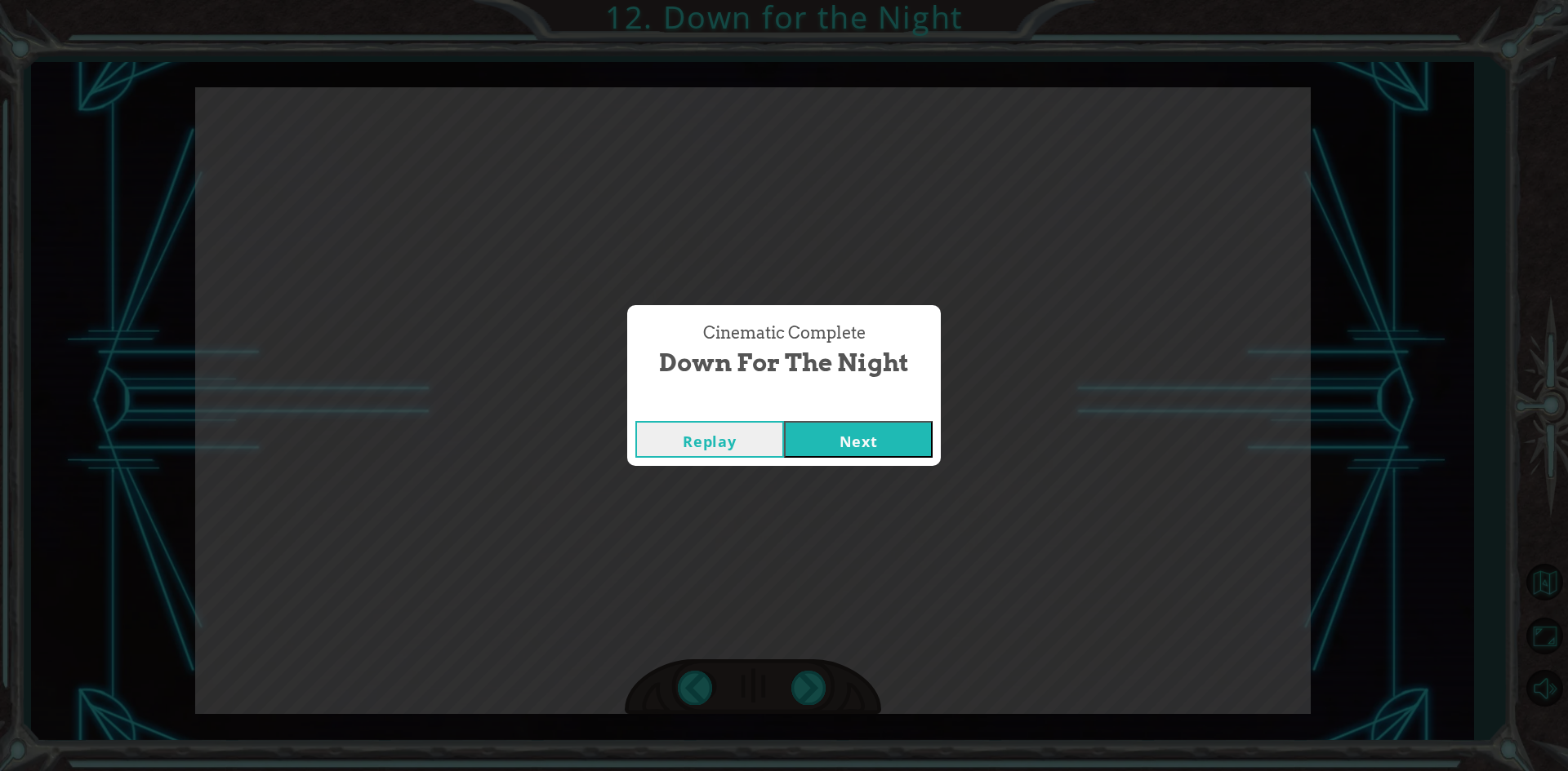
click at [905, 430] on button "Next" at bounding box center [858, 440] width 148 height 37
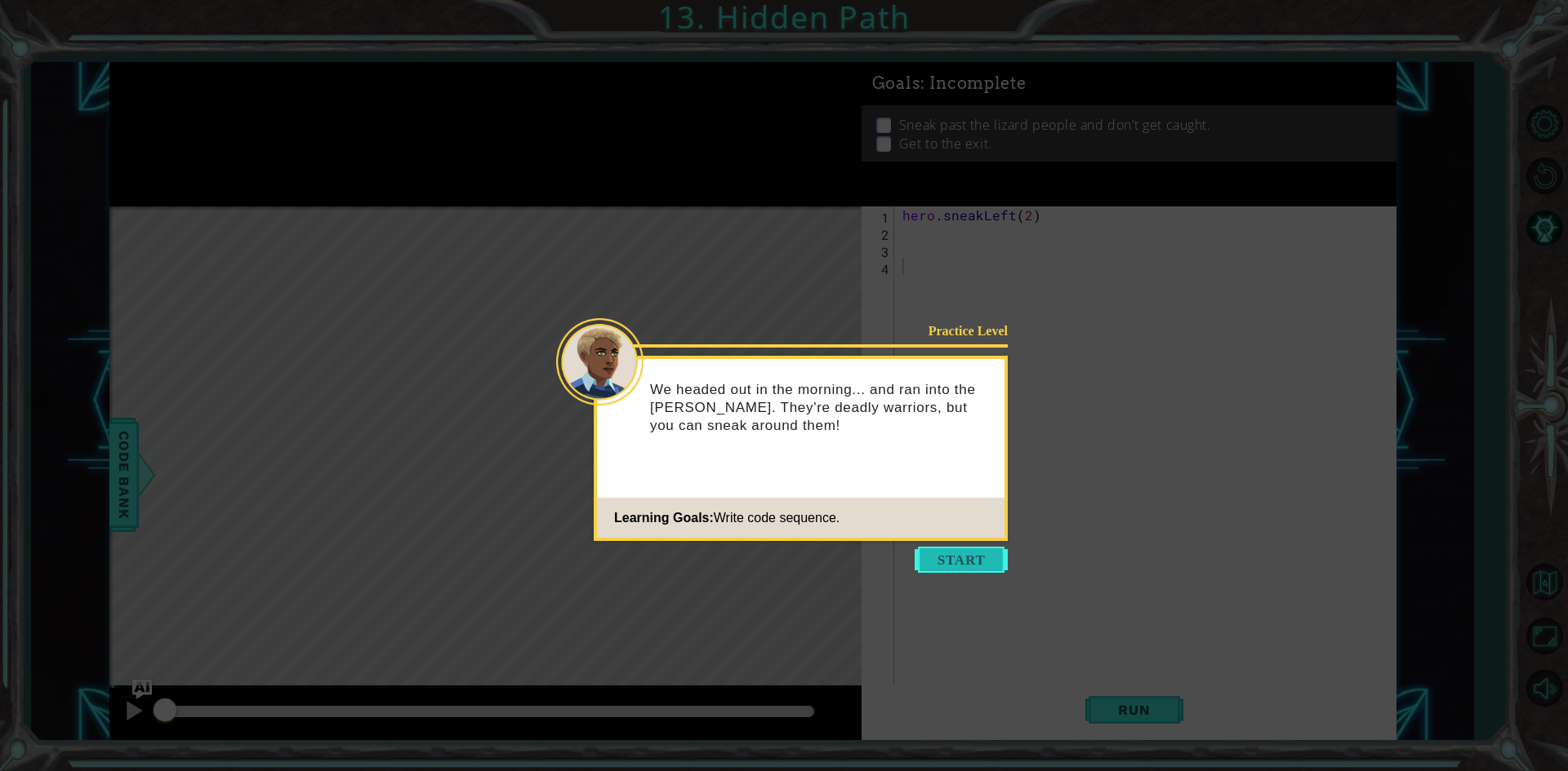
click at [956, 566] on button "Start" at bounding box center [961, 560] width 94 height 26
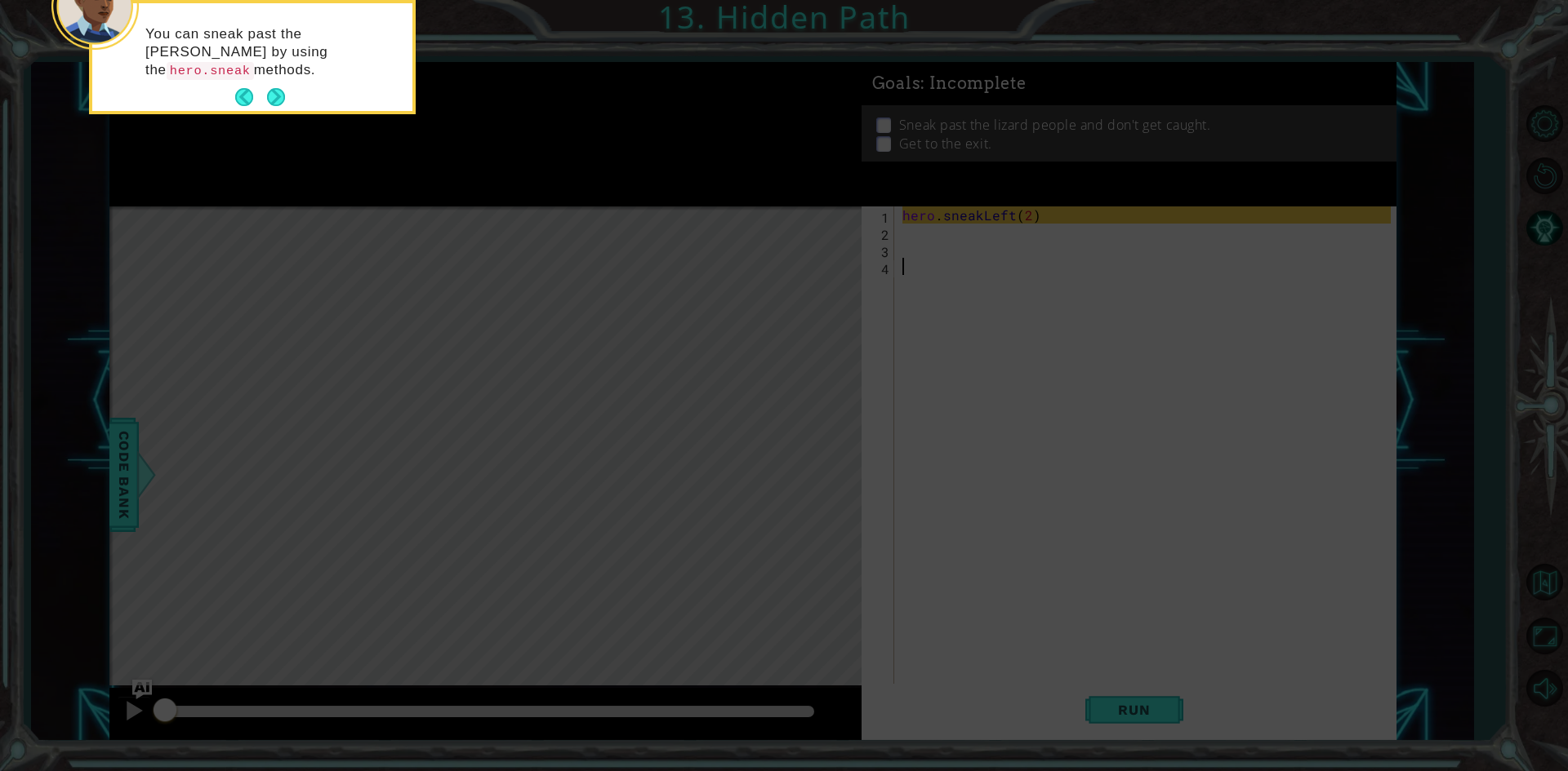
click at [806, 438] on icon at bounding box center [784, 115] width 1568 height 1312
click at [273, 94] on button "Next" at bounding box center [275, 96] width 18 height 18
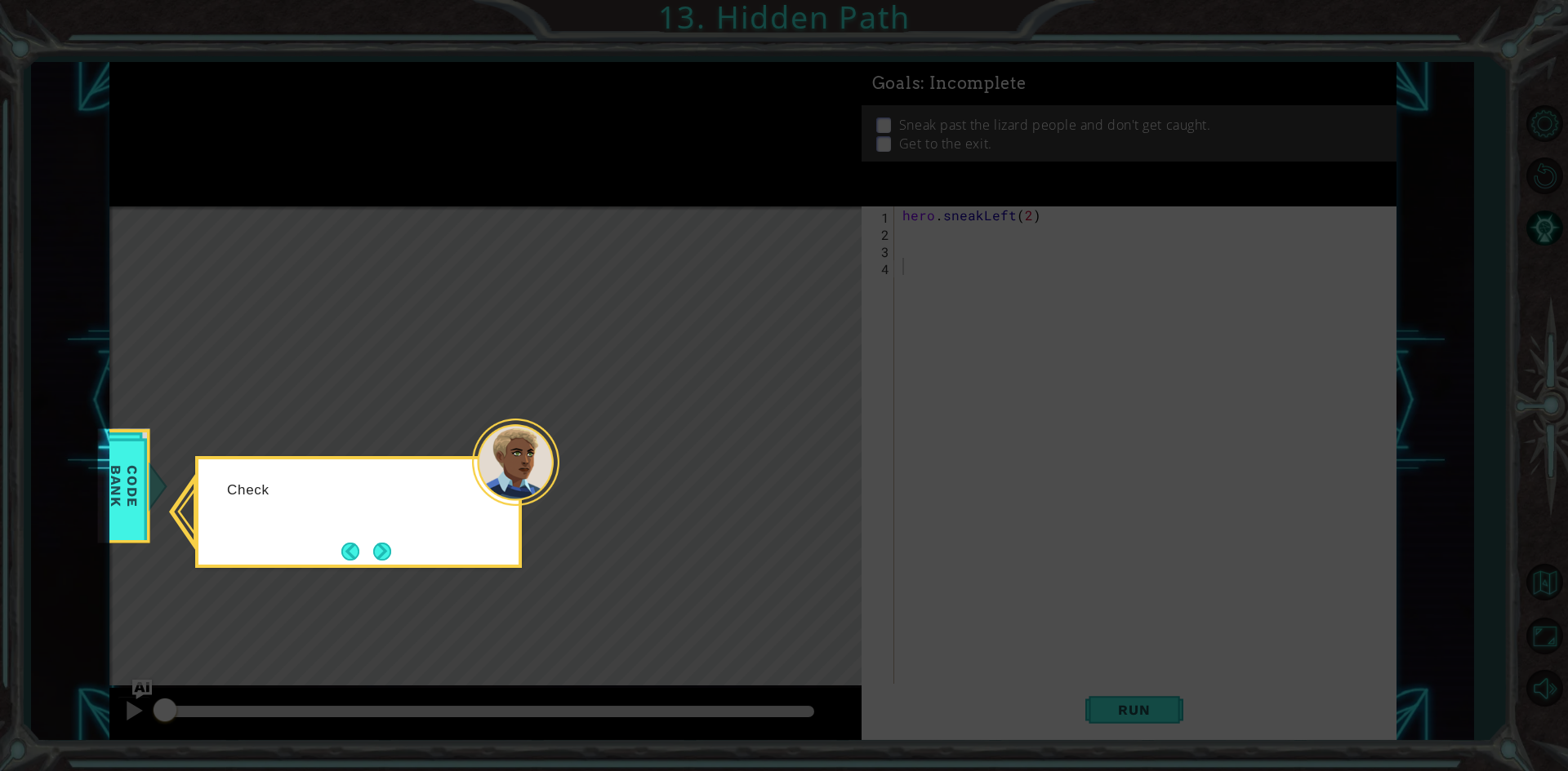
click at [273, 94] on icon at bounding box center [784, 385] width 1568 height 771
click at [386, 557] on button "Next" at bounding box center [382, 551] width 18 height 18
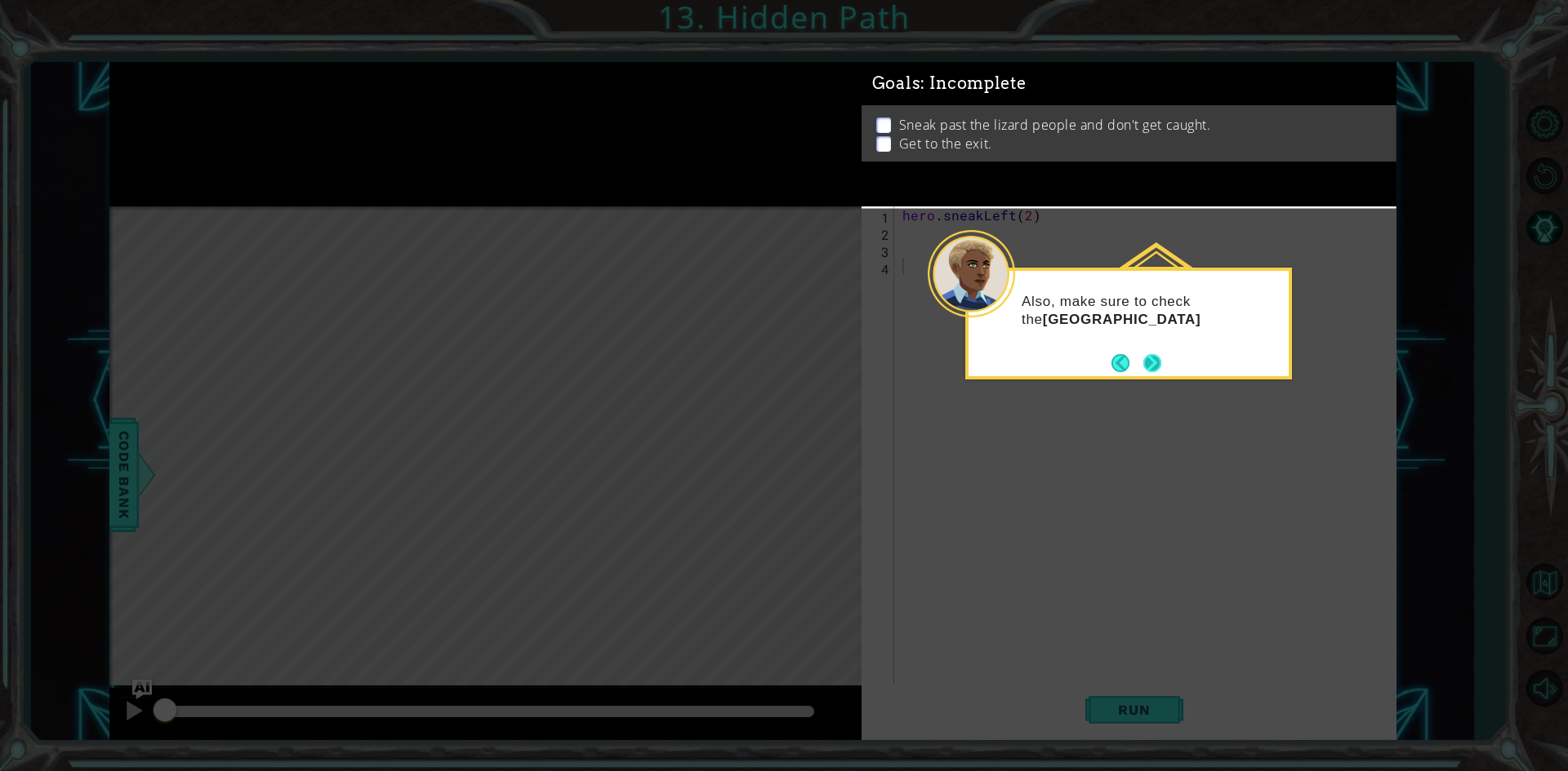
click at [1154, 359] on button "Next" at bounding box center [1152, 363] width 21 height 21
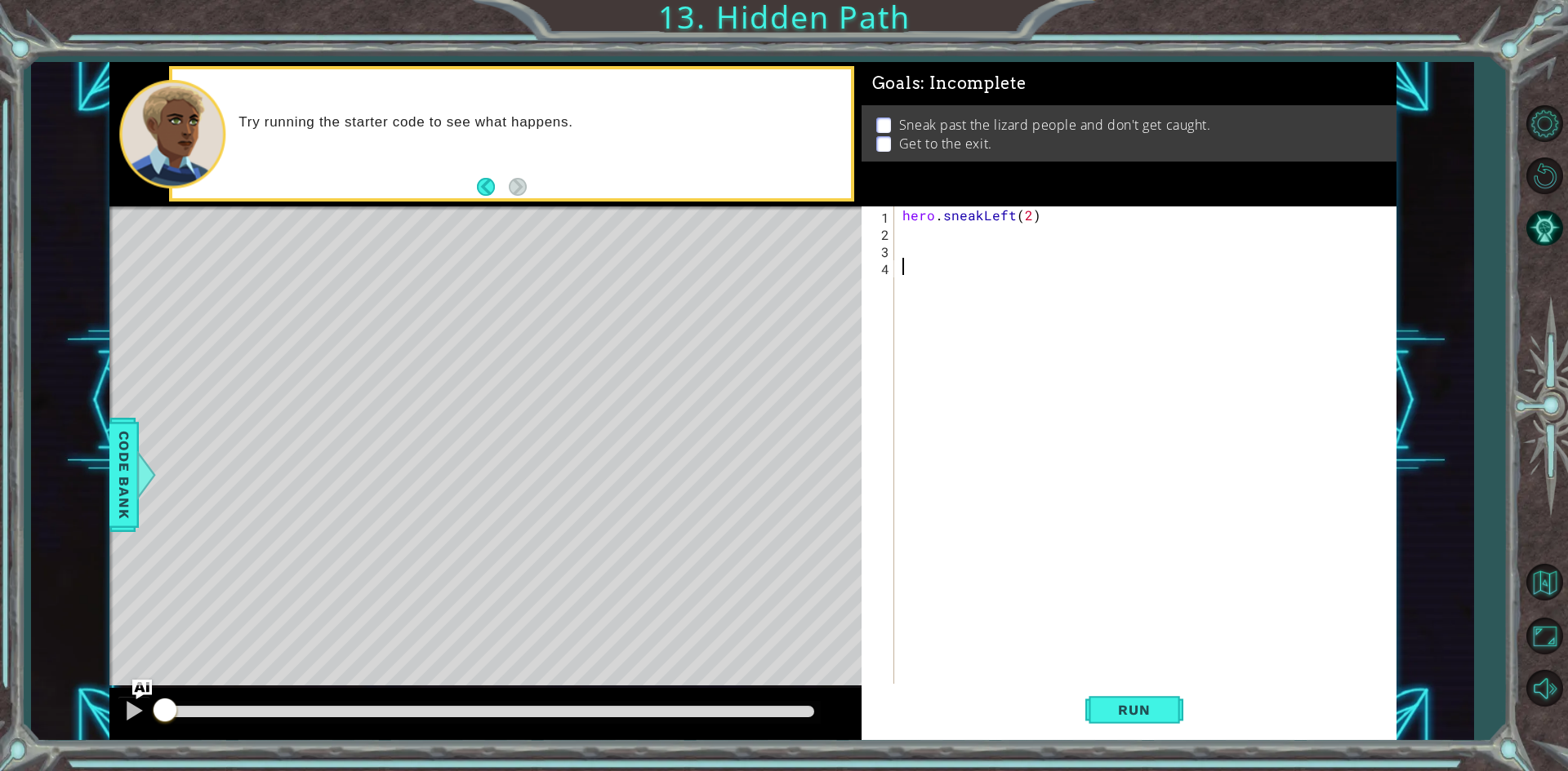
click at [927, 231] on div "hero . sneakLeft ( 2 )" at bounding box center [1149, 463] width 500 height 514
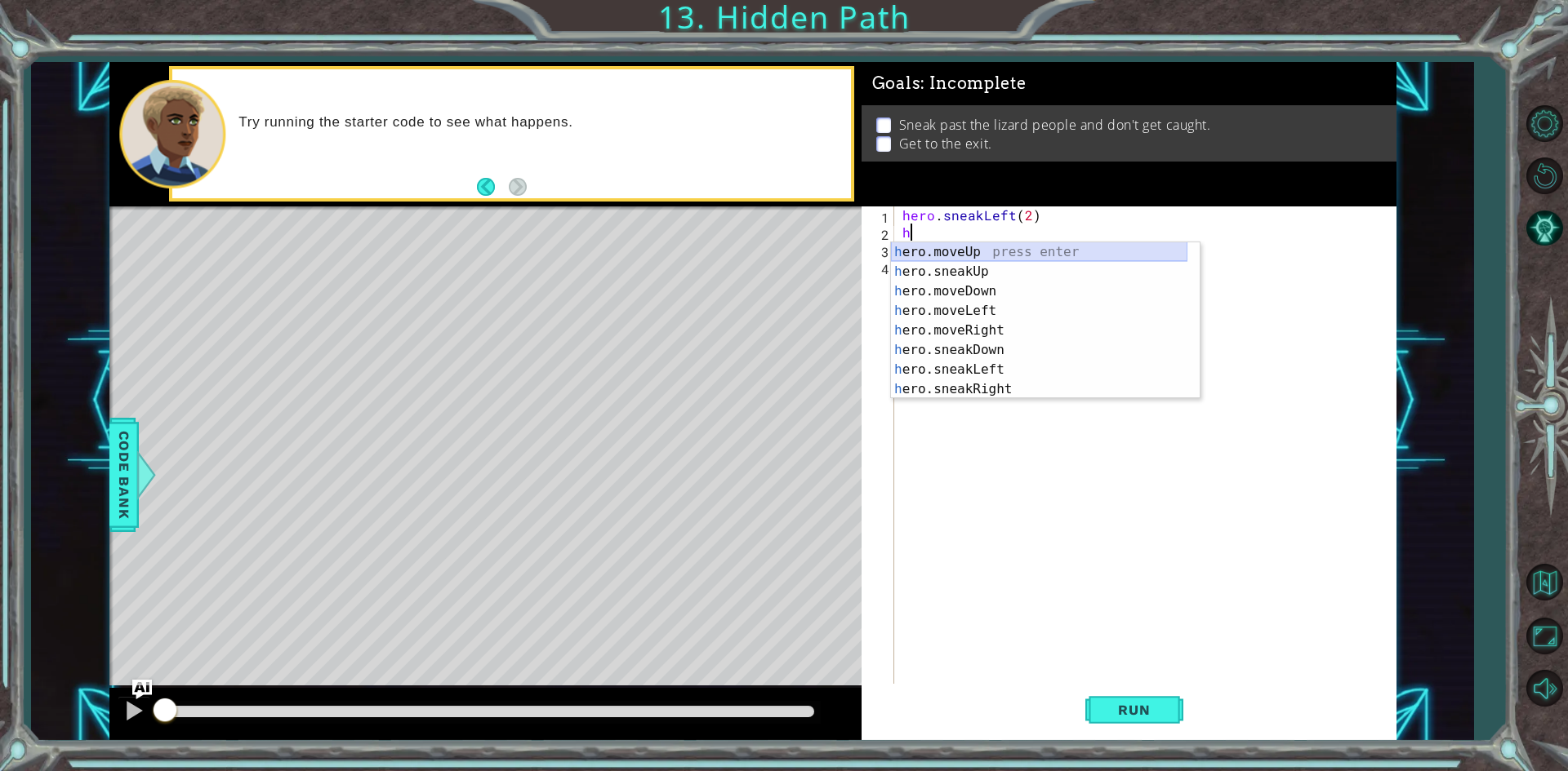
click at [987, 246] on div "h ero.moveUp press enter h ero.sneakUp press enter h ero.moveDown press enter h…" at bounding box center [1039, 341] width 296 height 196
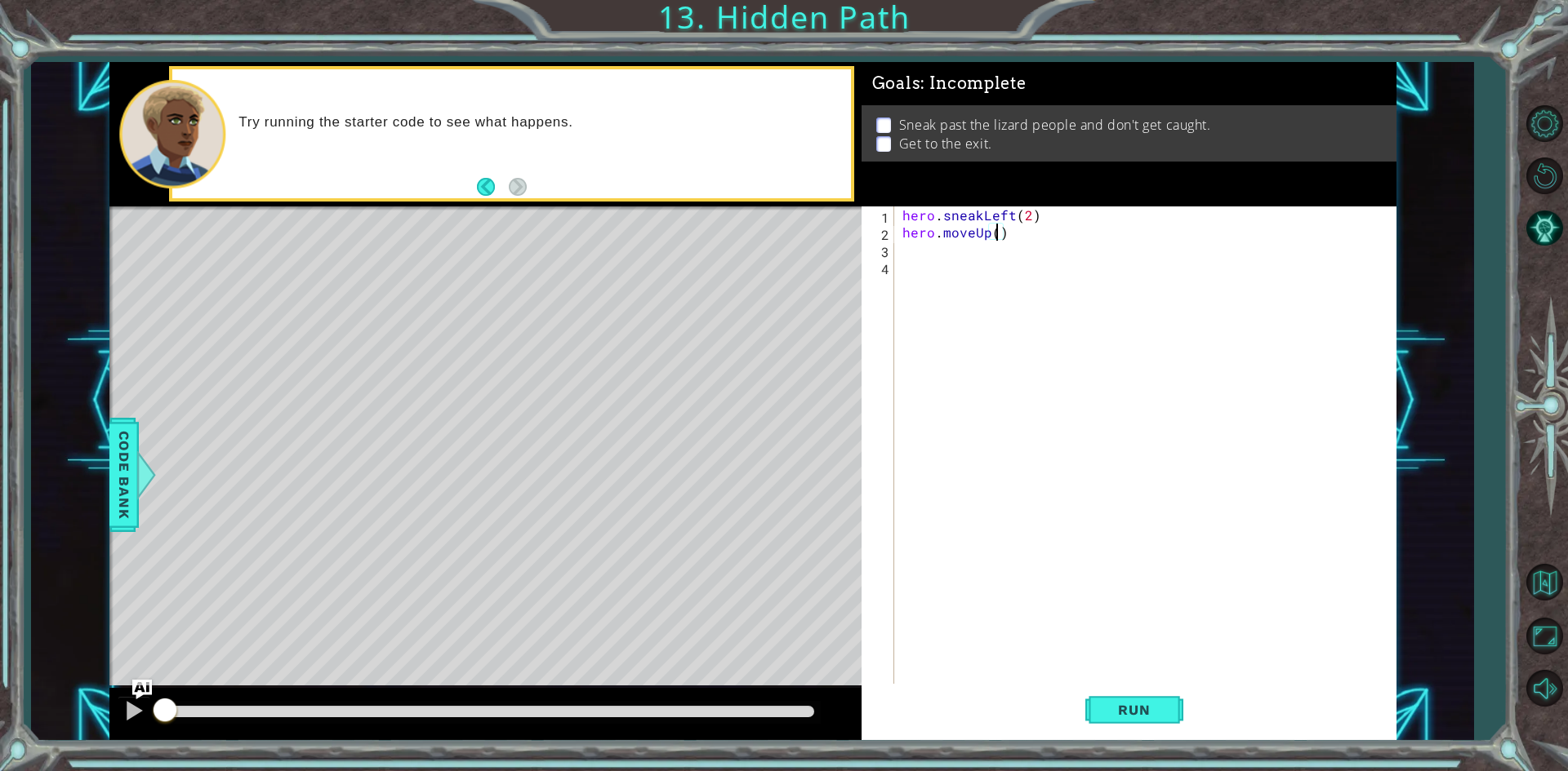
type textarea "hero.moveUp(2)"
click at [1115, 701] on button "Run" at bounding box center [1135, 710] width 98 height 53
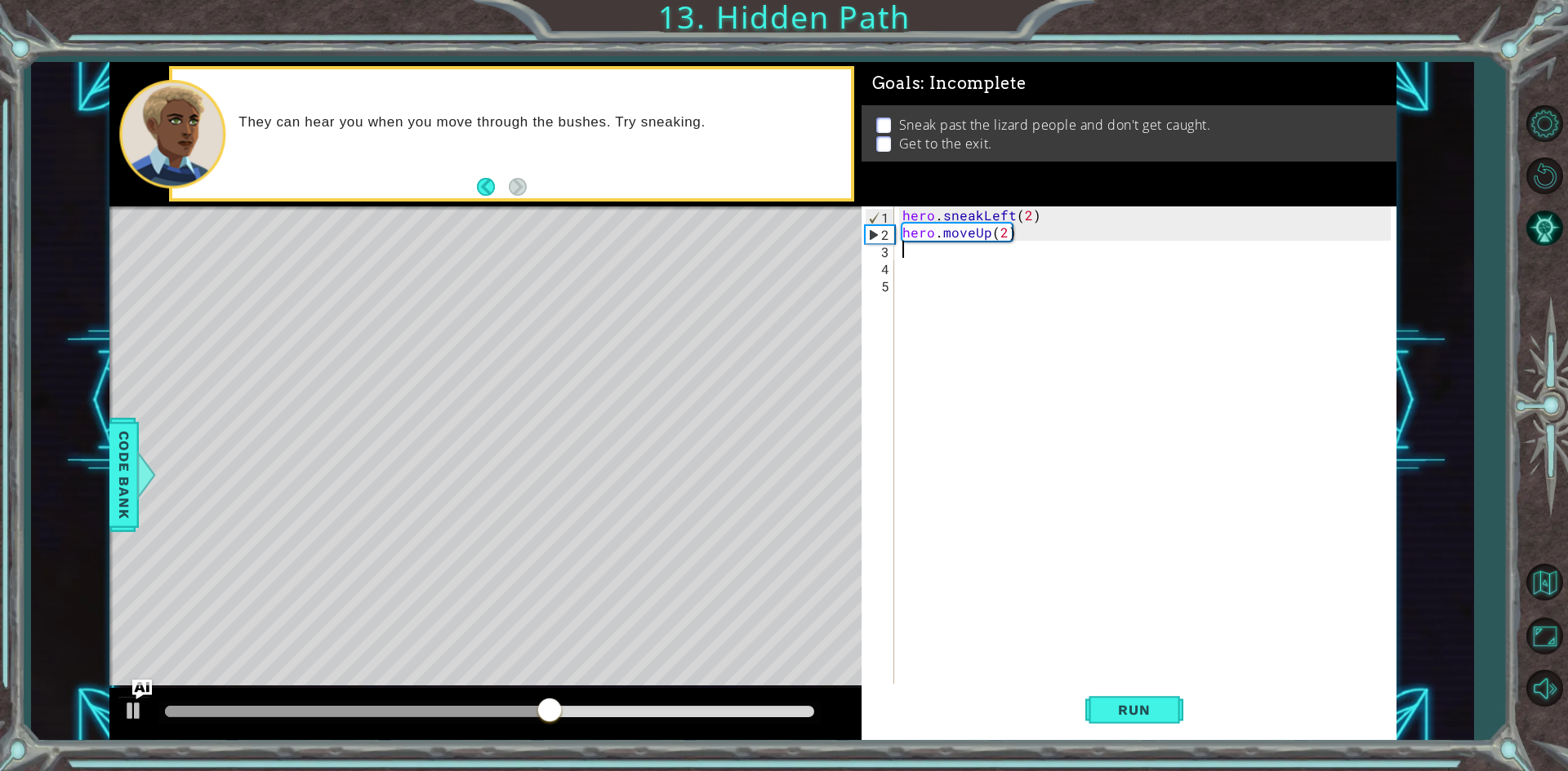
click at [1022, 246] on div "hero . sneakLeft ( 2 ) hero . moveUp ( 2 )" at bounding box center [1149, 463] width 500 height 514
click at [1036, 220] on div "hero . sneakLeft ( 2 ) hero . moveUp ( 2 )" at bounding box center [1149, 463] width 500 height 514
type textarea "hero.sneakLeft(2)"
click at [1010, 244] on div "hero . sneakLeft ( 2 ) hero . moveUp ( 2 )" at bounding box center [1149, 463] width 500 height 514
click at [1018, 239] on div "hero . sneakLeft ( 2 ) hero . moveUp ( 2 )" at bounding box center [1149, 463] width 500 height 514
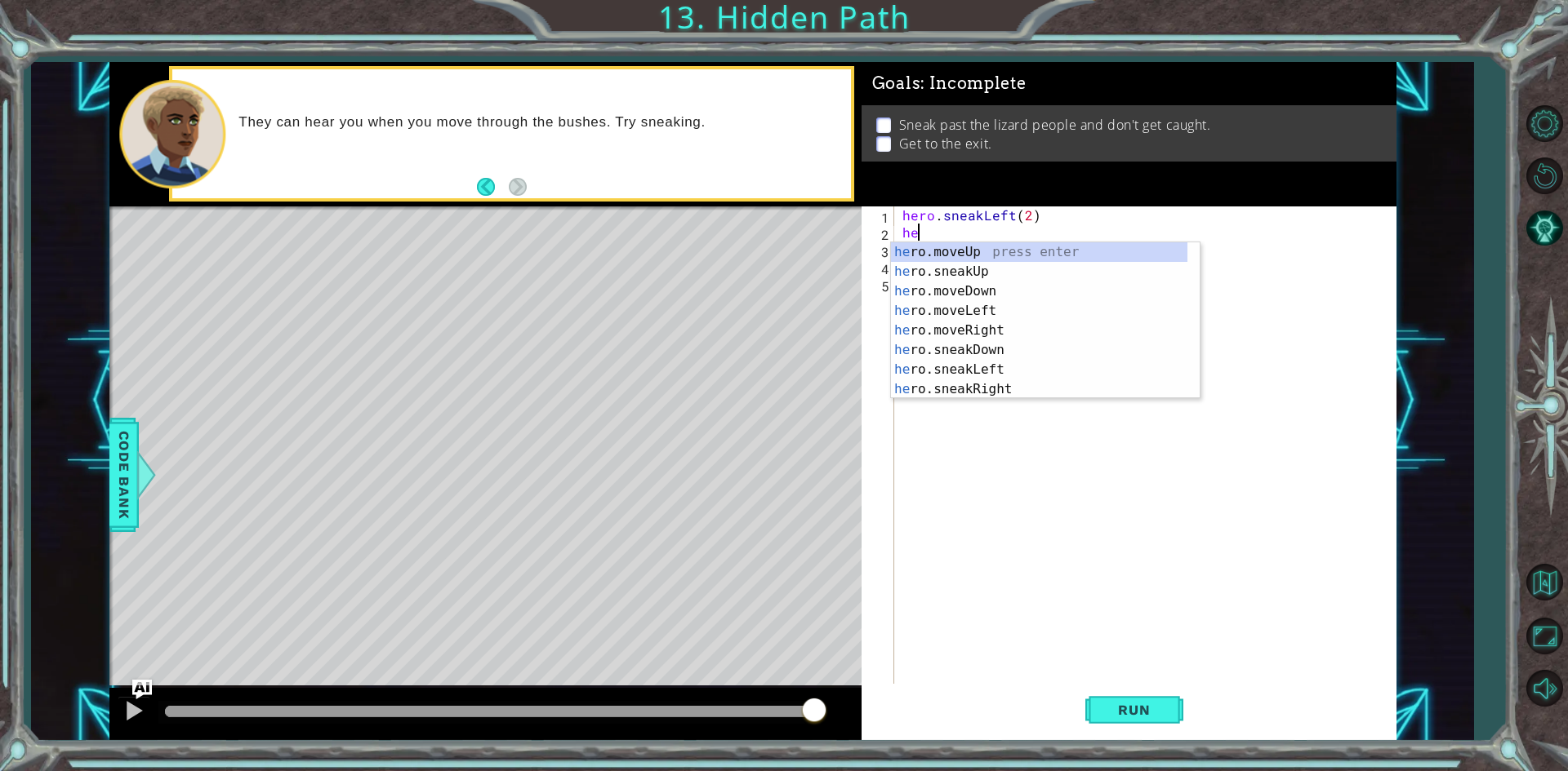
type textarea "h"
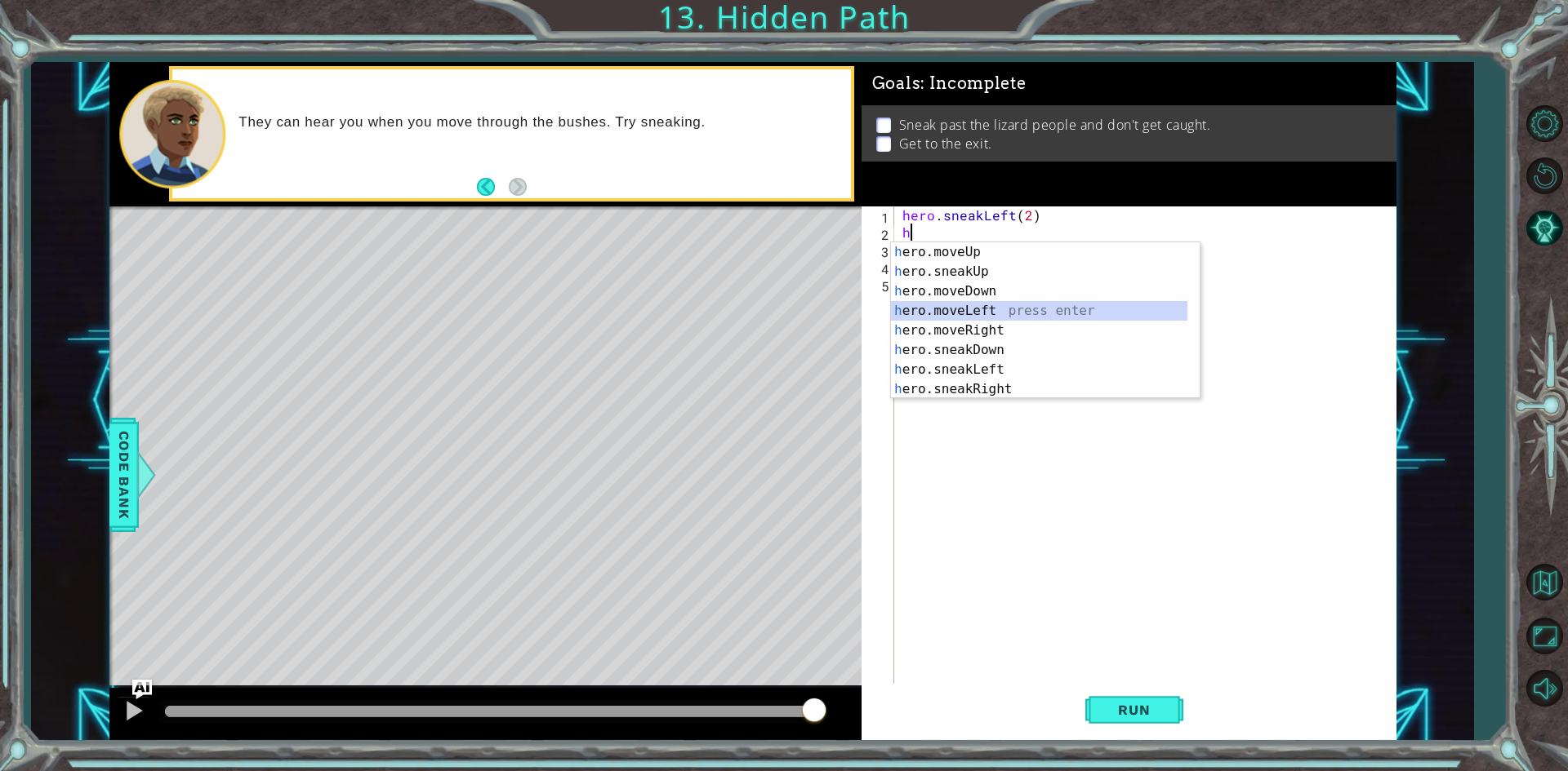
click at [919, 315] on div "h ero.moveUp press enter h ero.sneakUp press enter h ero.moveDown press enter h…" at bounding box center [1039, 341] width 296 height 196
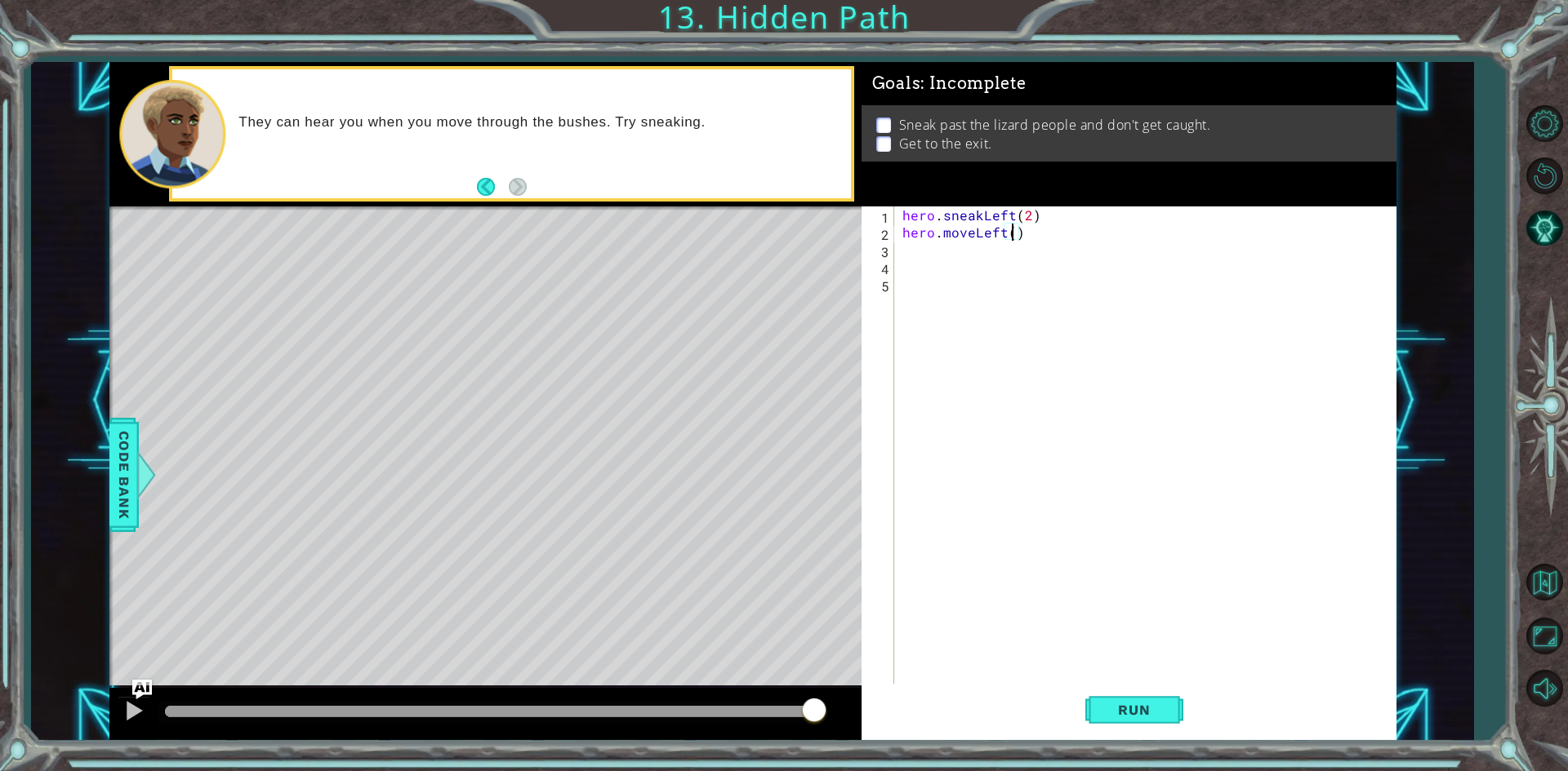
type textarea "hero.moveLeft(2)"
drag, startPoint x: 1098, startPoint y: 693, endPoint x: 1109, endPoint y: 701, distance: 13.6
click at [1110, 701] on button "Run" at bounding box center [1135, 710] width 98 height 53
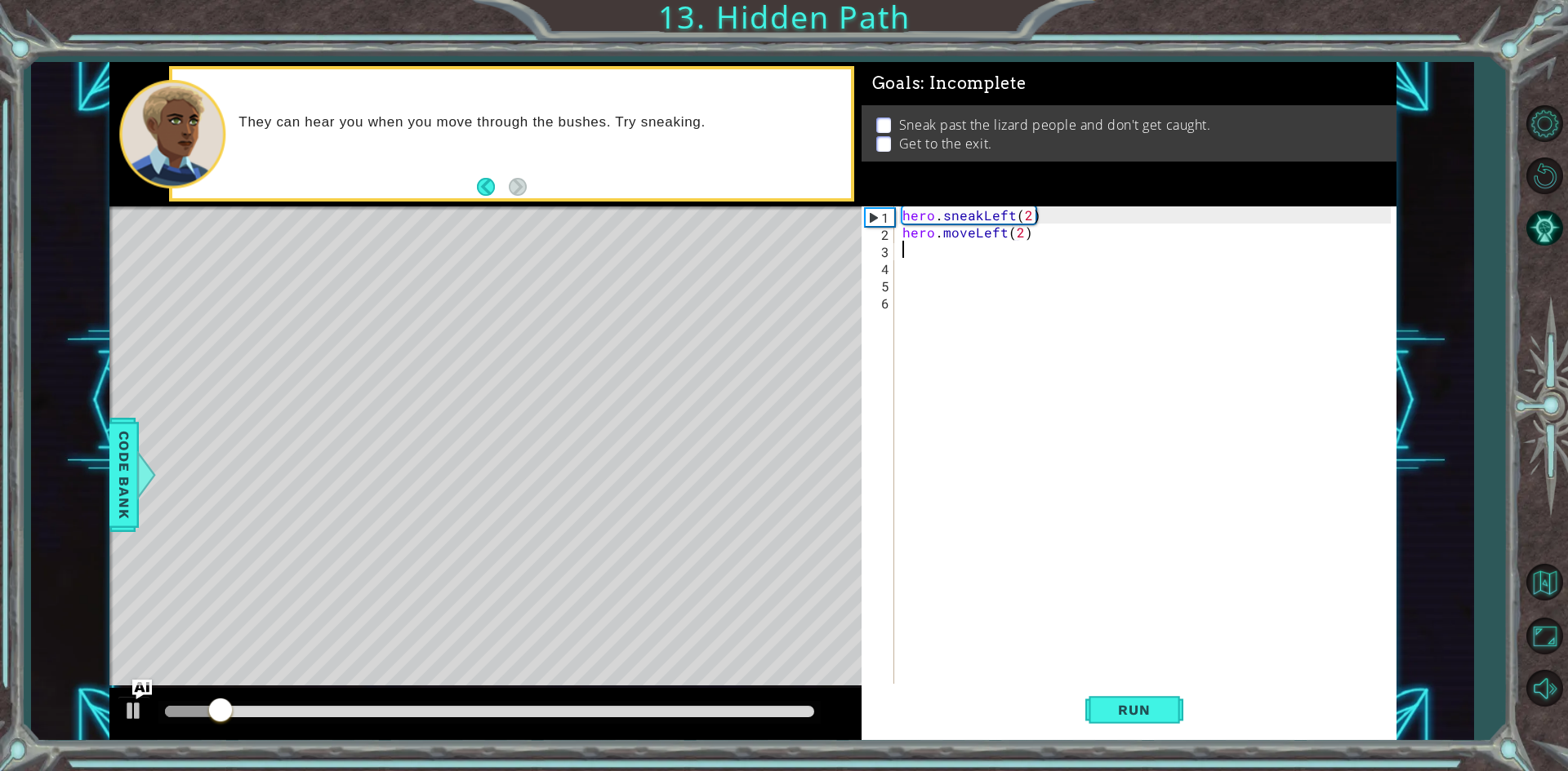
click at [1075, 241] on div "hero . sneakLeft ( 2 ) hero . moveLeft ( 2 )" at bounding box center [1149, 463] width 500 height 514
click at [1046, 232] on div "hero . sneakLeft ( 2 ) hero . moveLeft ( 2 )" at bounding box center [1149, 463] width 500 height 514
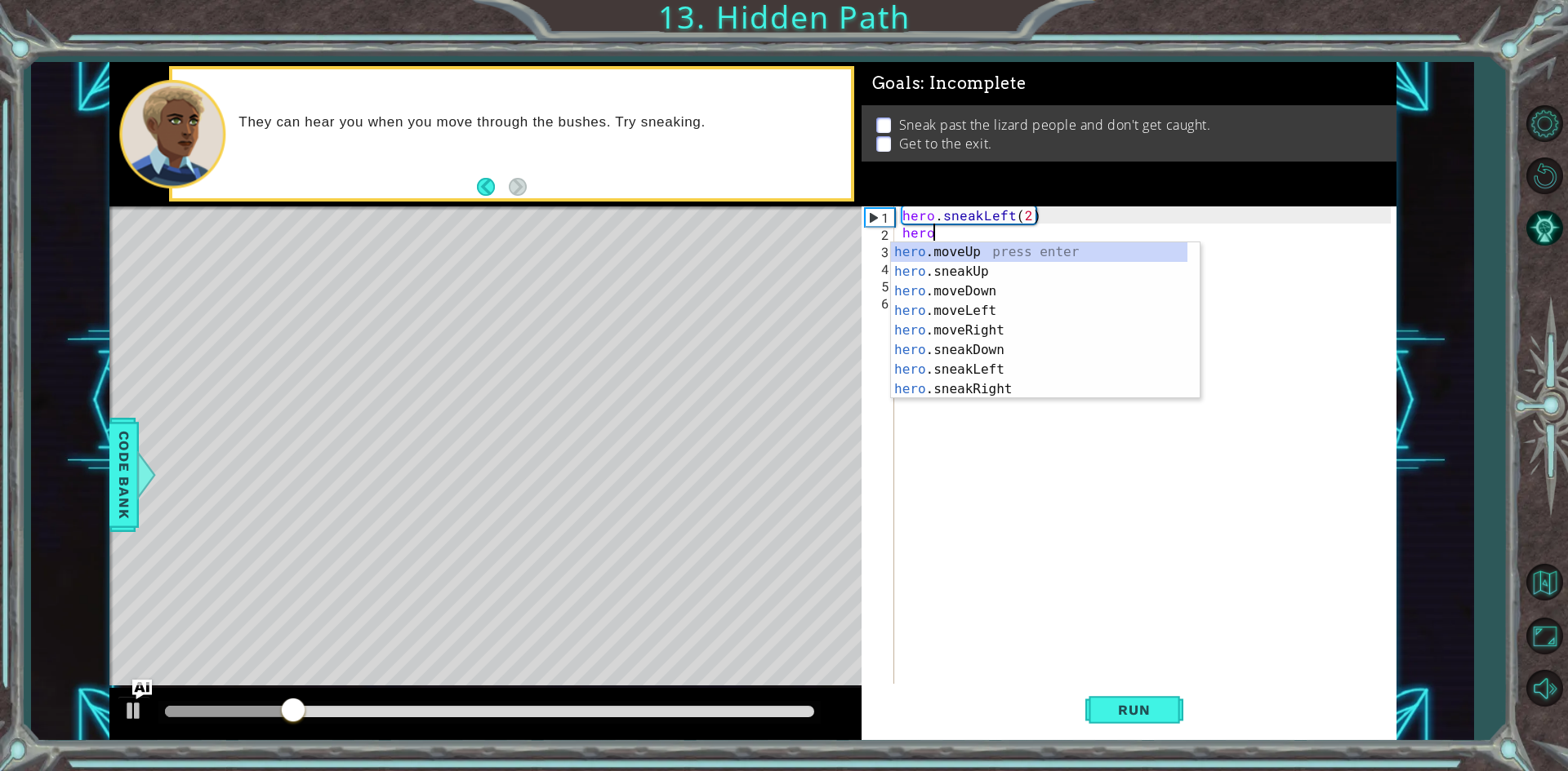
type textarea "h"
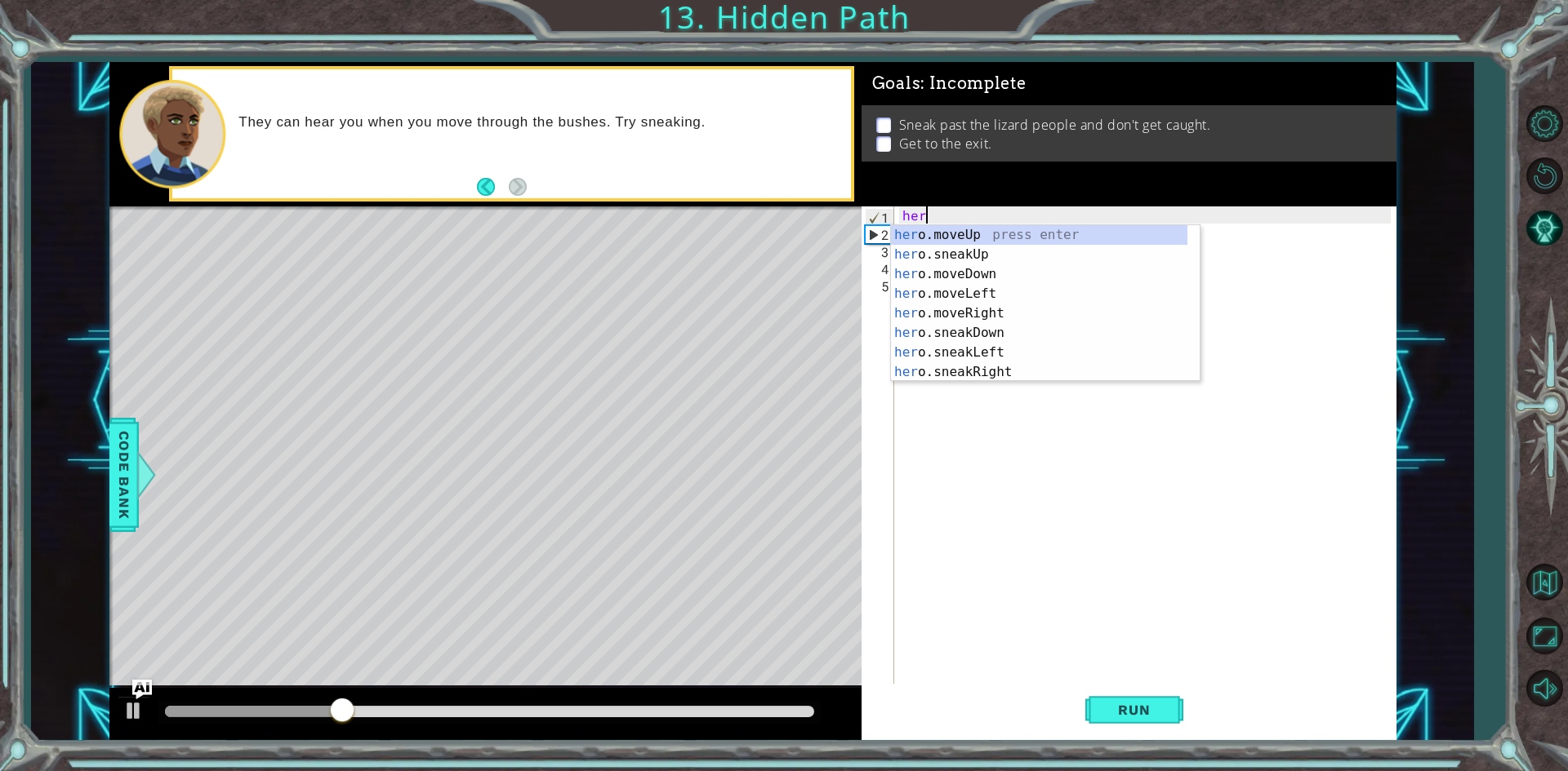
type textarea "h"
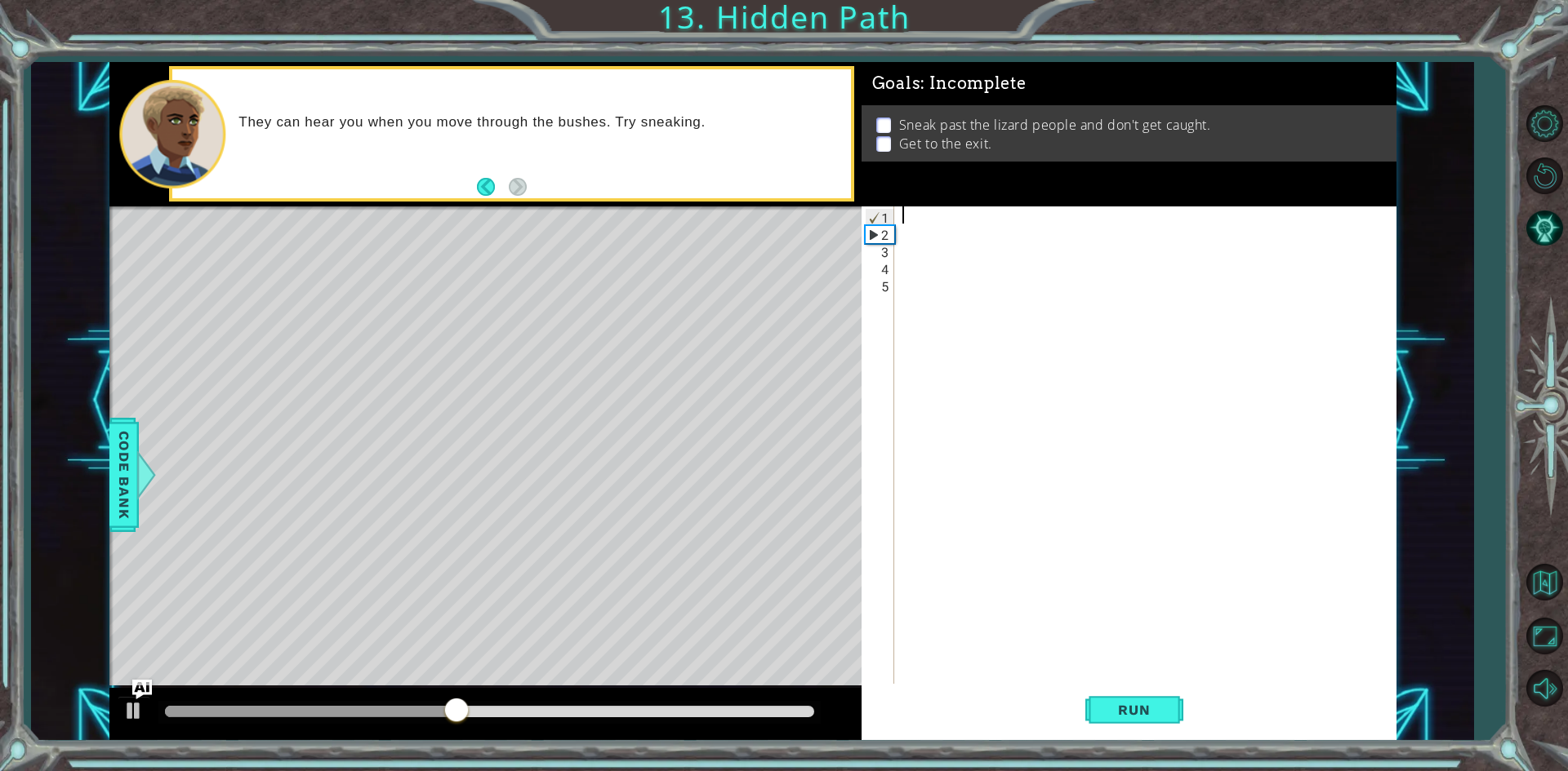
type textarea "t"
click at [967, 540] on div "t" at bounding box center [1149, 463] width 500 height 514
click at [935, 224] on div "t" at bounding box center [1149, 463] width 500 height 514
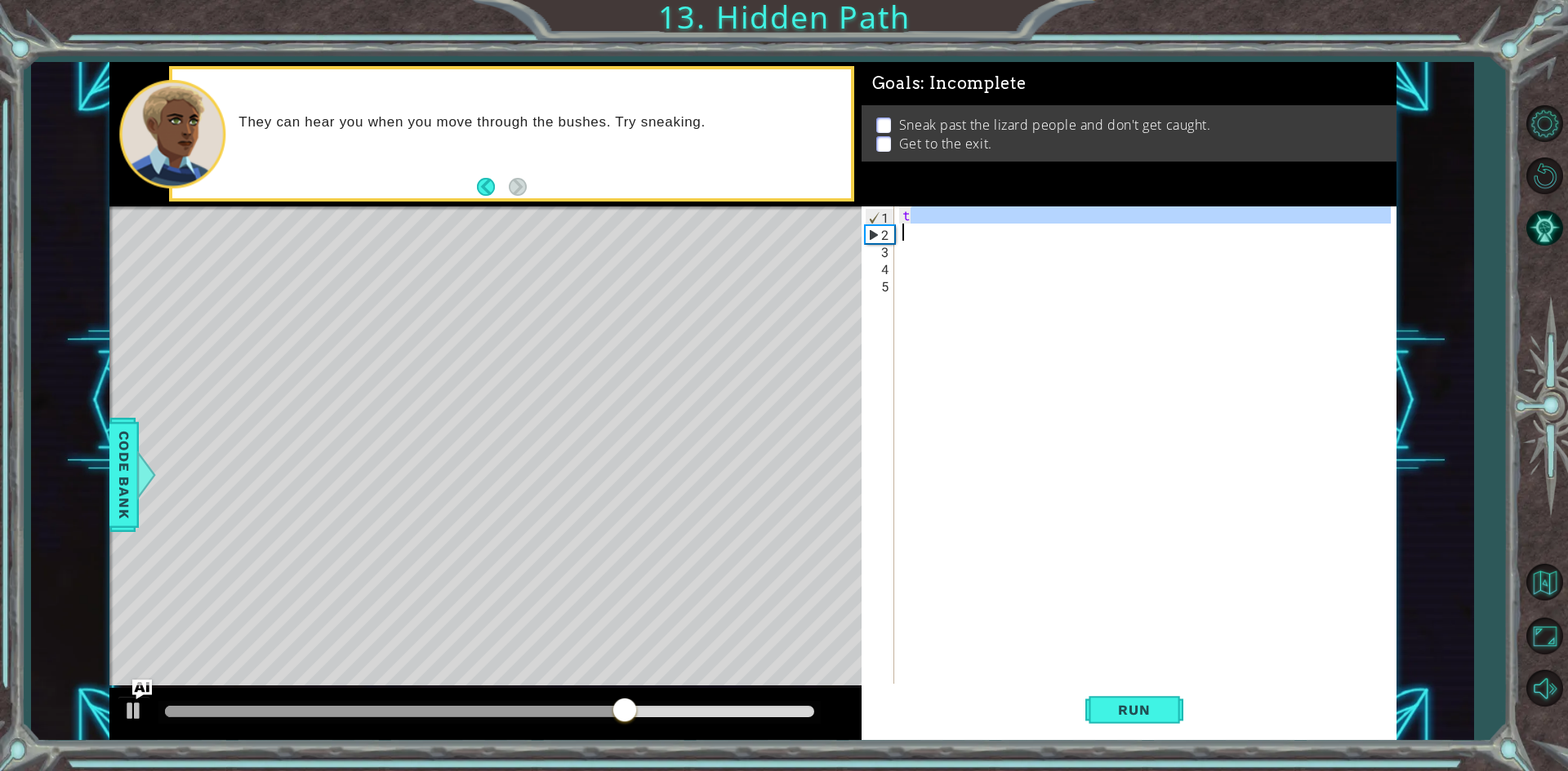
click at [928, 223] on div "t" at bounding box center [1145, 446] width 492 height 479
type textarea "t"
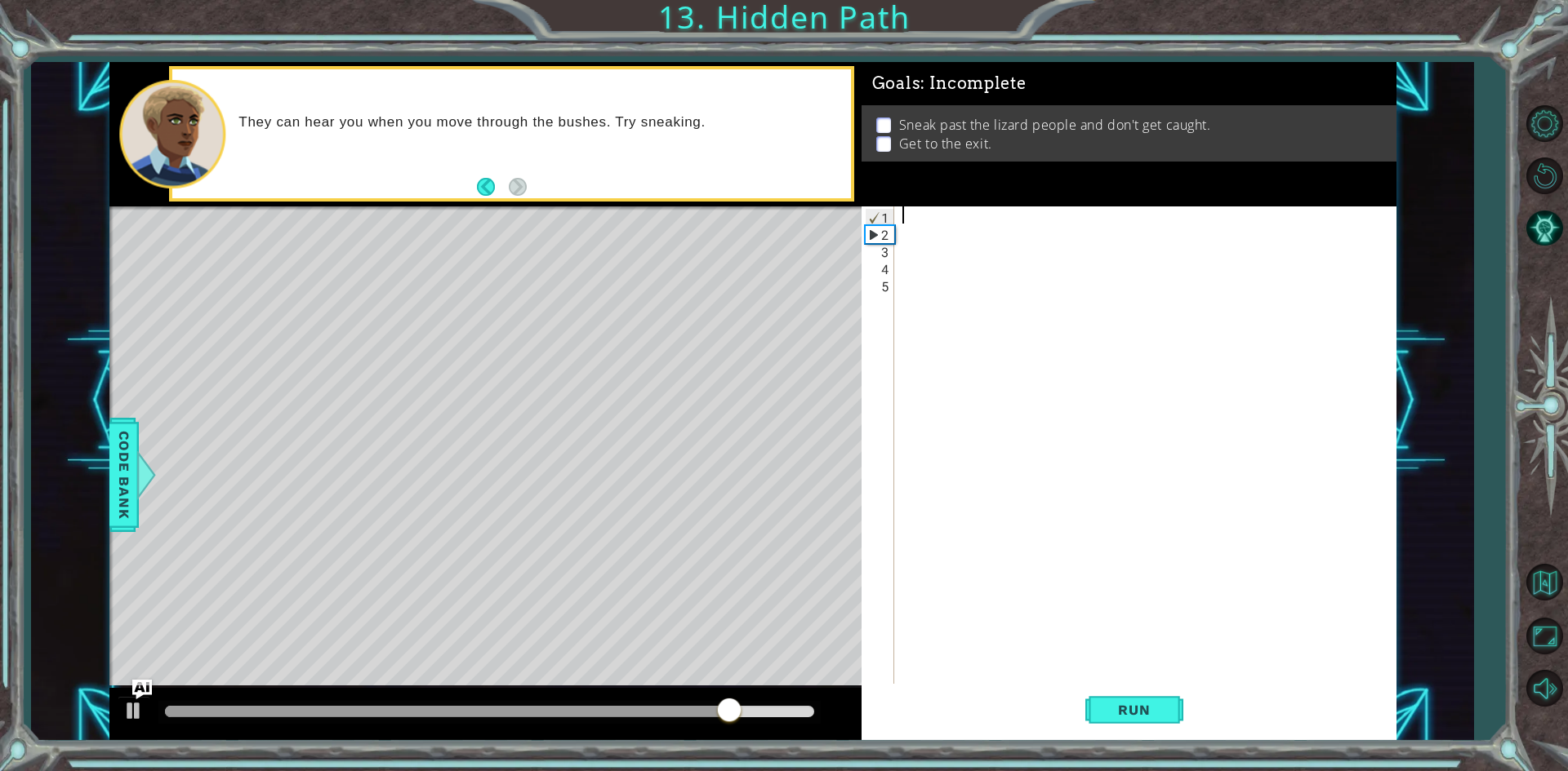
type textarea "h"
click at [927, 215] on div "h" at bounding box center [1149, 463] width 500 height 514
click at [1129, 715] on span "Run" at bounding box center [1134, 710] width 65 height 17
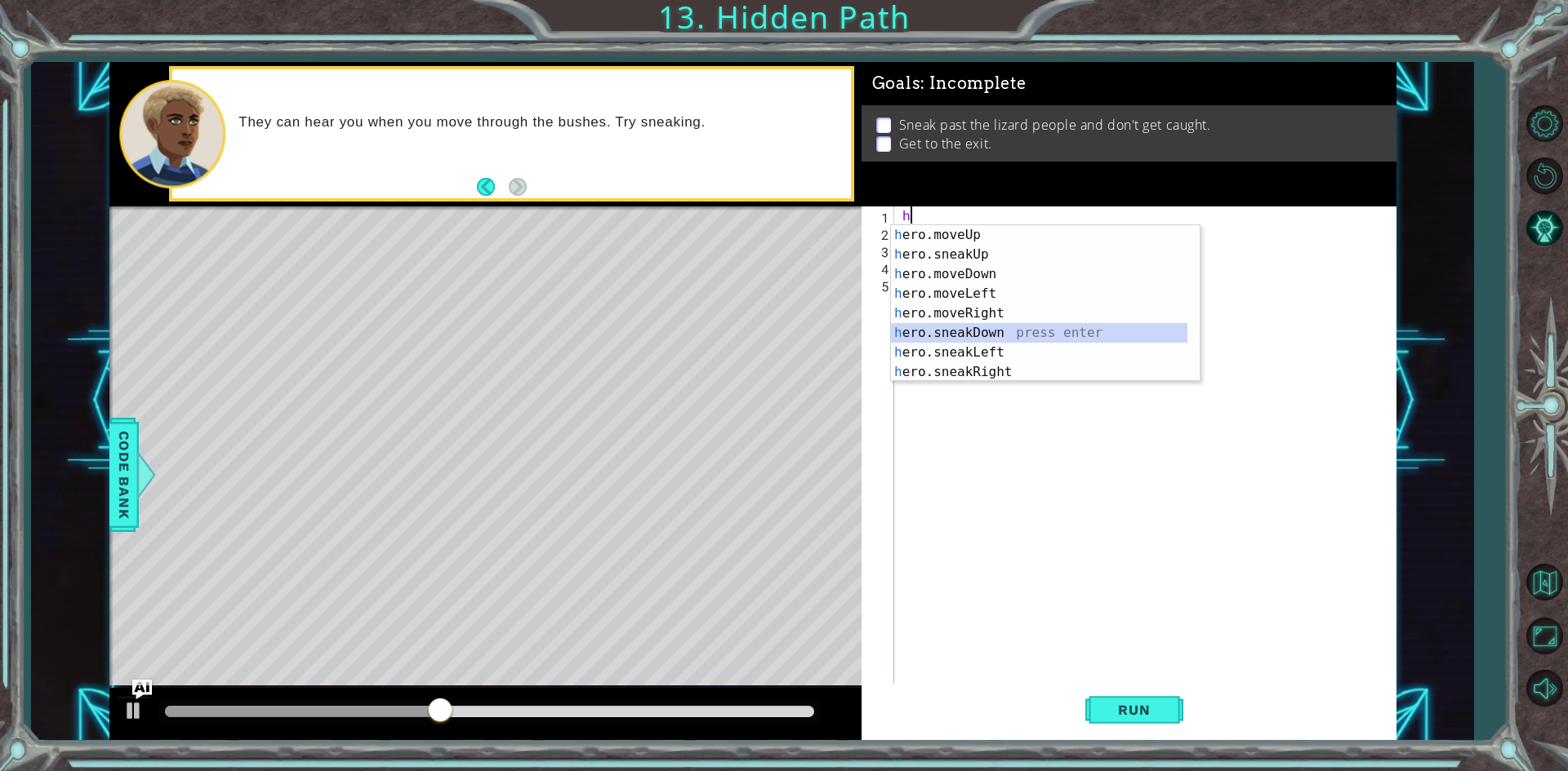
click at [1048, 339] on div "h ero.moveUp press enter h ero.sneakUp press enter h ero.moveDown press enter h…" at bounding box center [1039, 323] width 296 height 196
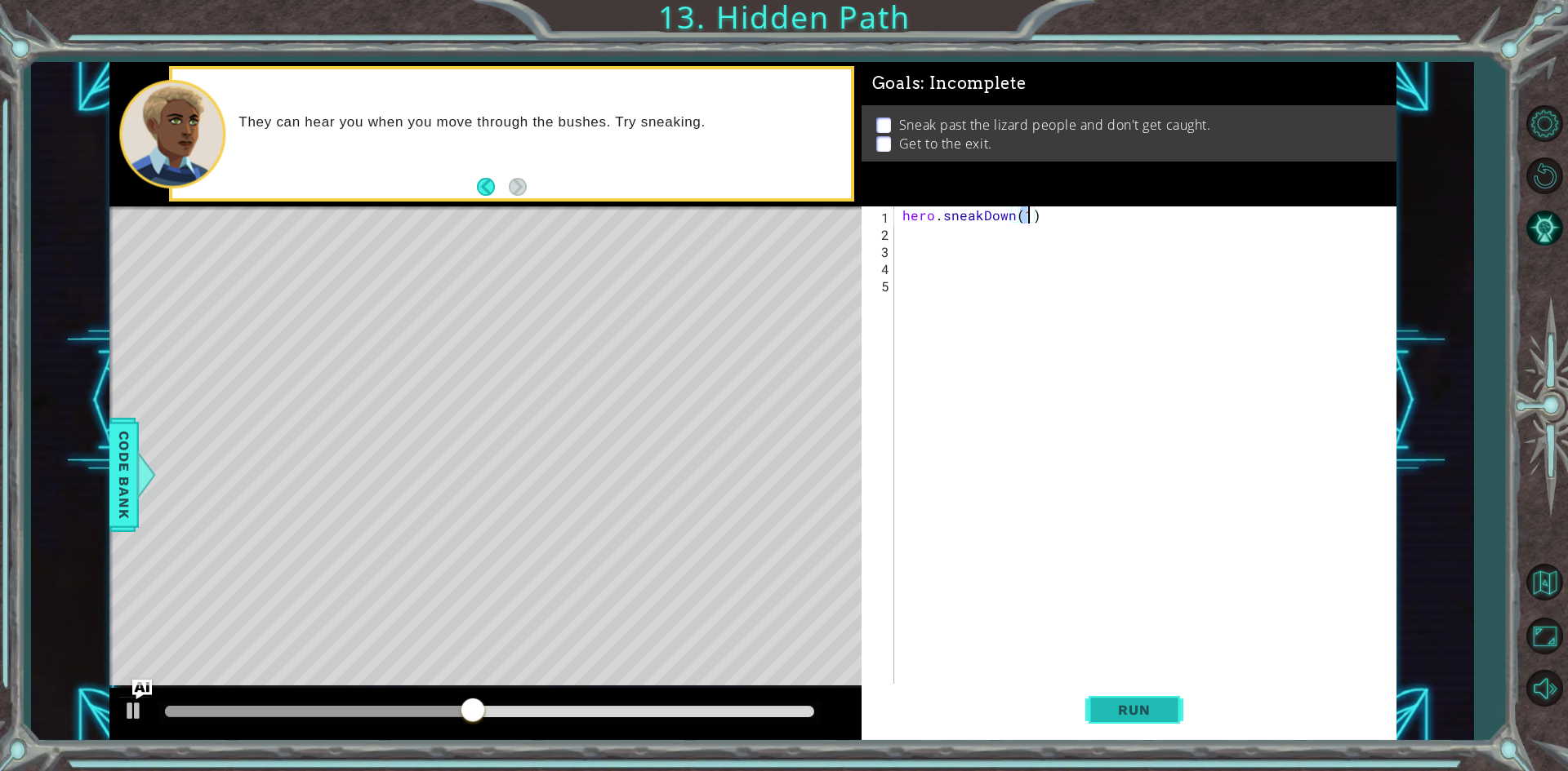
type textarea "hero.sneakDown(1)"
click at [1169, 698] on button "Run" at bounding box center [1135, 710] width 98 height 53
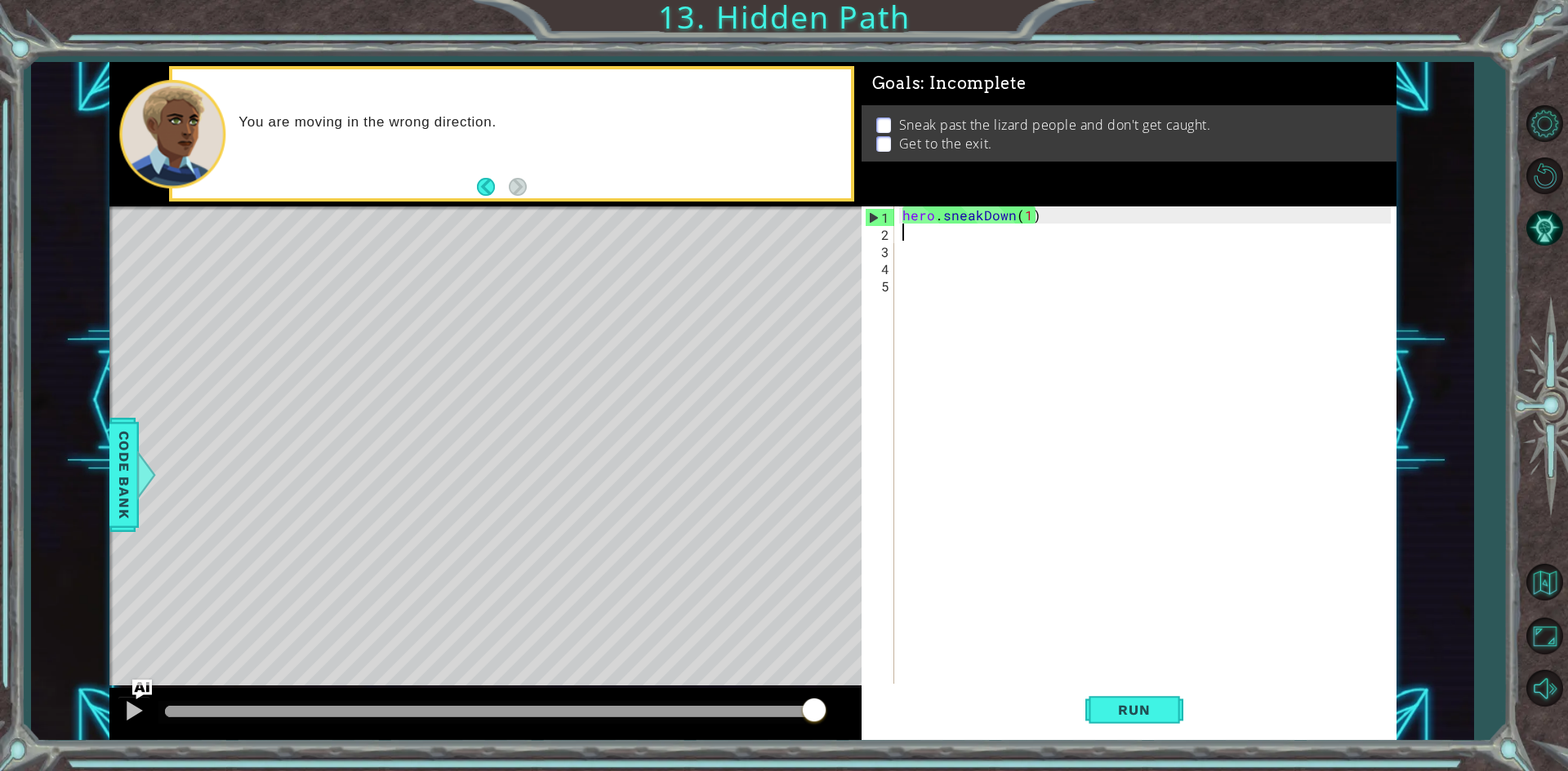
click at [1073, 236] on div "hero . sneakDown ( 1 )" at bounding box center [1149, 463] width 500 height 514
click at [1045, 213] on div "hero . sneakDown ( 1 )" at bounding box center [1149, 463] width 500 height 514
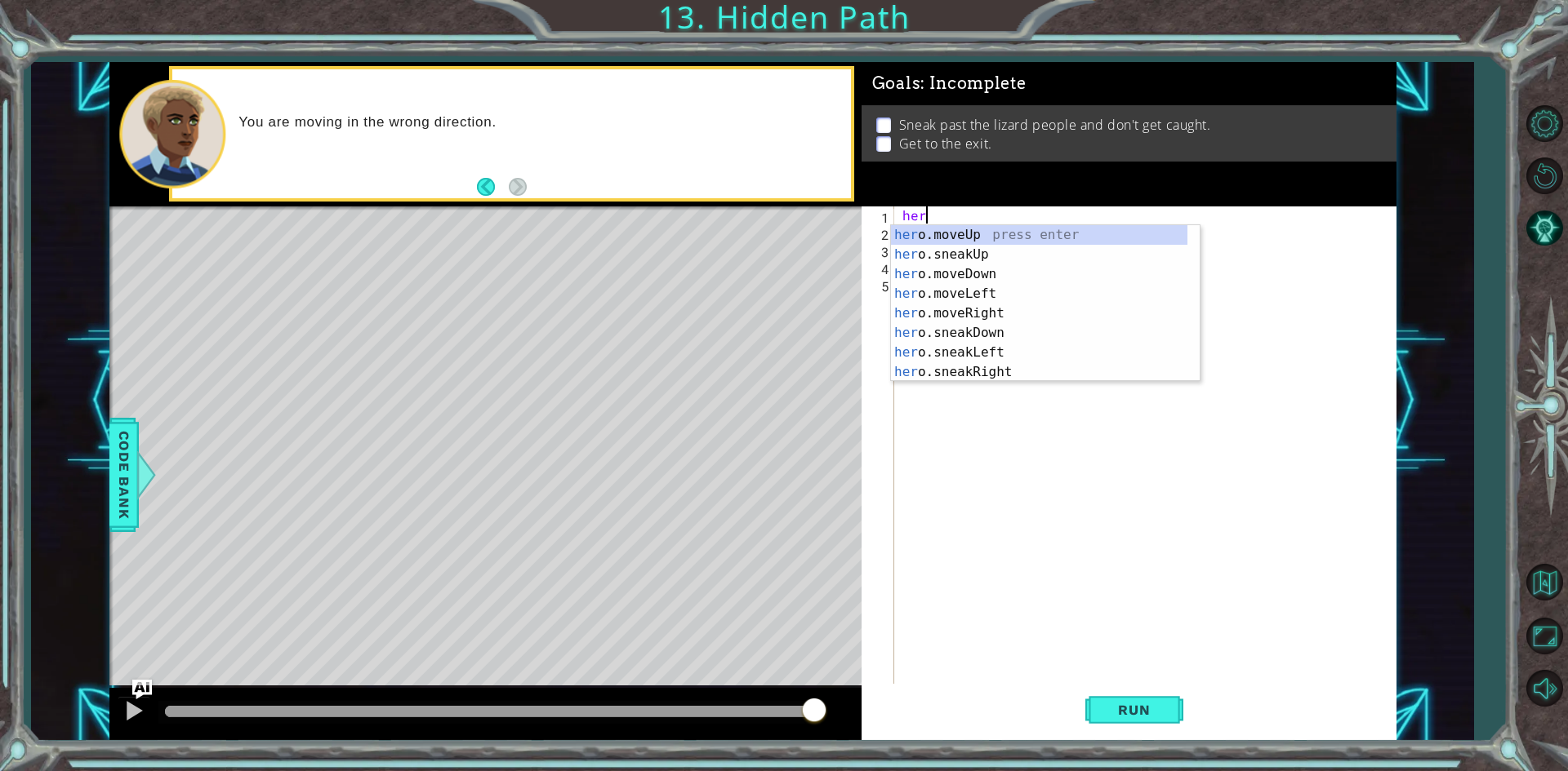
type textarea "h"
click at [961, 369] on div "h ero.moveUp press enter h ero.sneakUp press enter h ero.moveDown press enter h…" at bounding box center [1039, 323] width 296 height 196
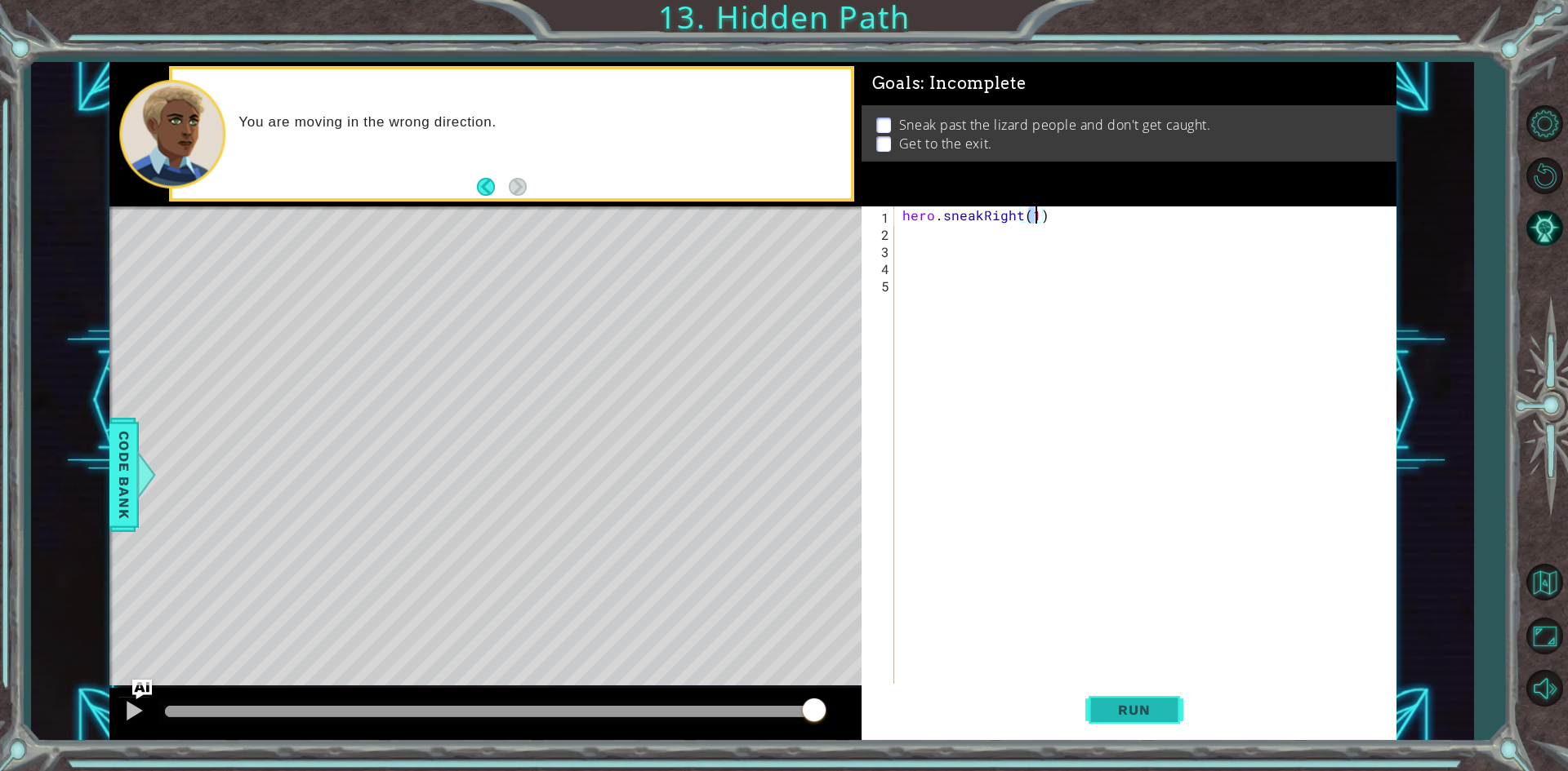
drag, startPoint x: 1149, startPoint y: 707, endPoint x: 1154, endPoint y: 689, distance: 18.7
click at [1156, 698] on button "Run" at bounding box center [1135, 710] width 98 height 53
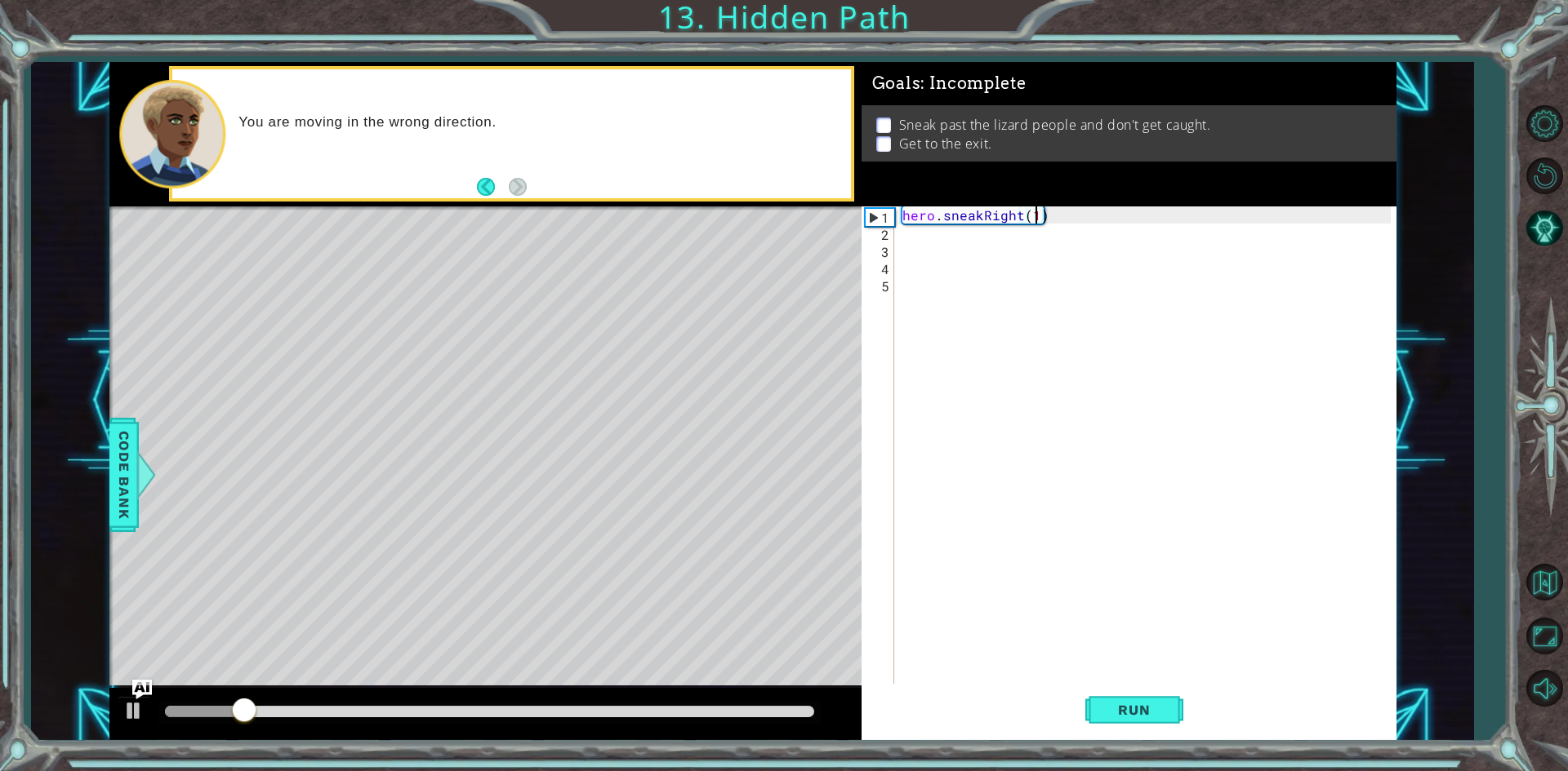
click at [1060, 219] on div "hero . sneakRight ( 1 )" at bounding box center [1149, 463] width 500 height 514
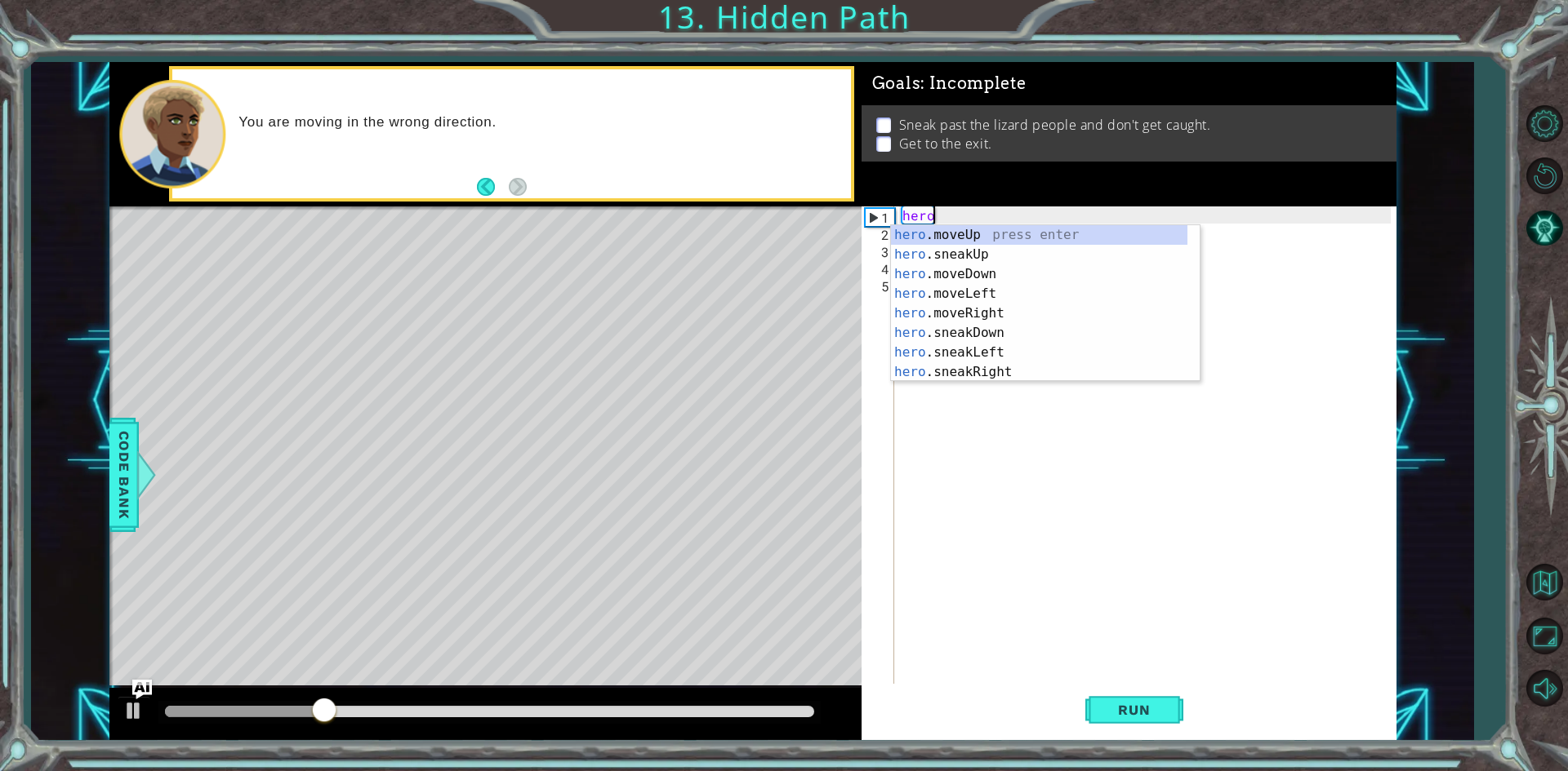
type textarea "h"
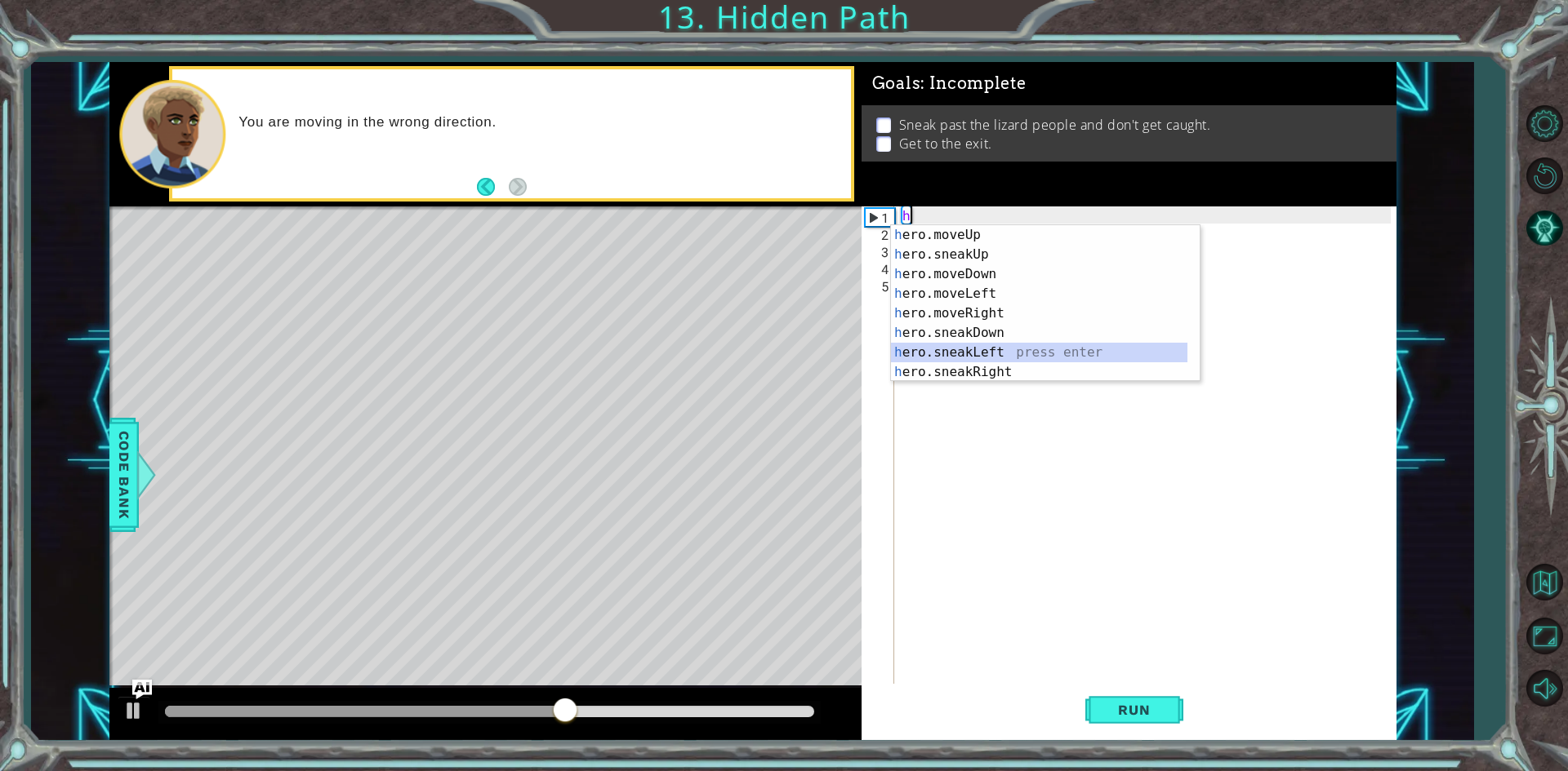
click at [988, 344] on div "h ero.moveUp press enter h ero.sneakUp press enter h ero.moveDown press enter h…" at bounding box center [1039, 323] width 296 height 196
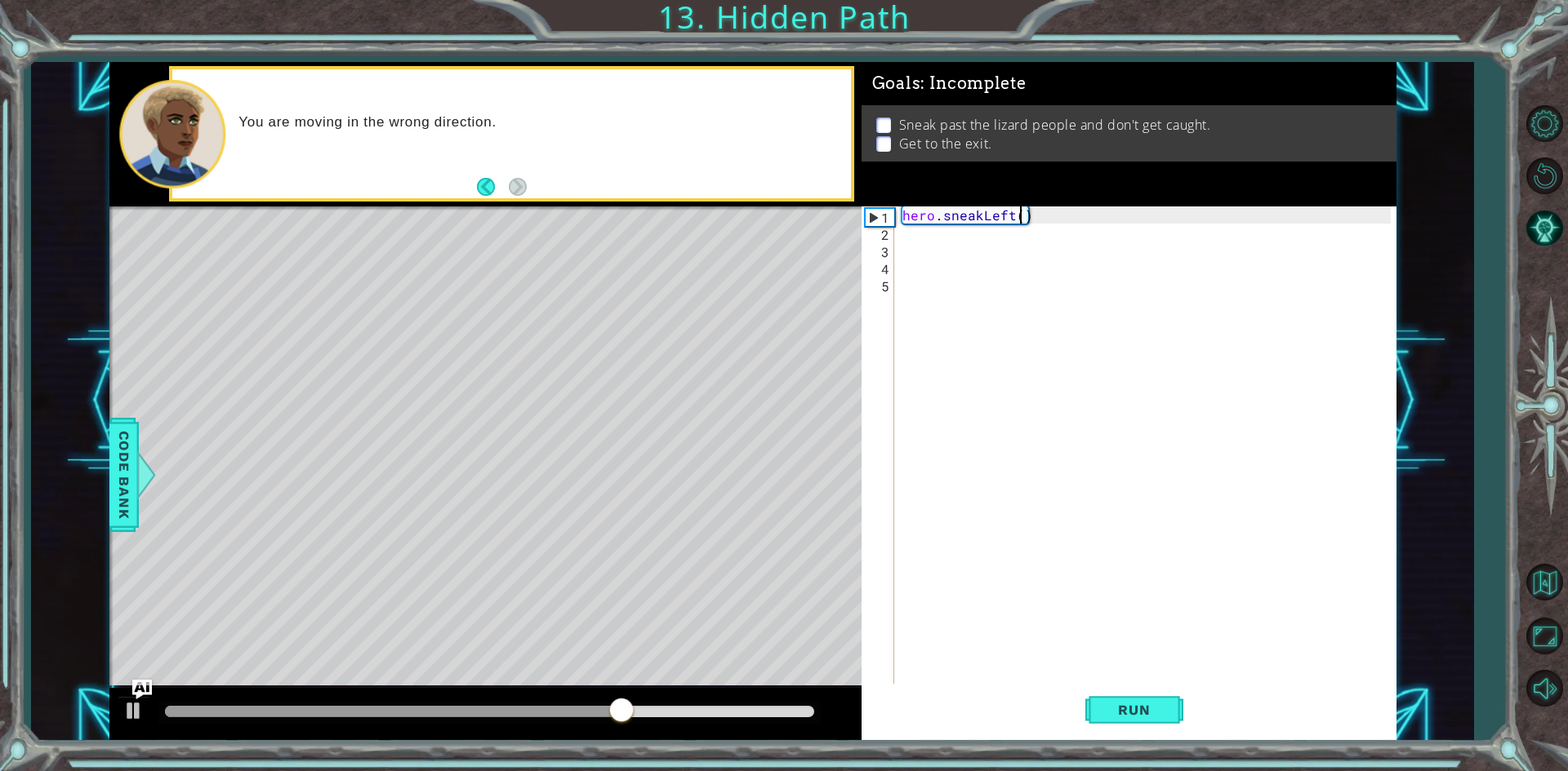
type textarea "hero.sneakLeft(2)"
click at [1171, 695] on button "Run" at bounding box center [1135, 710] width 98 height 53
click at [976, 252] on div "hero . sneakLeft ( 2 )" at bounding box center [1149, 463] width 500 height 514
click at [915, 231] on div "hero . sneakLeft ( 2 )" at bounding box center [1149, 463] width 500 height 514
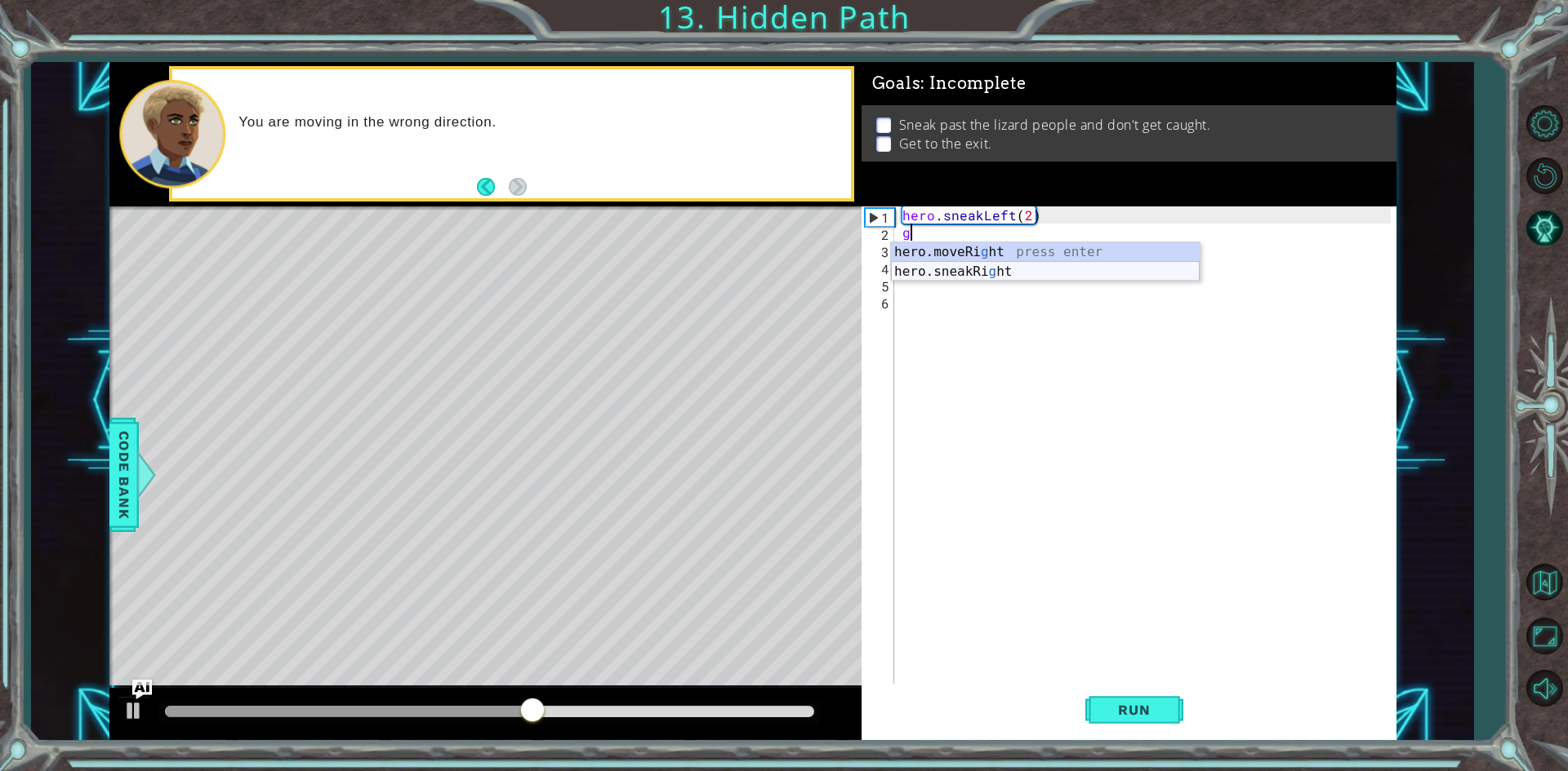
click at [960, 267] on div "hero.moveRi g ht press enter hero.sneakRi g ht press enter" at bounding box center [1045, 281] width 308 height 79
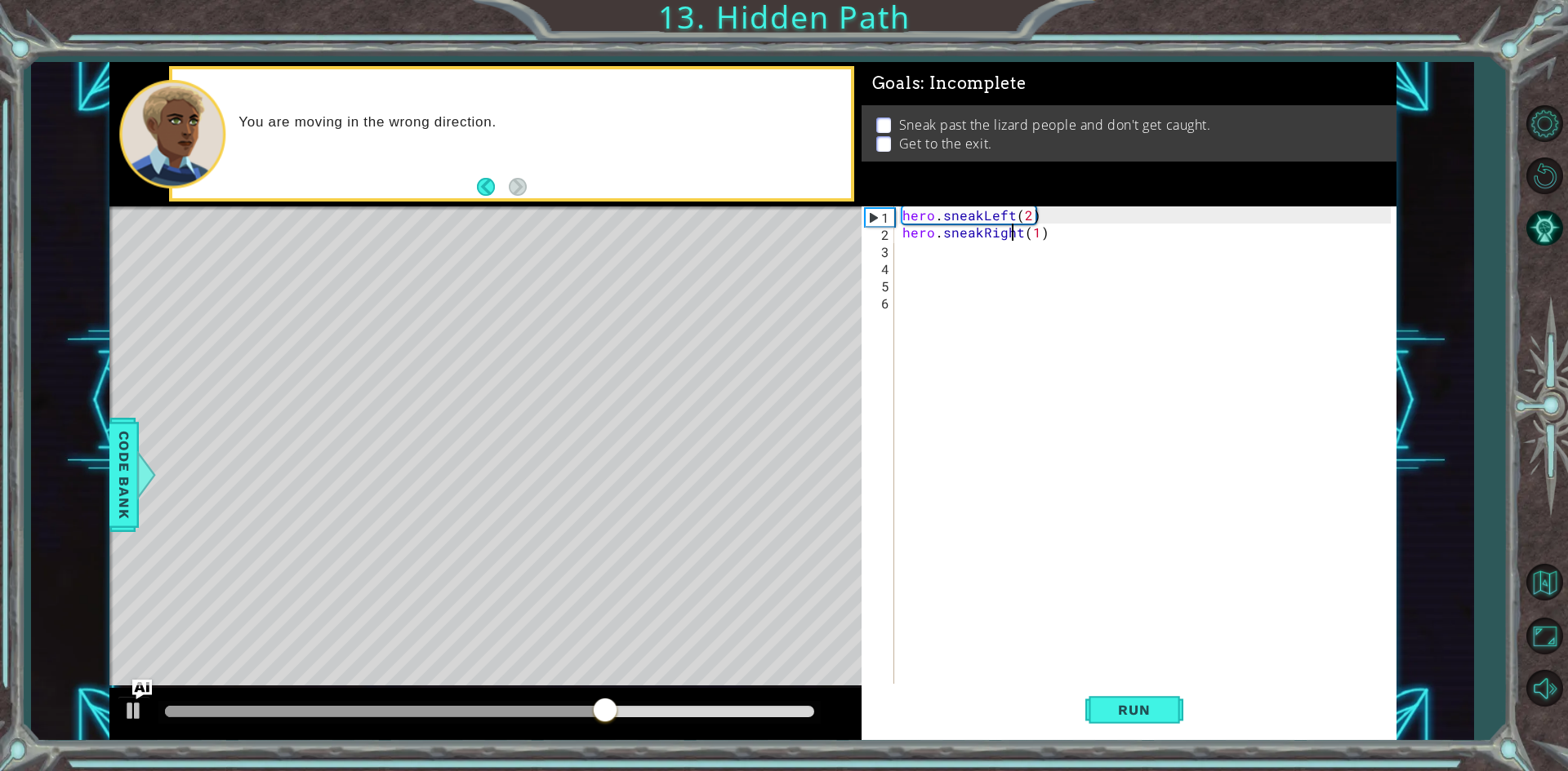
click at [1016, 233] on div "hero . sneakLeft ( 2 ) hero . sneakRight ( 1 )" at bounding box center [1149, 463] width 500 height 514
click at [1022, 233] on div "hero . sneakLeft ( 2 ) hero . sneakRight ( 1 )" at bounding box center [1149, 463] width 500 height 514
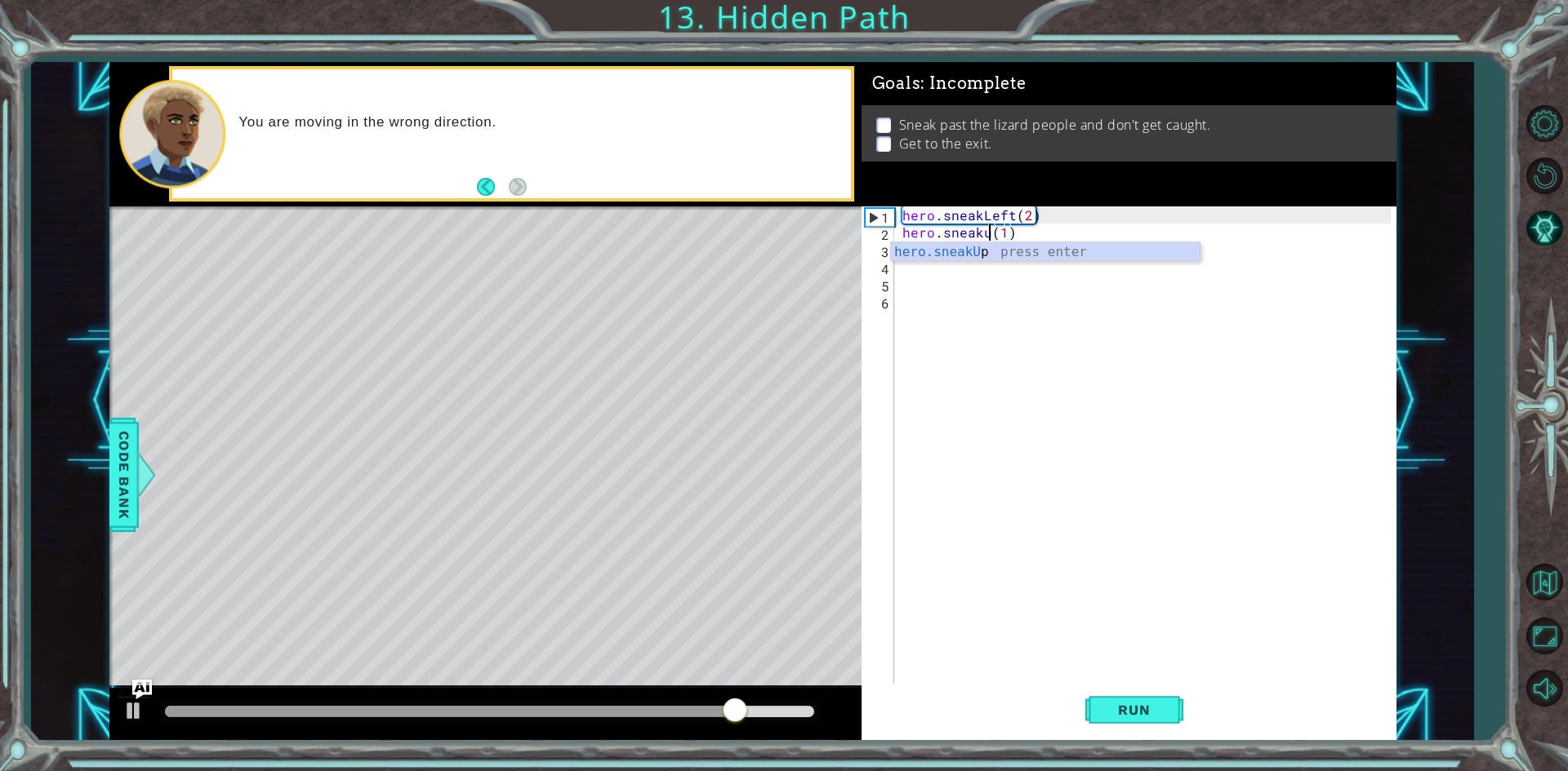
scroll to position [0, 6]
click at [1010, 231] on div "hero . sneakLeft ( 2 ) hero . sneakup ( 1 )" at bounding box center [1149, 463] width 500 height 514
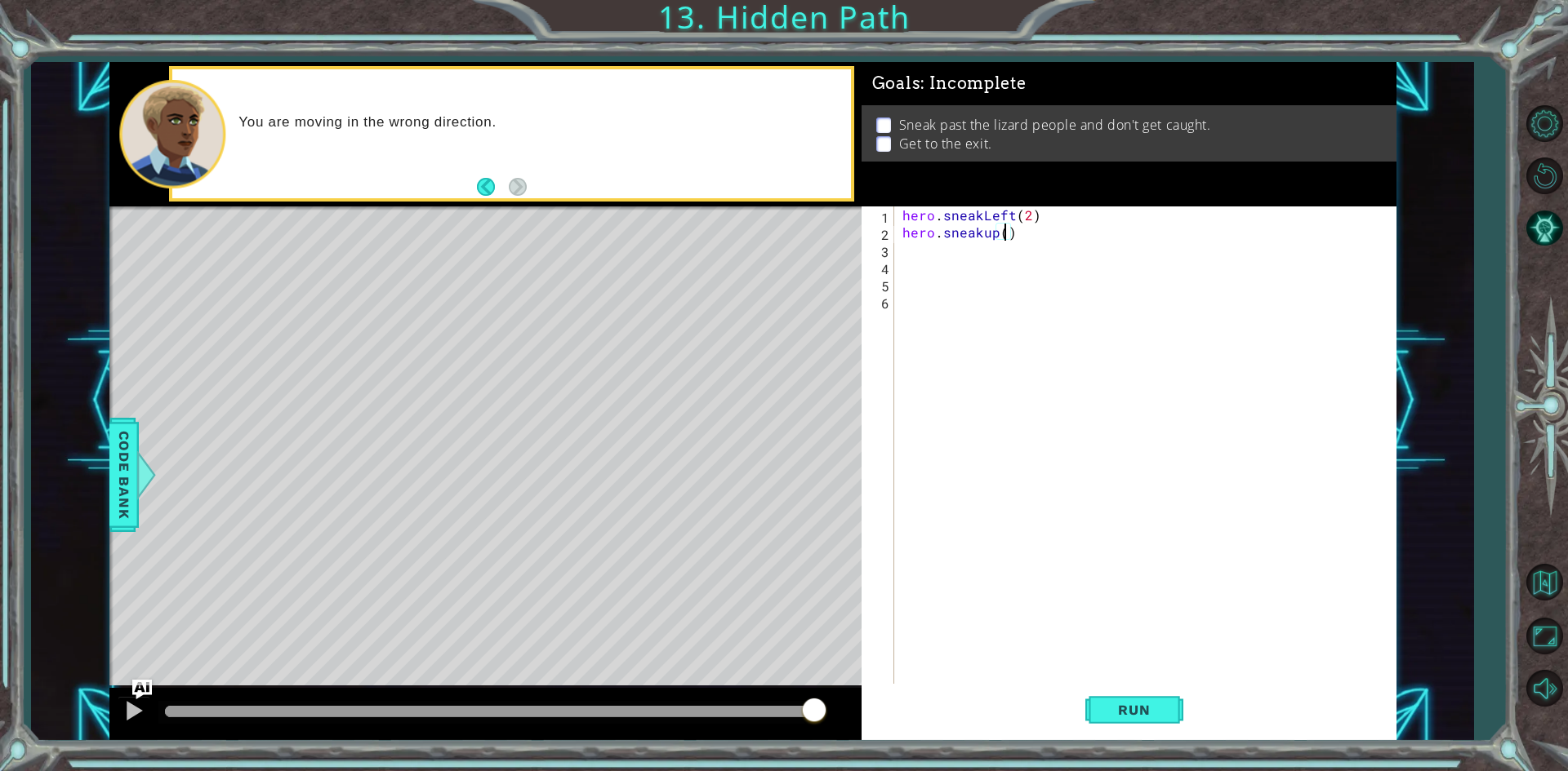
type textarea "hero.sneakup(2)"
click at [1110, 722] on button "Run" at bounding box center [1135, 710] width 98 height 53
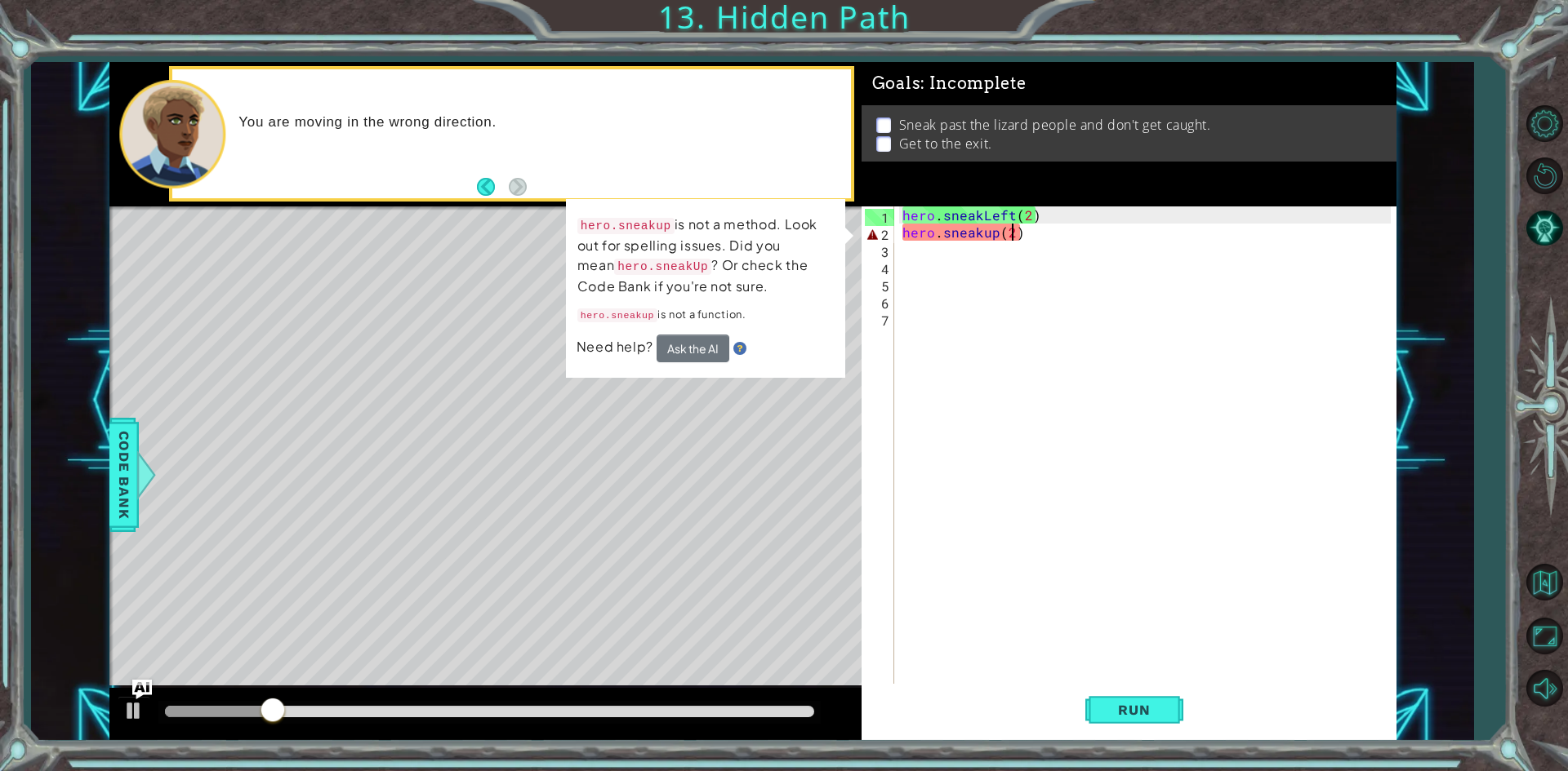
click at [1016, 236] on div "hero . sneakLeft ( 2 ) hero . sneakup ( 2 )" at bounding box center [1149, 463] width 500 height 514
click at [1032, 233] on div "hero . sneakLeft ( 2 ) hero . sneakup ( 2 )" at bounding box center [1149, 463] width 500 height 514
click at [1040, 240] on div "hero . sneakLeft ( 2 ) hero . sneakup ( 2 )" at bounding box center [1149, 463] width 500 height 514
click at [1046, 226] on div "hero . sneakLeft ( 2 ) hero . sneakup ( 2 )" at bounding box center [1149, 463] width 500 height 514
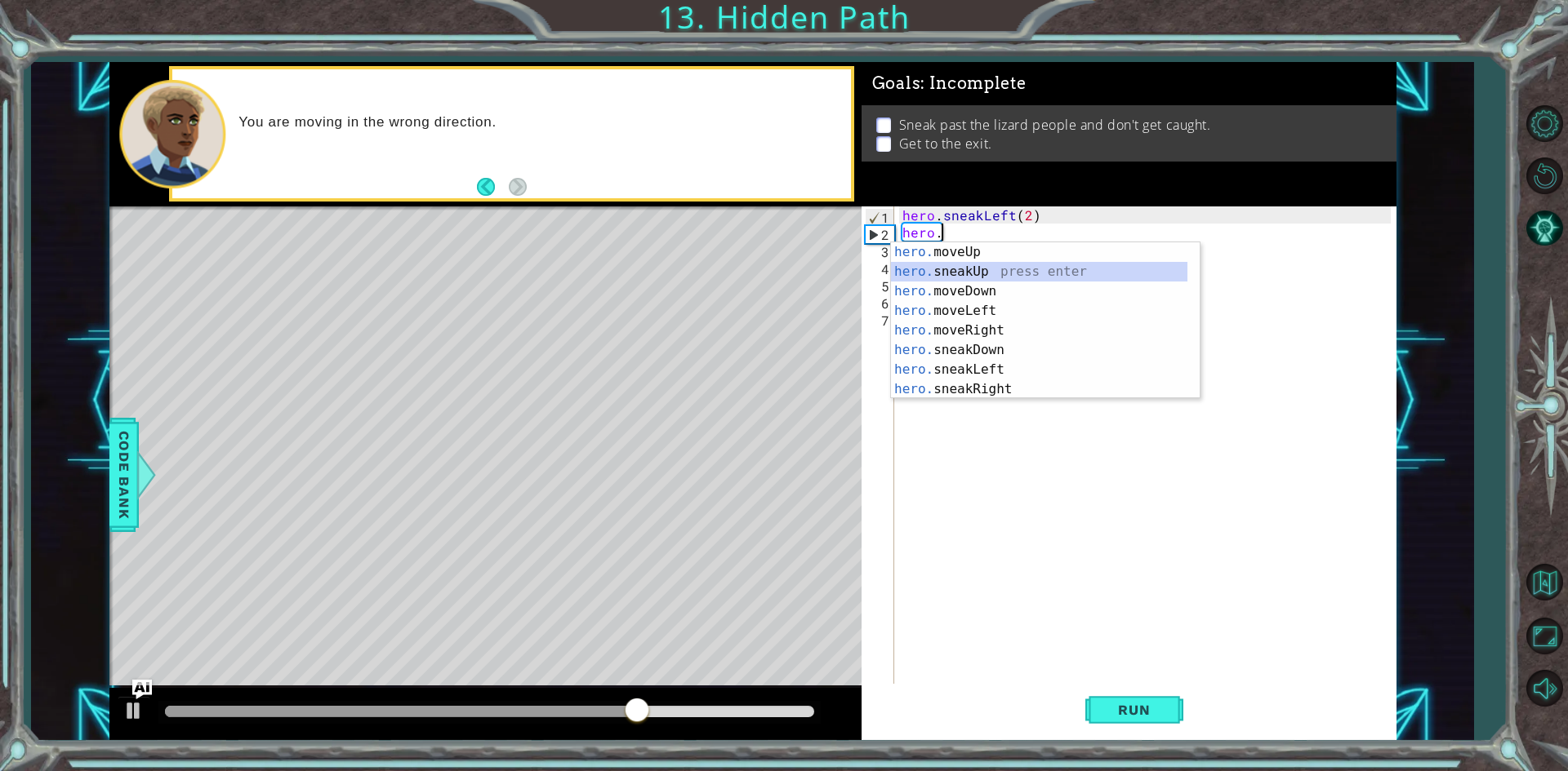
click at [978, 271] on div "hero. moveUp press enter hero. sneakUp press enter hero. moveDown press enter h…" at bounding box center [1039, 341] width 296 height 196
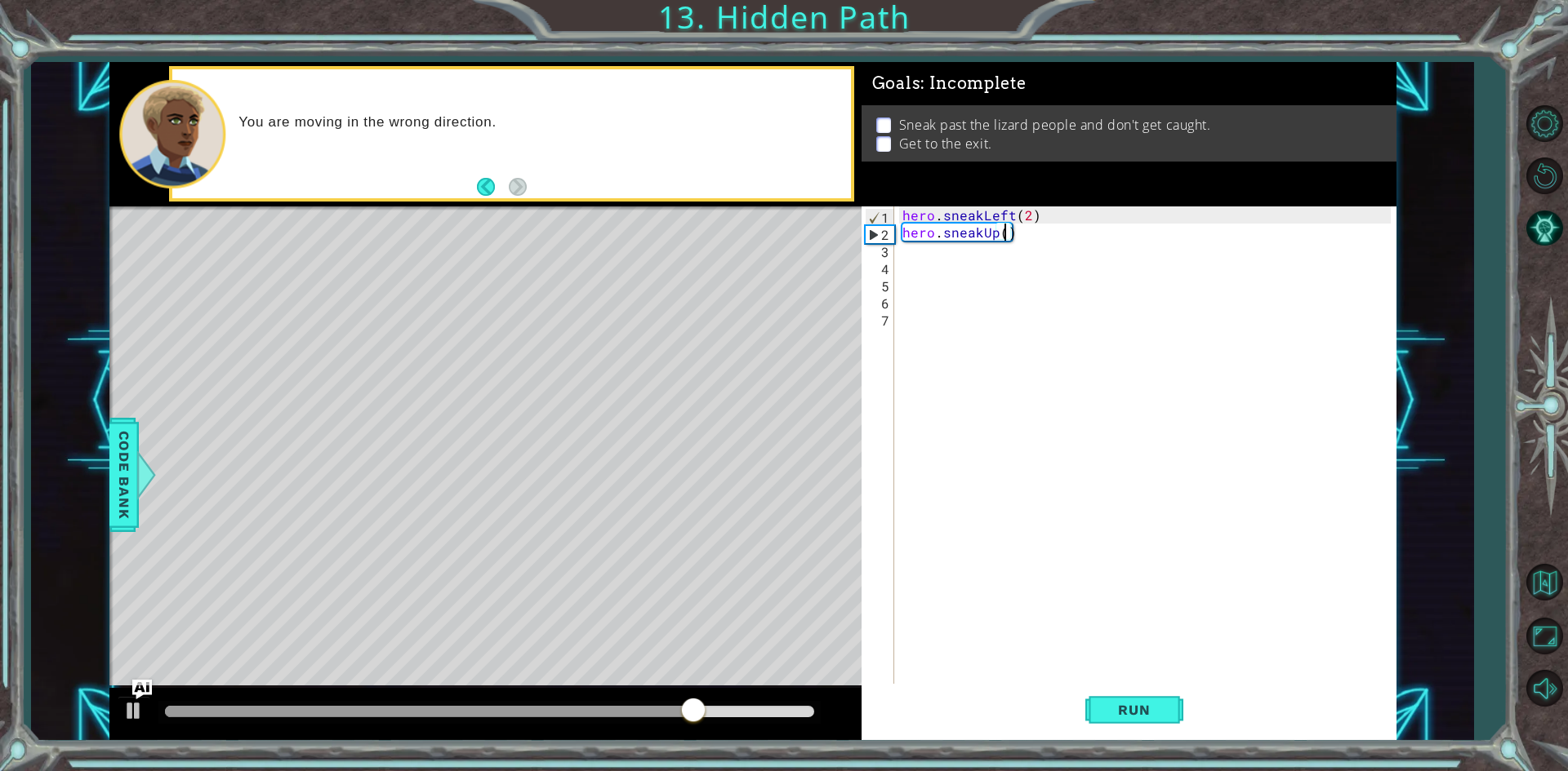
type textarea "hero.sneakUp(2)"
click at [1156, 710] on span "Run" at bounding box center [1134, 710] width 65 height 17
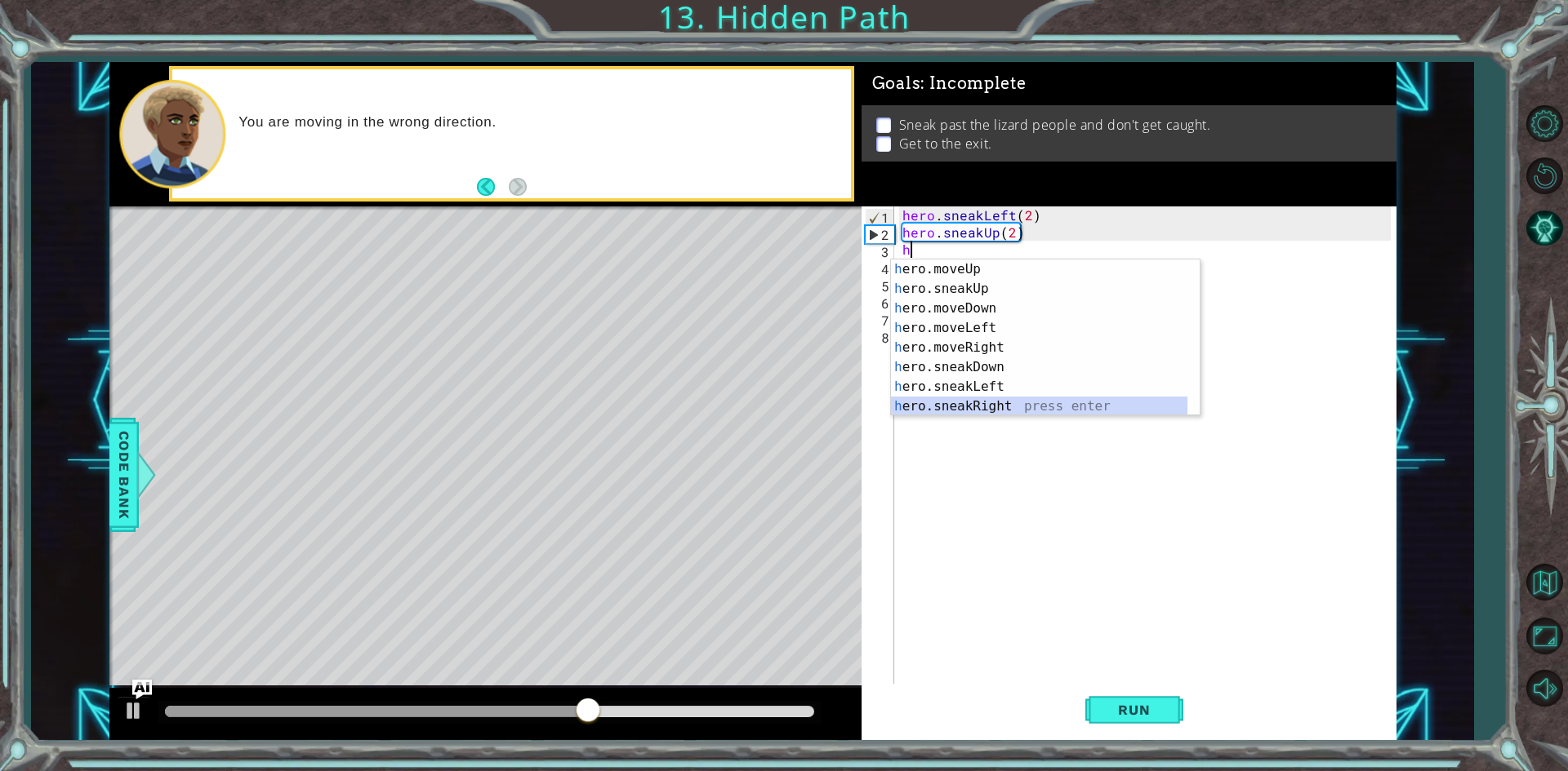
click at [997, 402] on div "h ero.moveUp press enter h ero.sneakUp press enter h ero.moveDown press enter h…" at bounding box center [1039, 357] width 296 height 196
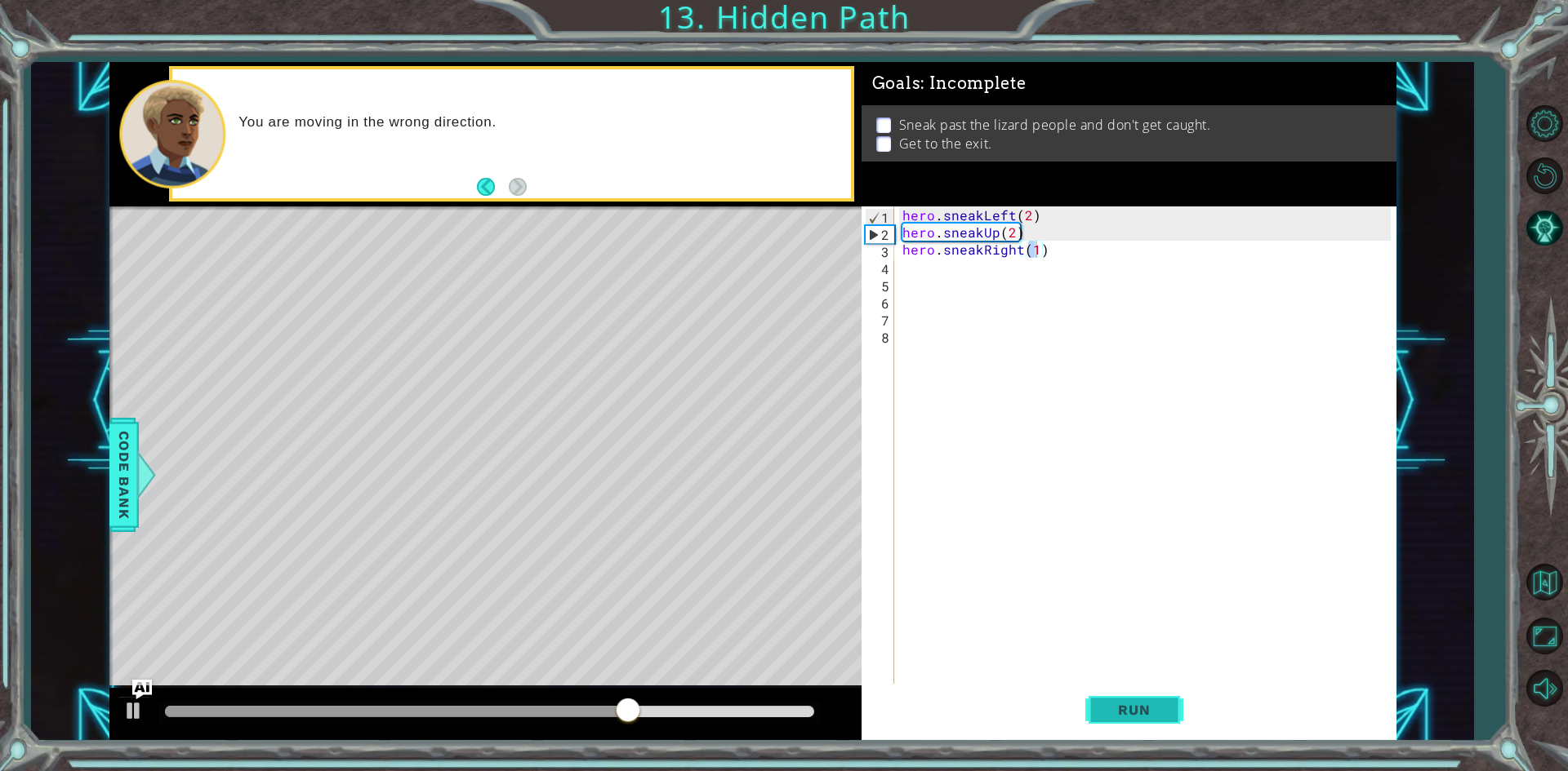
click at [1114, 696] on button "Run" at bounding box center [1135, 710] width 98 height 53
type textarea "hero.sneakRight(3)"
click at [1035, 253] on div "hero . sneakLeft ( 2 ) hero . sneakUp ( 2 ) hero . sneakRight ( 3 )" at bounding box center [1149, 463] width 500 height 514
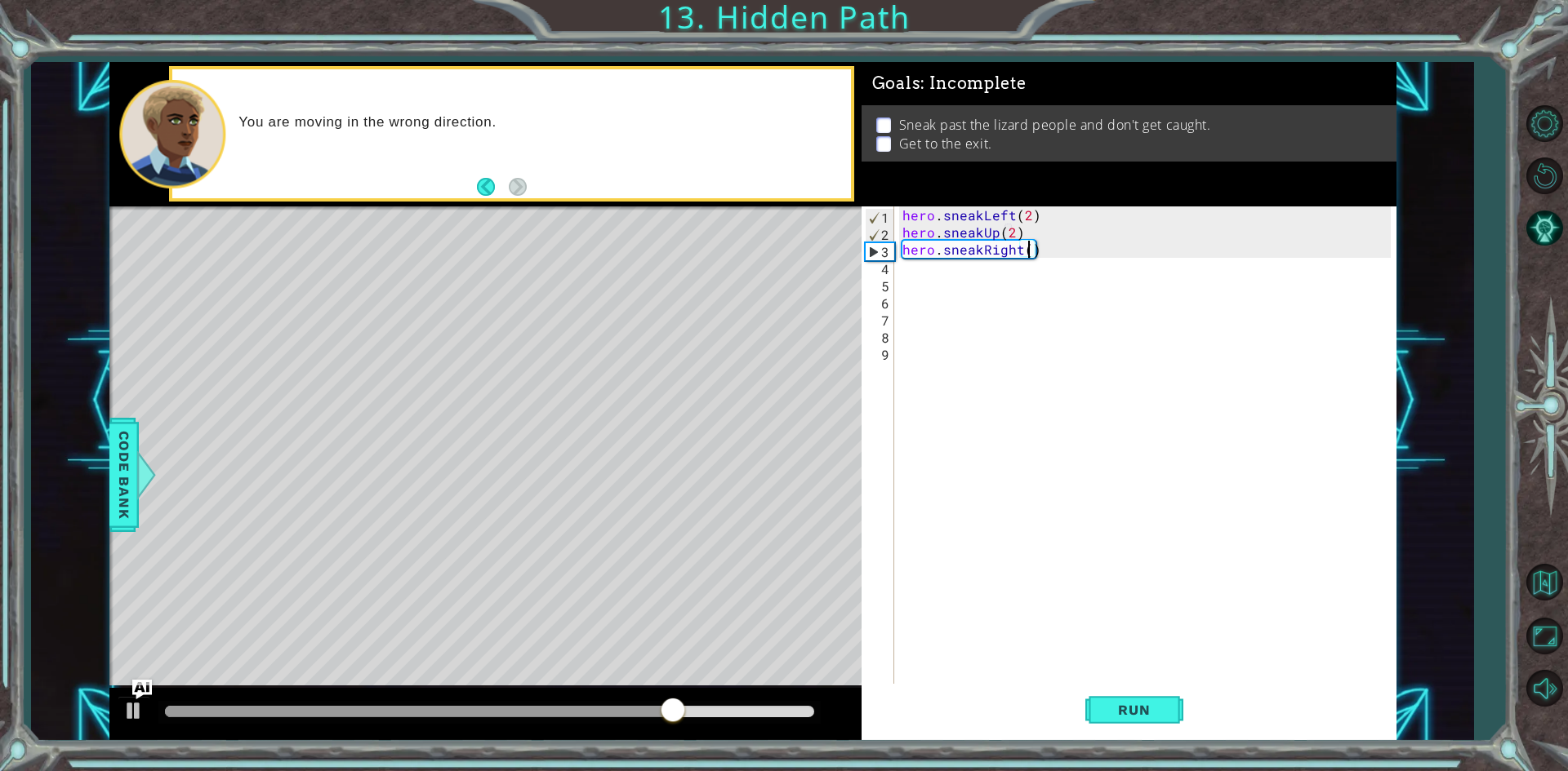
type textarea "hero.sneakRight(4)"
click at [1130, 721] on button "Run" at bounding box center [1135, 710] width 98 height 53
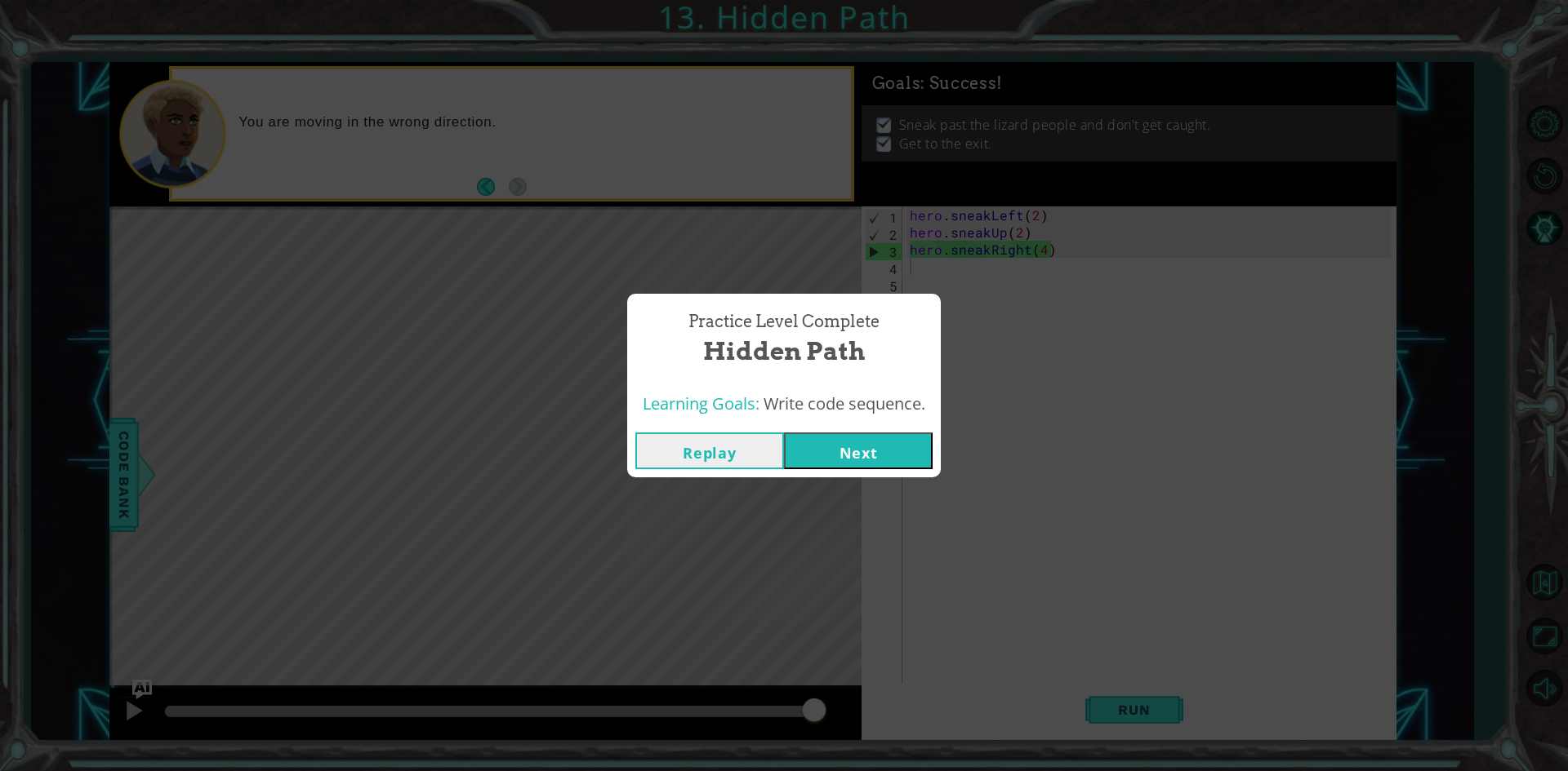
click at [846, 448] on button "Next" at bounding box center [858, 451] width 148 height 37
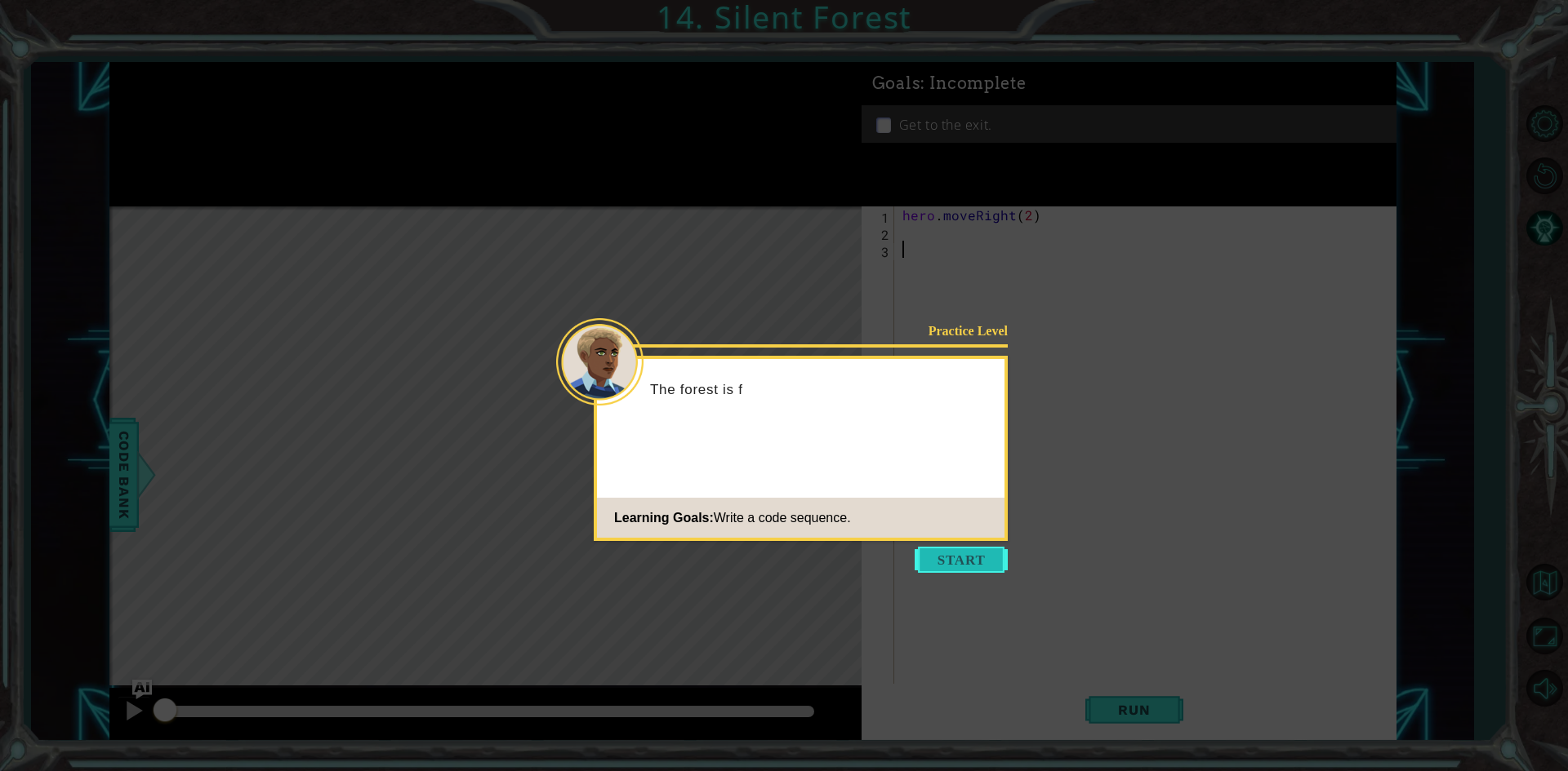
click at [962, 552] on button "Start" at bounding box center [961, 560] width 94 height 26
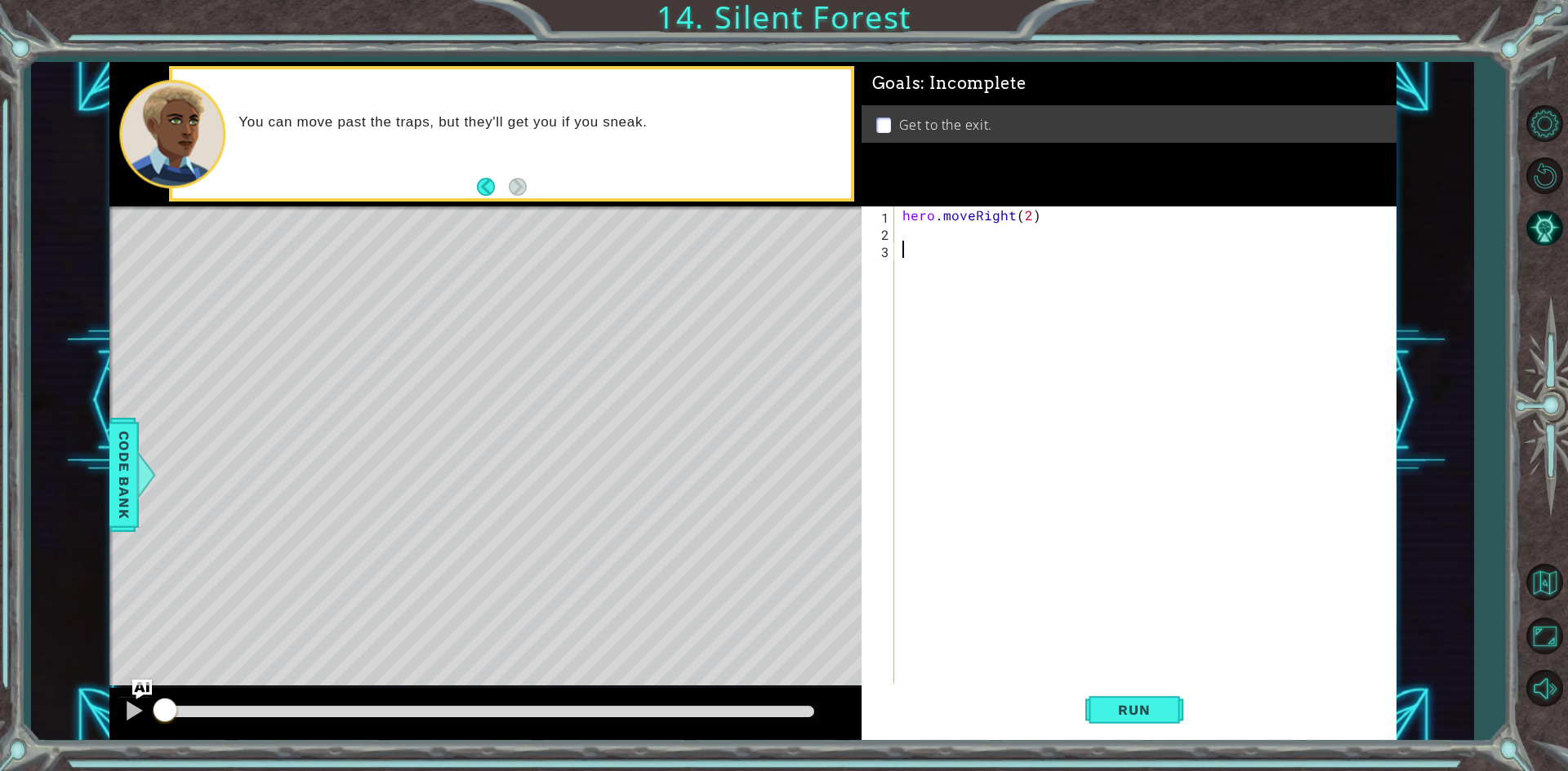
click at [935, 243] on div "hero . moveRight ( 2 )" at bounding box center [1149, 463] width 500 height 514
drag, startPoint x: 919, startPoint y: 243, endPoint x: 919, endPoint y: 228, distance: 15.0
click at [919, 238] on div "hero . moveRight ( 2 )" at bounding box center [1149, 463] width 500 height 514
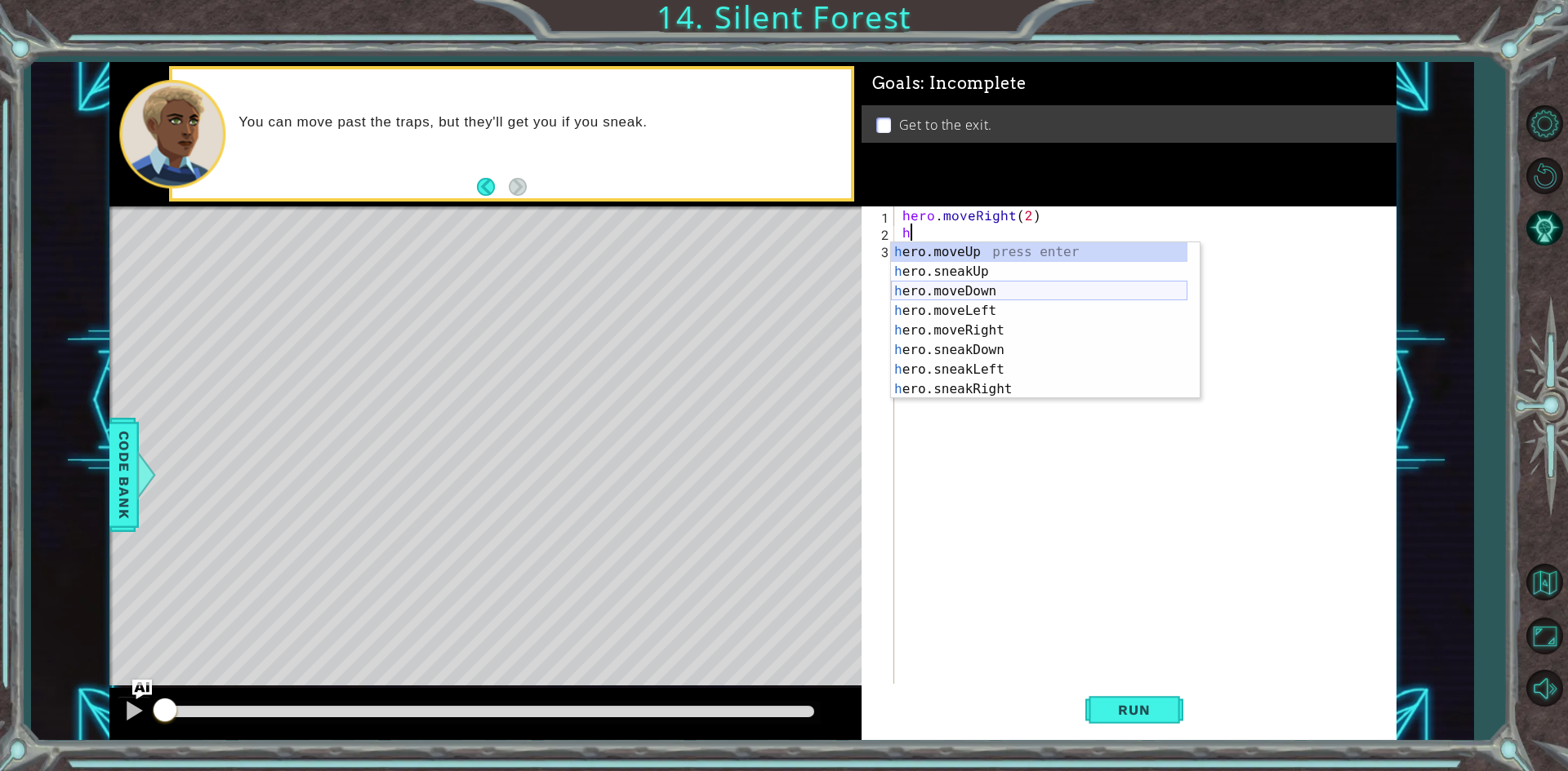
click at [989, 283] on div "h ero.moveUp press enter h ero.sneakUp press enter h ero.moveDown press enter h…" at bounding box center [1039, 341] width 296 height 196
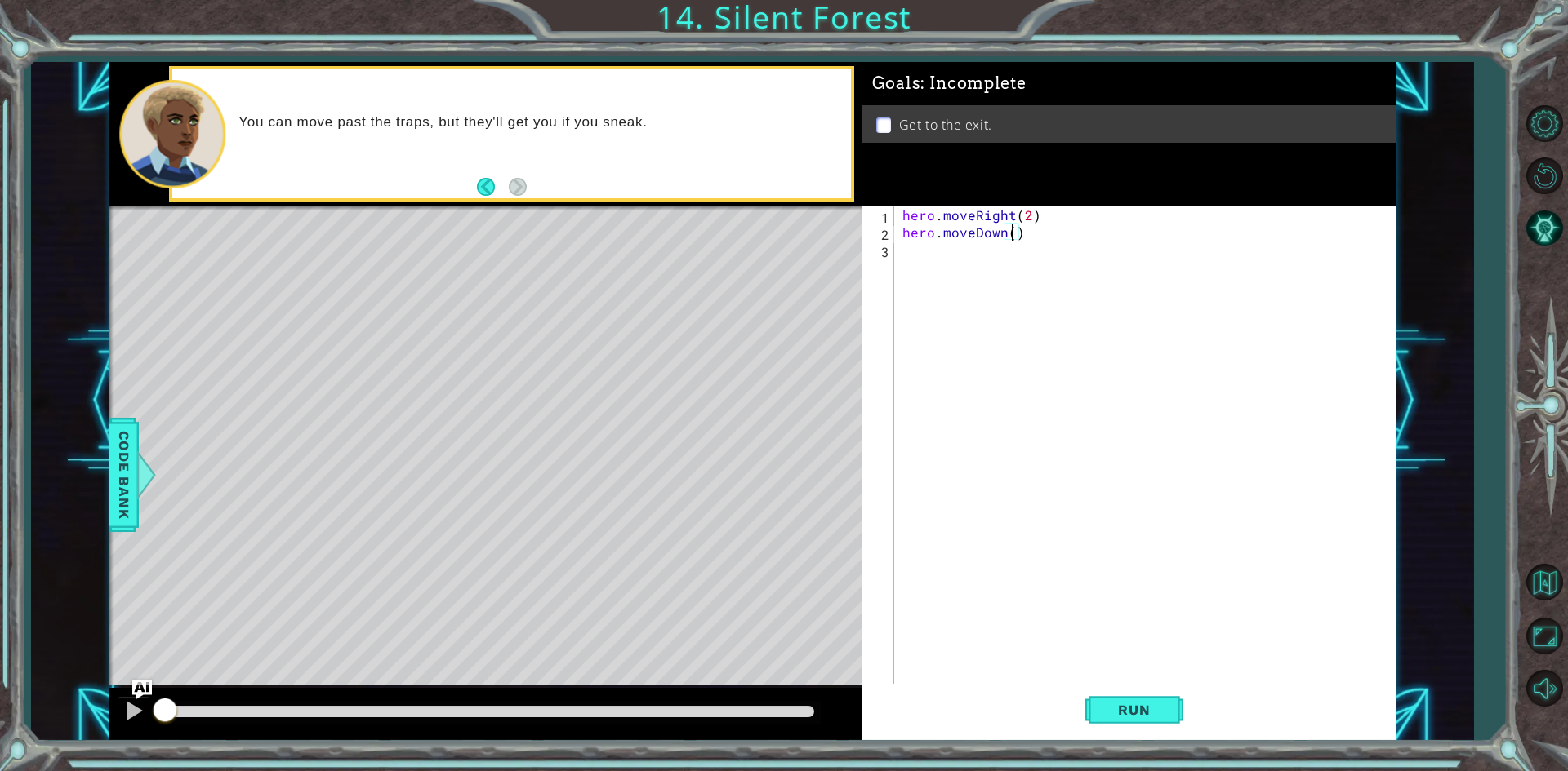
scroll to position [0, 6]
type textarea "hero.moveDown(2)"
click at [1116, 717] on span "Run" at bounding box center [1134, 710] width 65 height 17
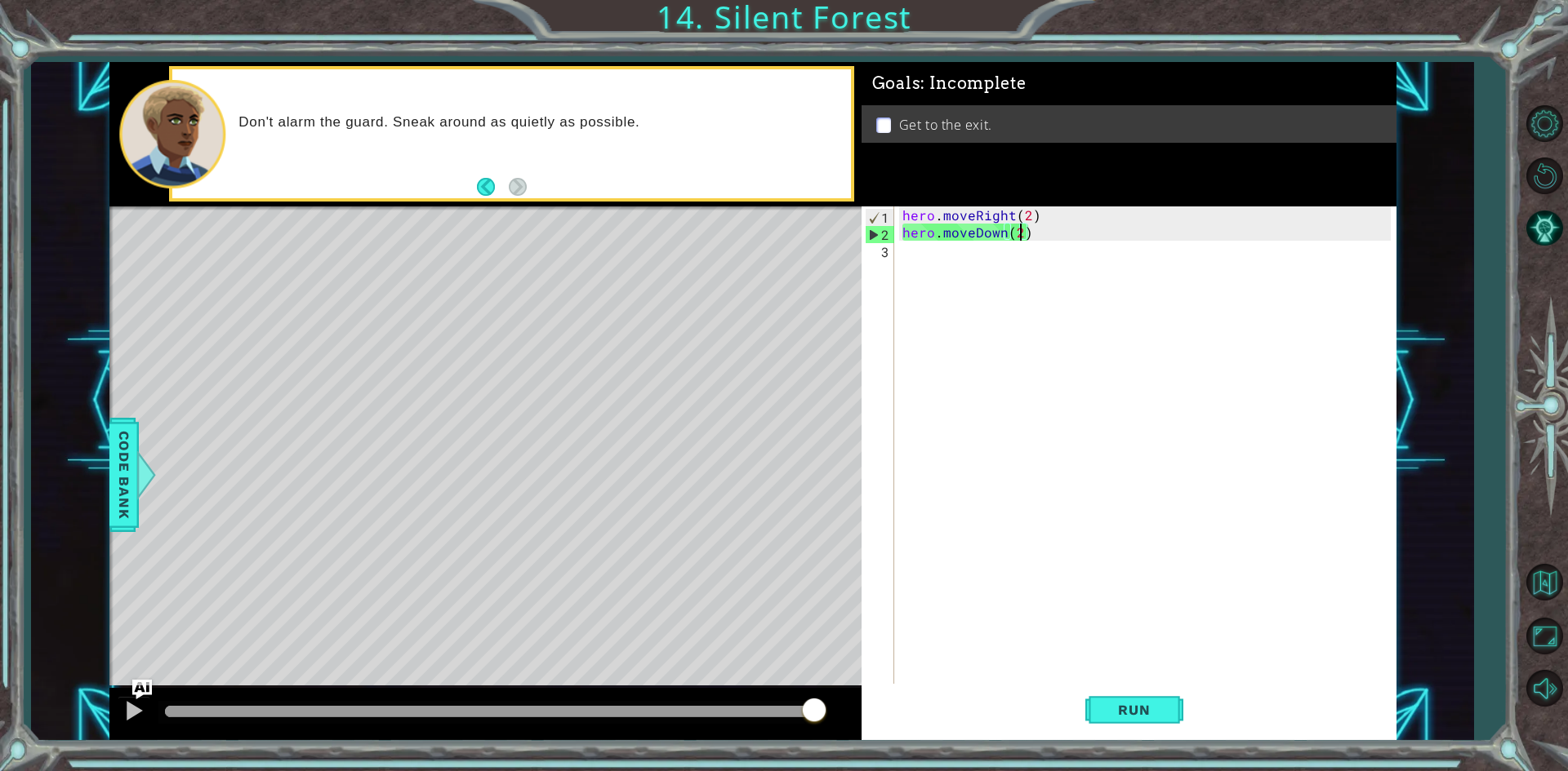
click at [1041, 245] on div "hero . moveRight ( 2 ) hero . moveDown ( 2 )" at bounding box center [1149, 463] width 500 height 514
click at [1044, 234] on div "hero . moveRight ( 2 ) hero . moveDown ( 2 )" at bounding box center [1149, 463] width 500 height 514
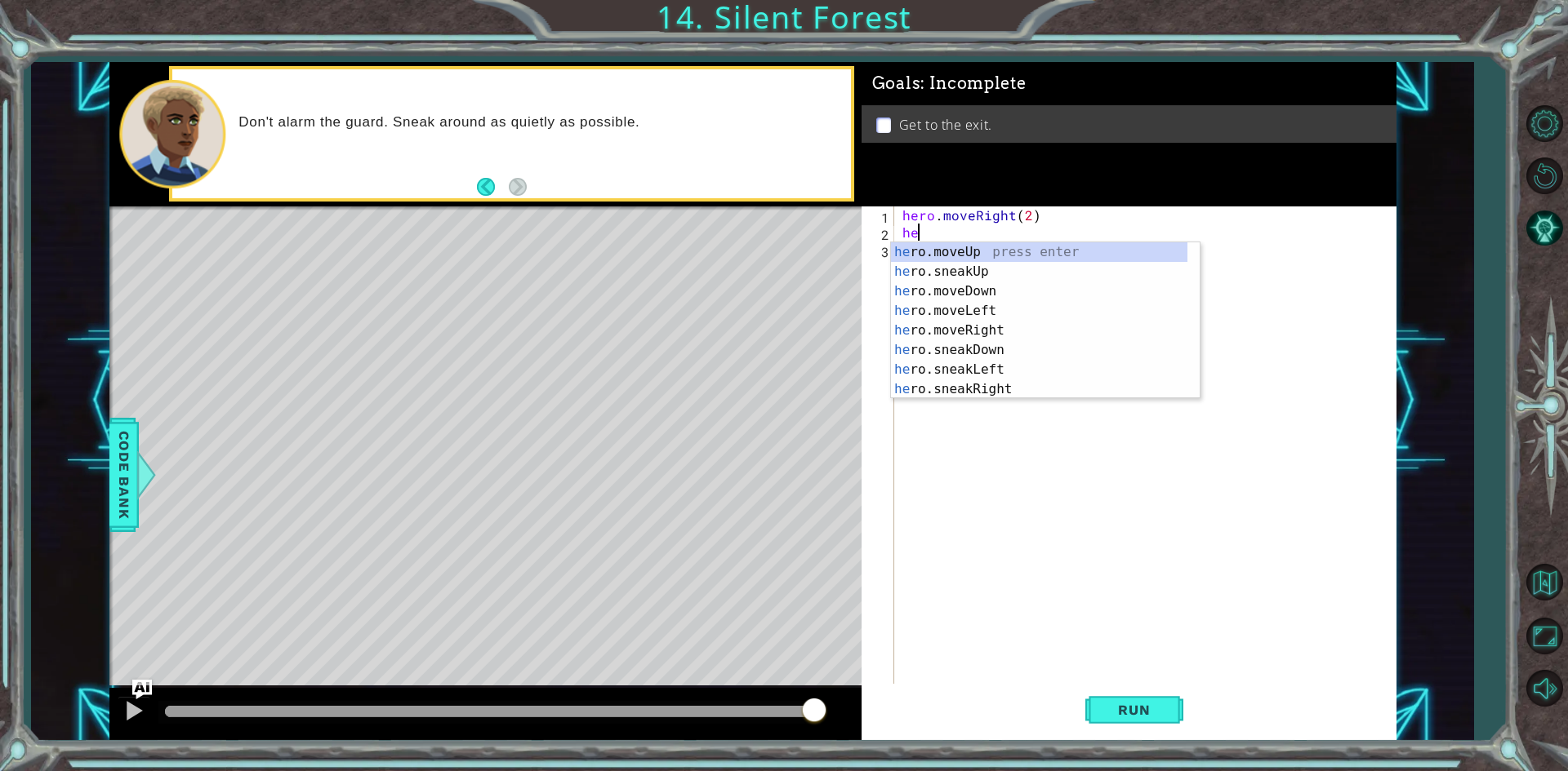
type textarea "h"
